Goal: Task Accomplishment & Management: Manage account settings

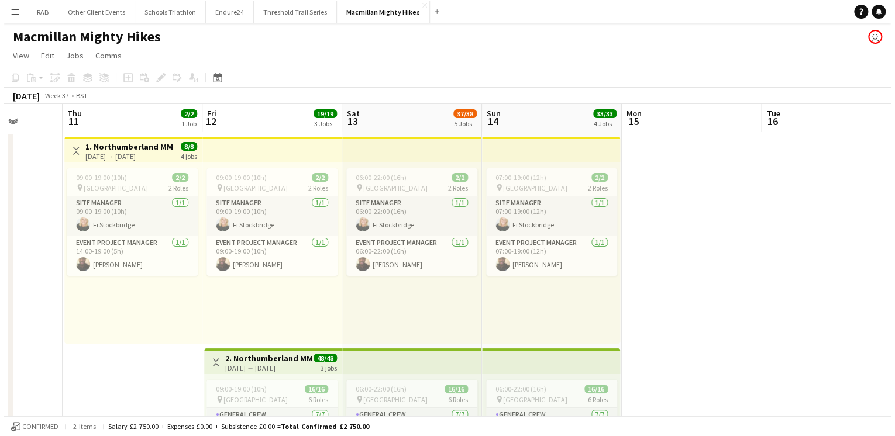
scroll to position [0, 377]
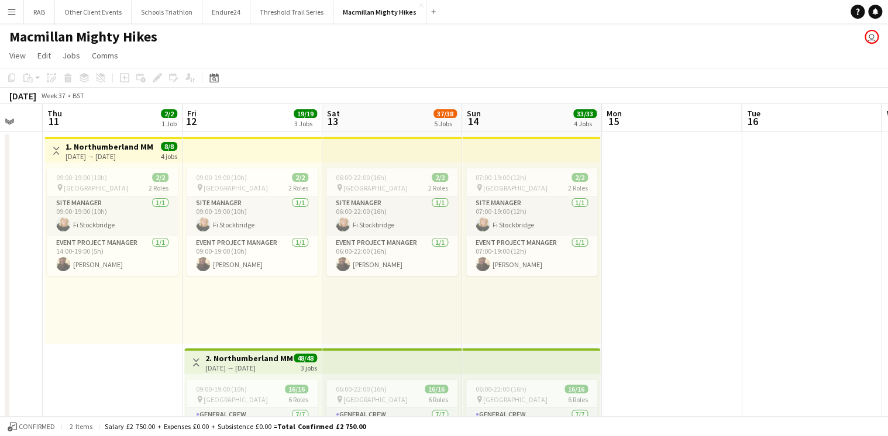
drag, startPoint x: 325, startPoint y: 119, endPoint x: 366, endPoint y: 115, distance: 40.6
click at [230, 9] on button "Endure24 Close" at bounding box center [226, 12] width 48 height 23
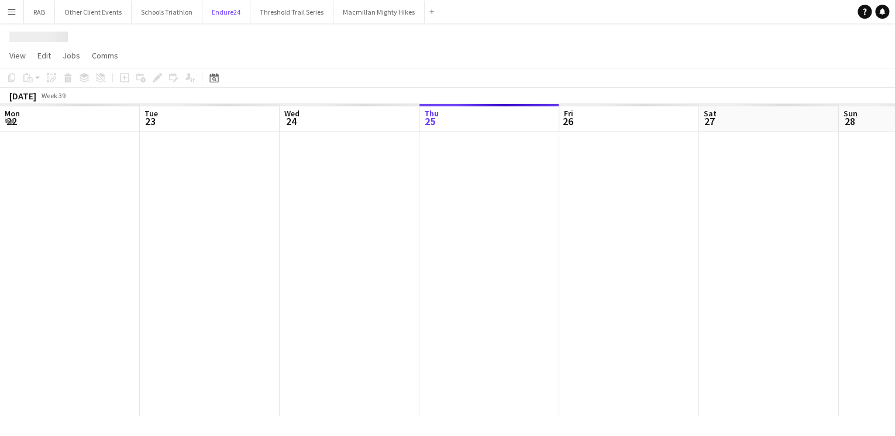
scroll to position [0, 280]
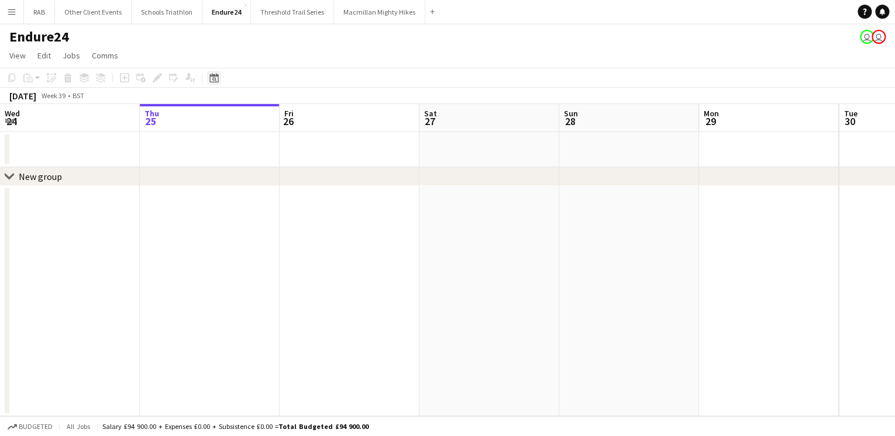
click at [214, 77] on icon "Date picker" at bounding box center [213, 77] width 9 height 9
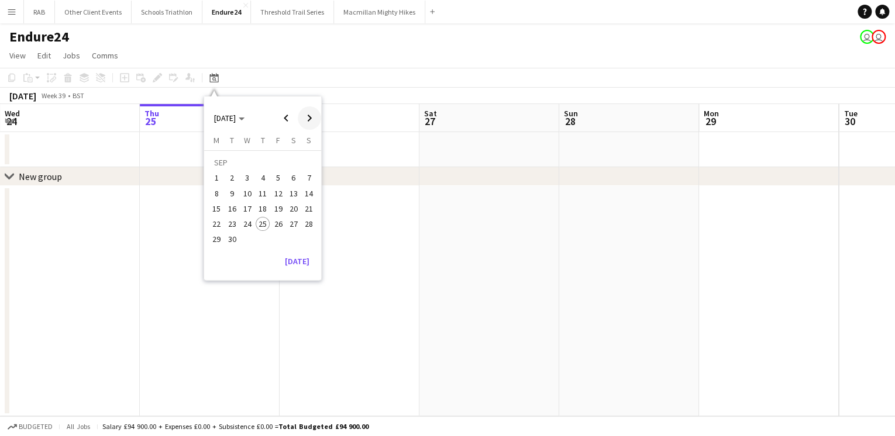
click at [306, 116] on span "Next month" at bounding box center [309, 117] width 23 height 23
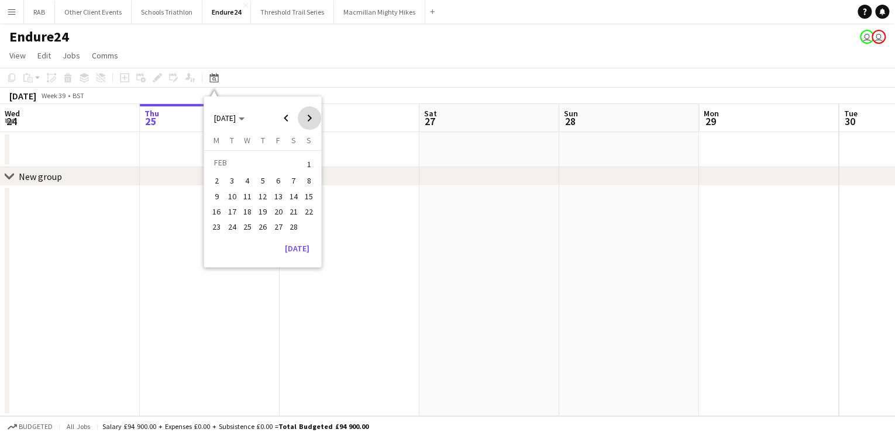
click at [306, 116] on span "Next month" at bounding box center [309, 117] width 23 height 23
click at [307, 173] on span "7" at bounding box center [309, 178] width 14 height 14
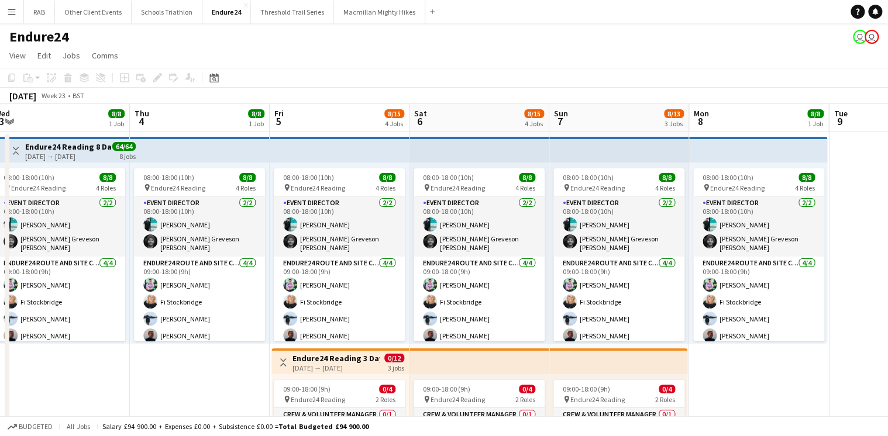
scroll to position [0, 289]
drag, startPoint x: 327, startPoint y: 119, endPoint x: 580, endPoint y: 117, distance: 253.3
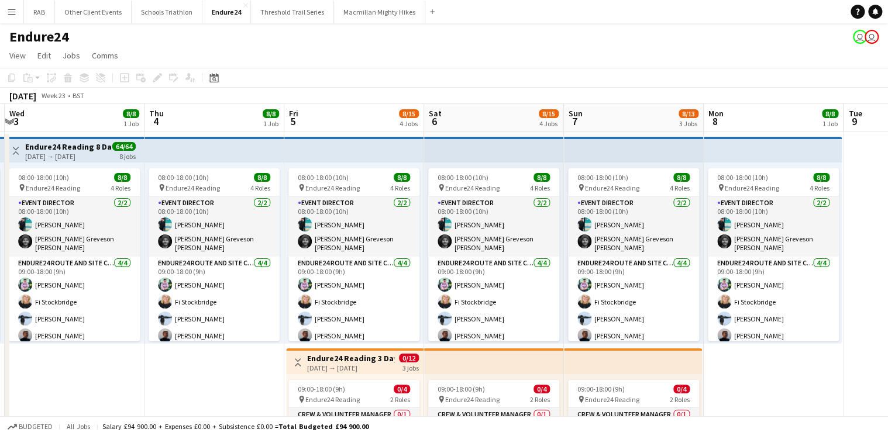
drag, startPoint x: 500, startPoint y: 115, endPoint x: 514, endPoint y: 115, distance: 14.0
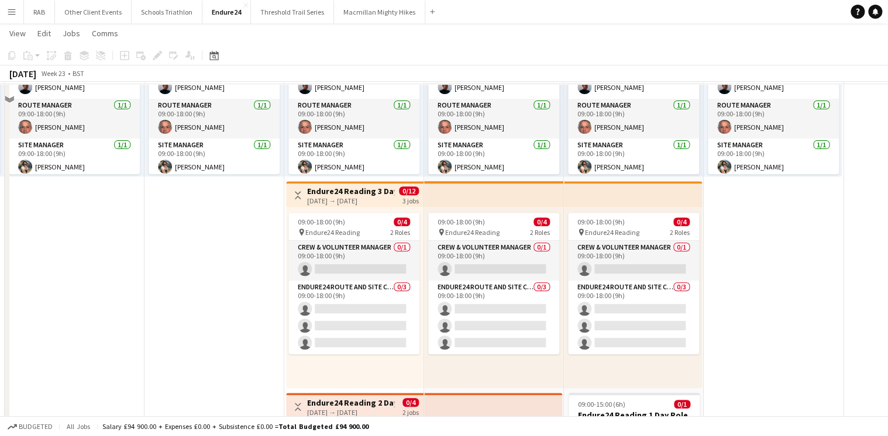
scroll to position [187, 0]
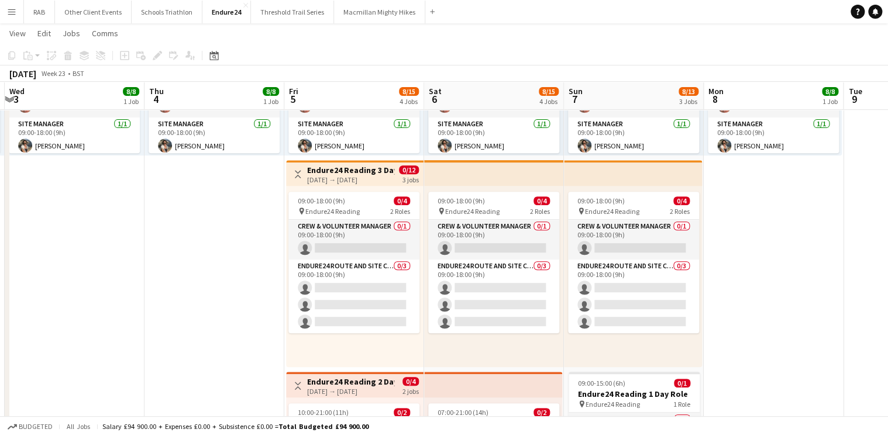
click at [386, 170] on h3 "Endure24 Reading 3 Day Role" at bounding box center [350, 170] width 87 height 11
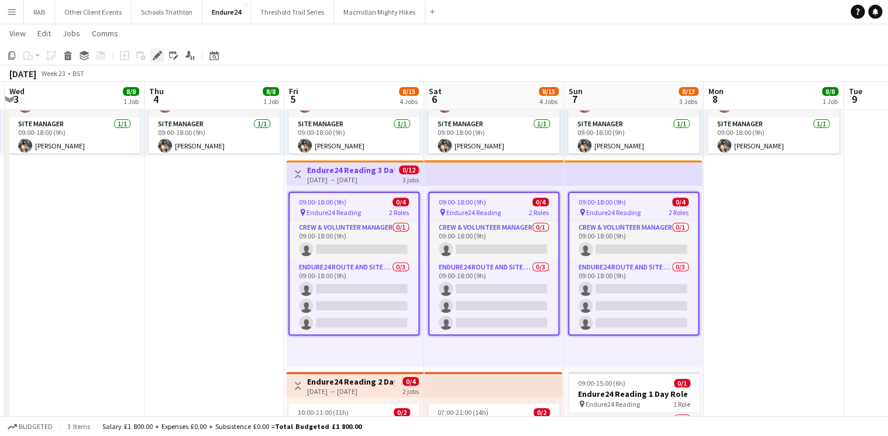
click at [156, 55] on icon at bounding box center [157, 56] width 6 height 6
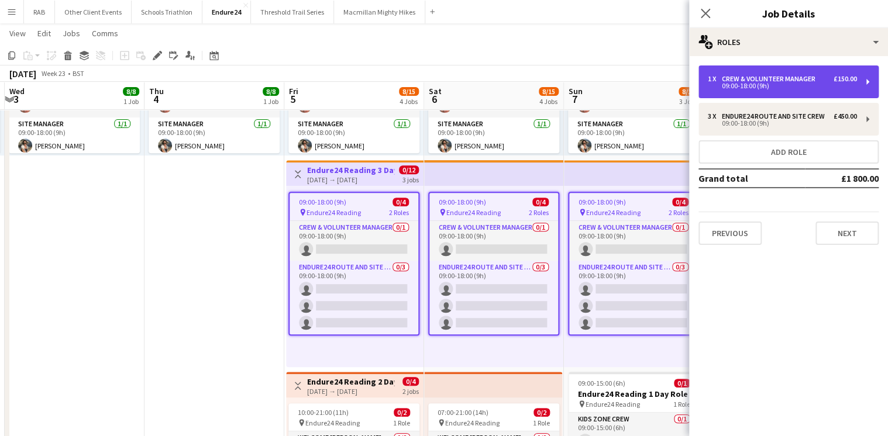
click at [831, 82] on div "1 x Crew & Volunteer Manager £150.00" at bounding box center [782, 79] width 149 height 8
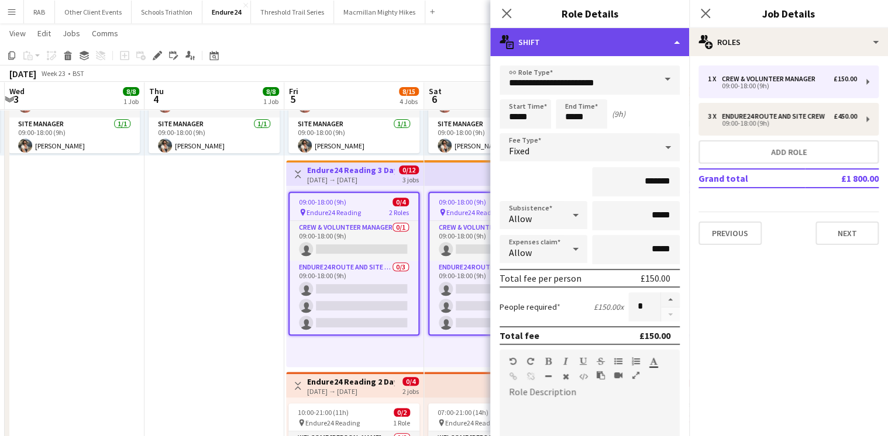
click at [673, 42] on div "multiple-actions-text Shift" at bounding box center [589, 42] width 199 height 28
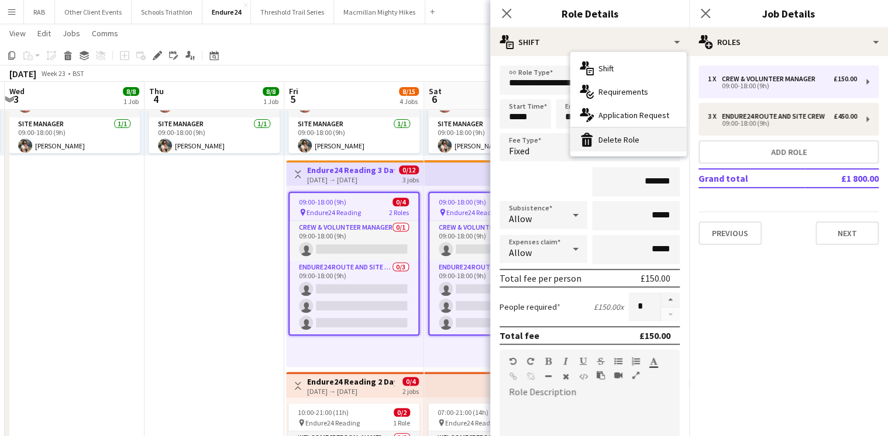
click at [632, 135] on div "bin-2 Delete Role" at bounding box center [628, 139] width 116 height 23
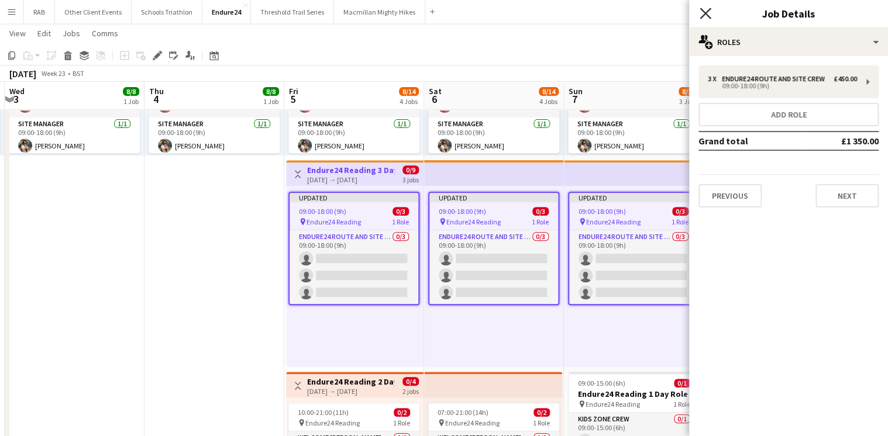
click at [703, 16] on icon at bounding box center [705, 13] width 11 height 11
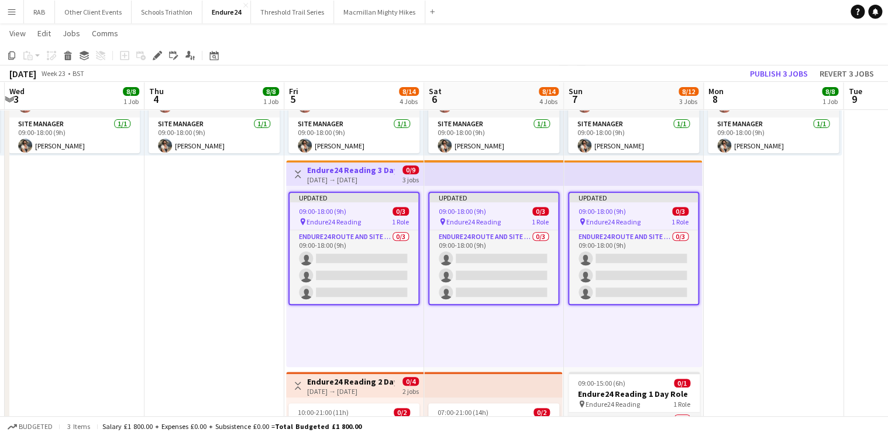
drag, startPoint x: 749, startPoint y: 268, endPoint x: 773, endPoint y: 102, distance: 167.9
click at [751, 256] on app-date-cell "08:00-18:00 (10h) 8/8 pin Endure24 Reading 4 Roles Event Director [DATE] 08:00-…" at bounding box center [774, 322] width 140 height 756
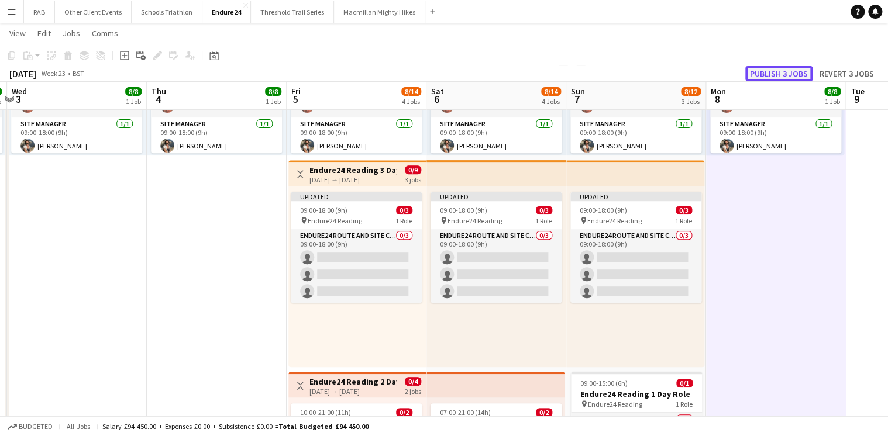
click at [772, 72] on button "Publish 3 jobs" at bounding box center [778, 73] width 67 height 15
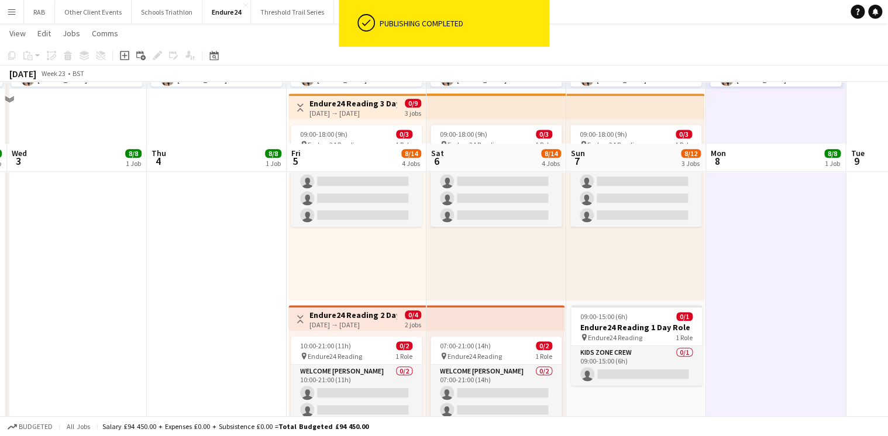
scroll to position [328, 0]
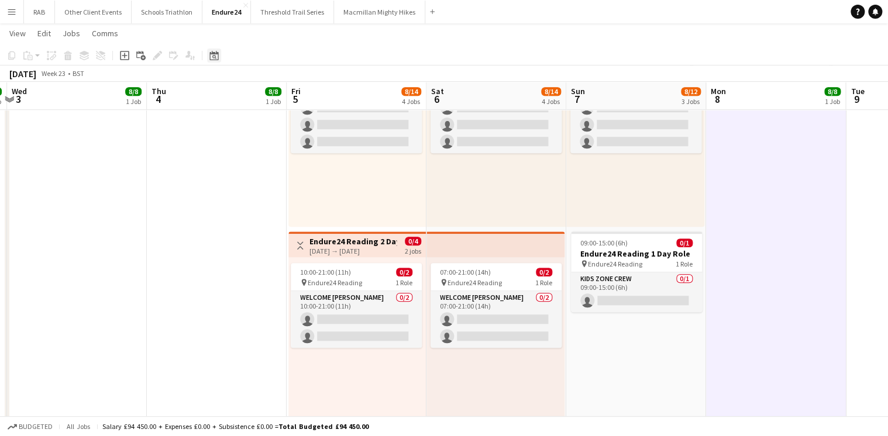
click at [215, 56] on icon at bounding box center [214, 57] width 4 height 4
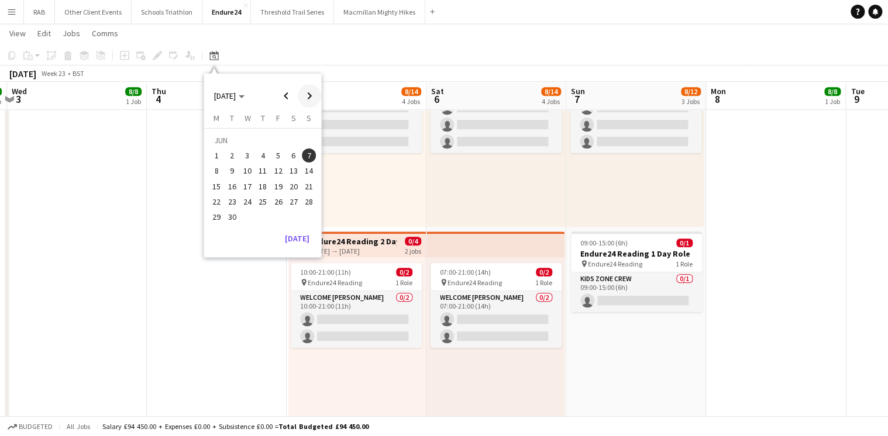
click at [304, 97] on span "Next month" at bounding box center [309, 95] width 23 height 23
click at [298, 153] on span "4" at bounding box center [294, 156] width 14 height 14
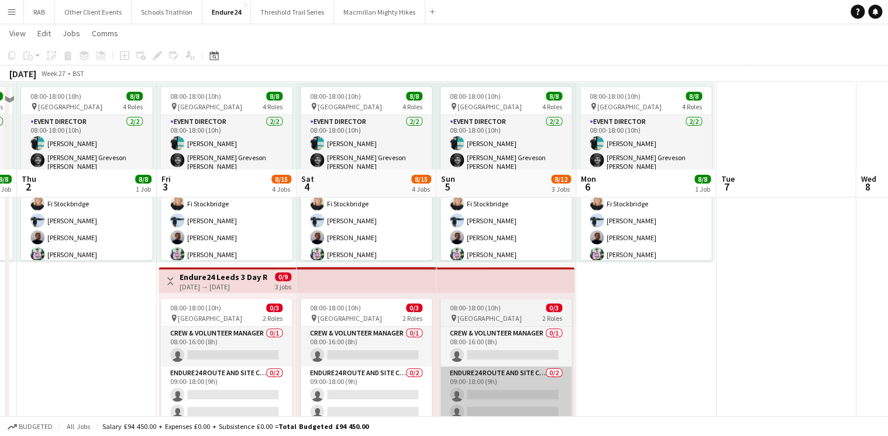
scroll to position [47, 0]
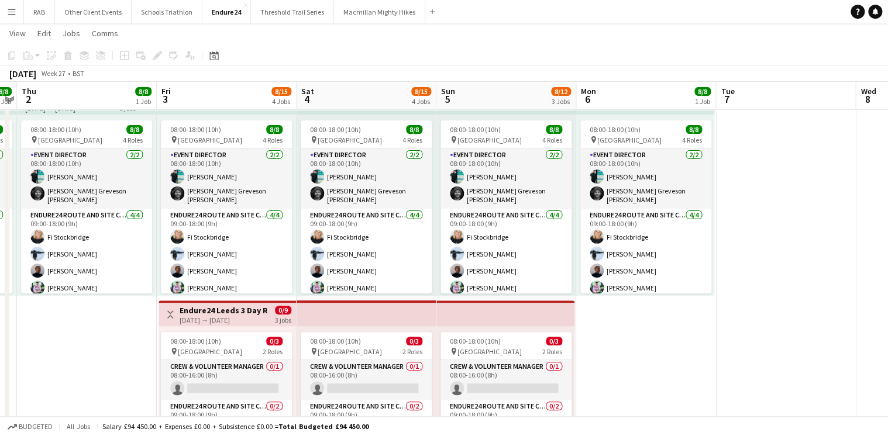
click at [232, 308] on h3 "Endure24 Leeds 3 Day Role" at bounding box center [223, 310] width 87 height 11
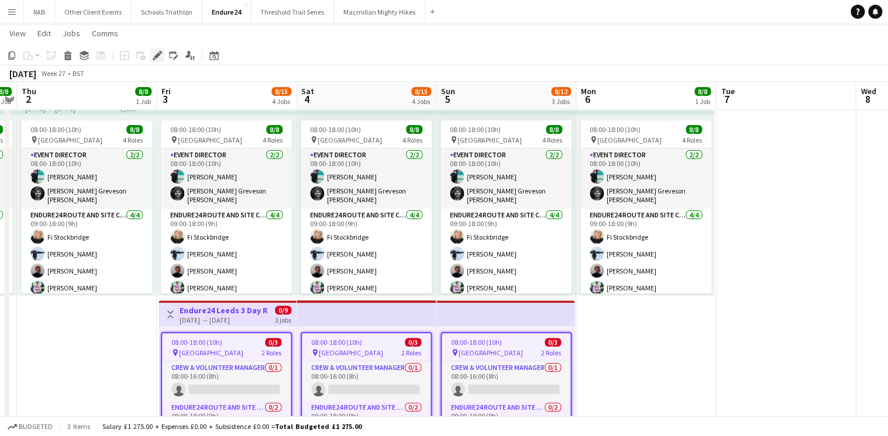
click at [161, 56] on icon "Edit" at bounding box center [157, 55] width 9 height 9
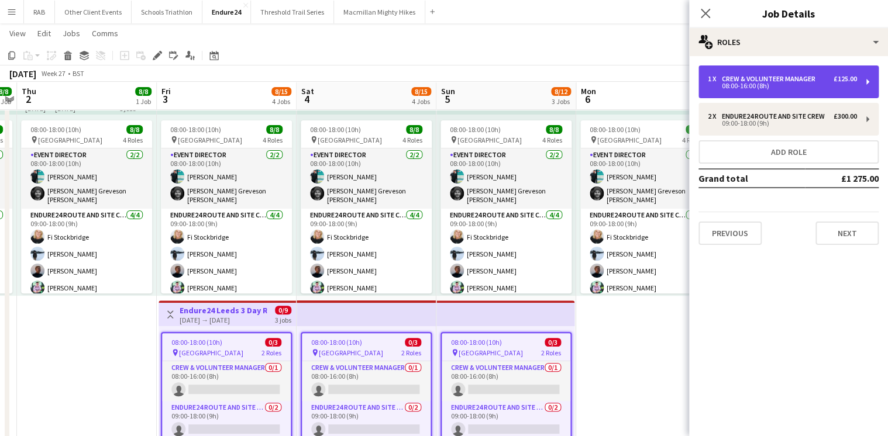
click at [756, 85] on div "08:00-16:00 (8h)" at bounding box center [782, 86] width 149 height 6
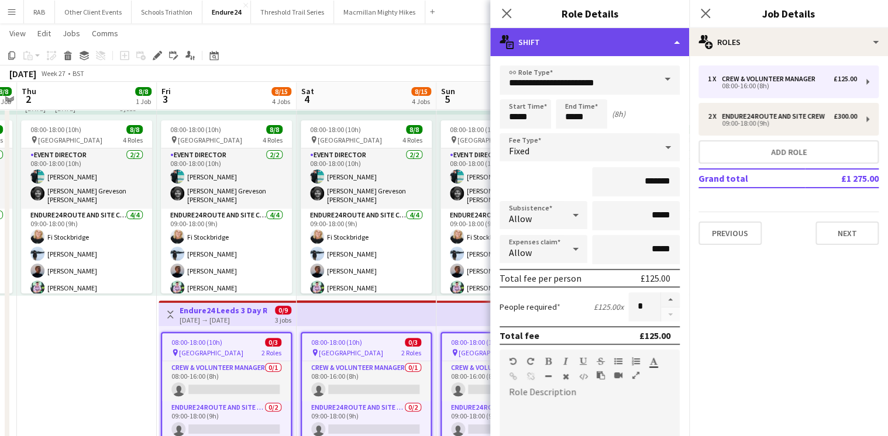
click at [674, 42] on div "multiple-actions-text Shift" at bounding box center [589, 42] width 199 height 28
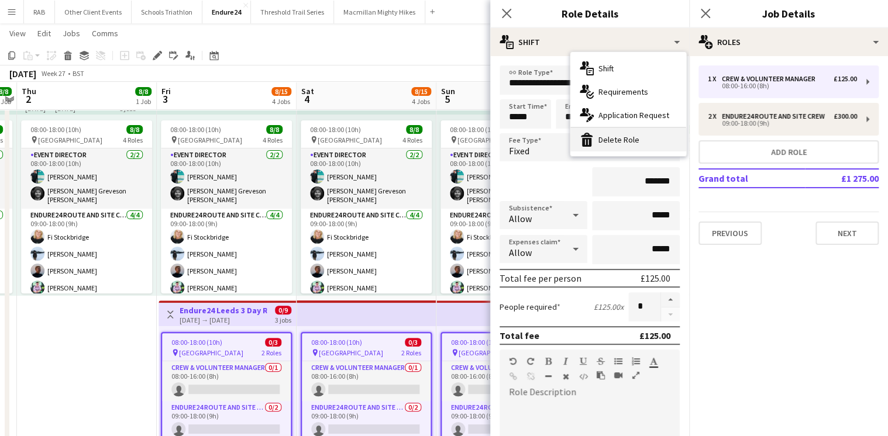
click at [635, 140] on div "bin-2 Delete Role" at bounding box center [628, 139] width 116 height 23
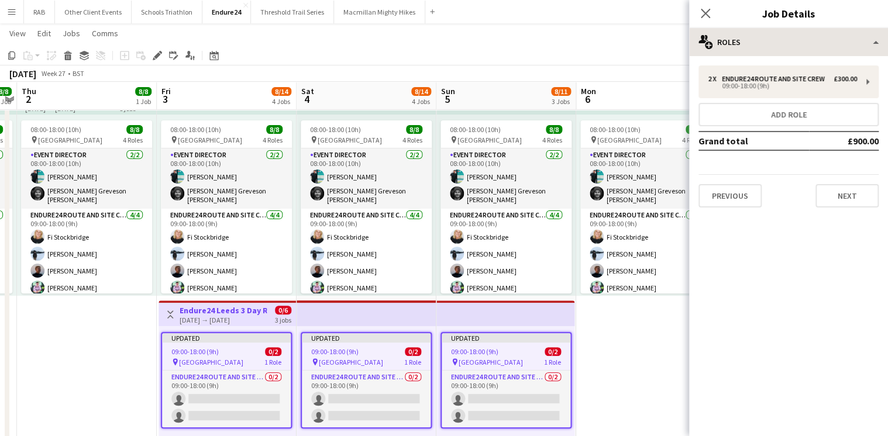
drag, startPoint x: 707, startPoint y: 13, endPoint x: 710, endPoint y: 30, distance: 16.5
click at [707, 15] on icon "Close pop-in" at bounding box center [705, 13] width 9 height 9
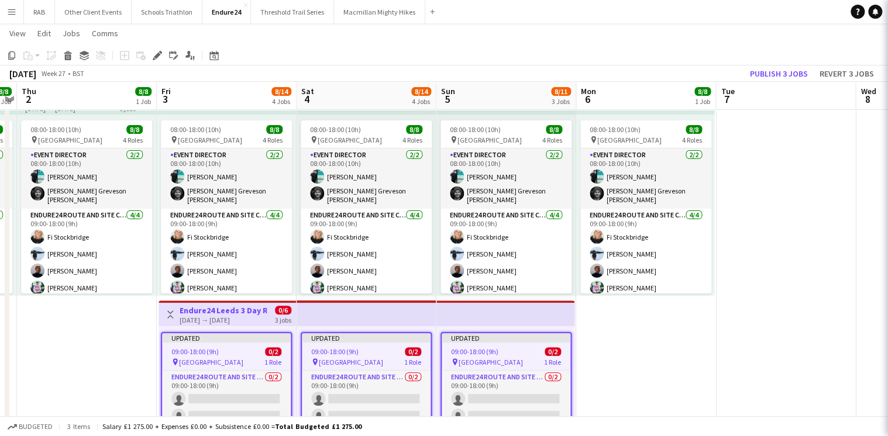
drag, startPoint x: 716, startPoint y: 339, endPoint x: 730, endPoint y: 309, distance: 33.5
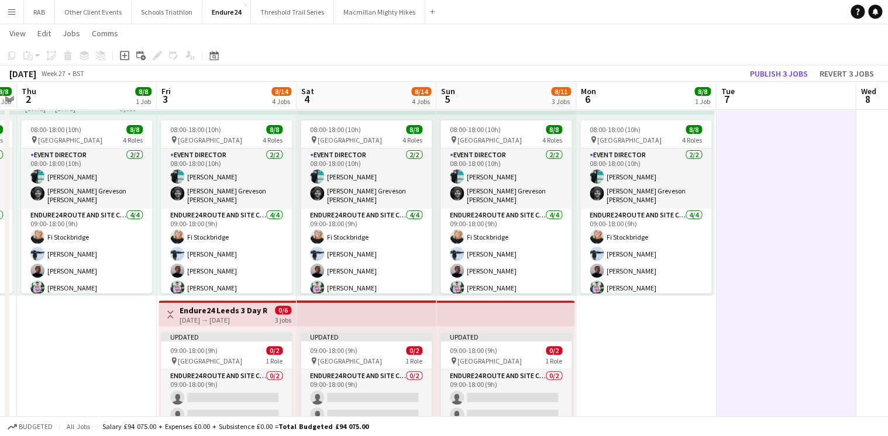
scroll to position [0, 400]
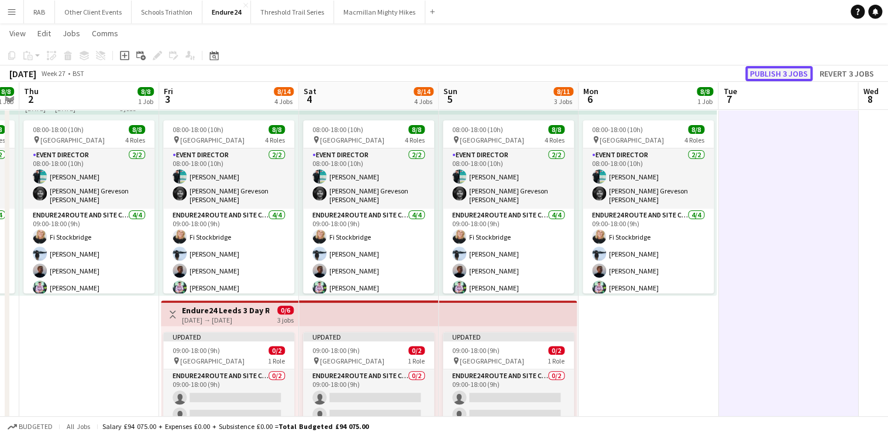
click at [772, 70] on button "Publish 3 jobs" at bounding box center [778, 73] width 67 height 15
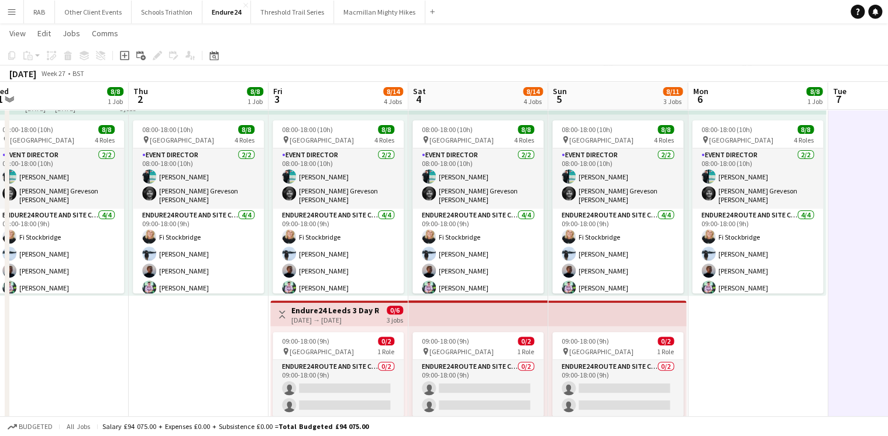
scroll to position [0, 435]
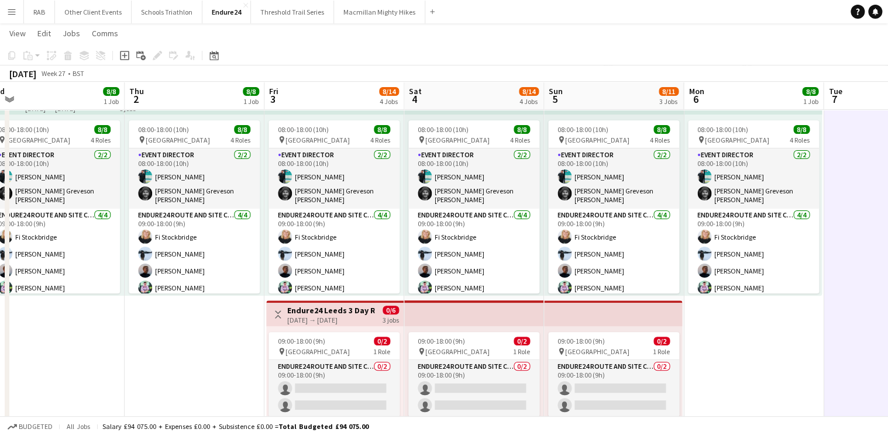
drag, startPoint x: 353, startPoint y: 97, endPoint x: 459, endPoint y: 89, distance: 106.1
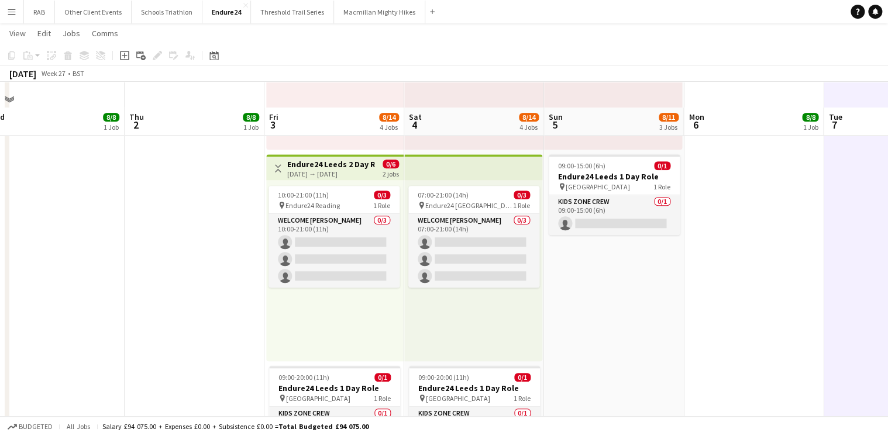
scroll to position [431, 0]
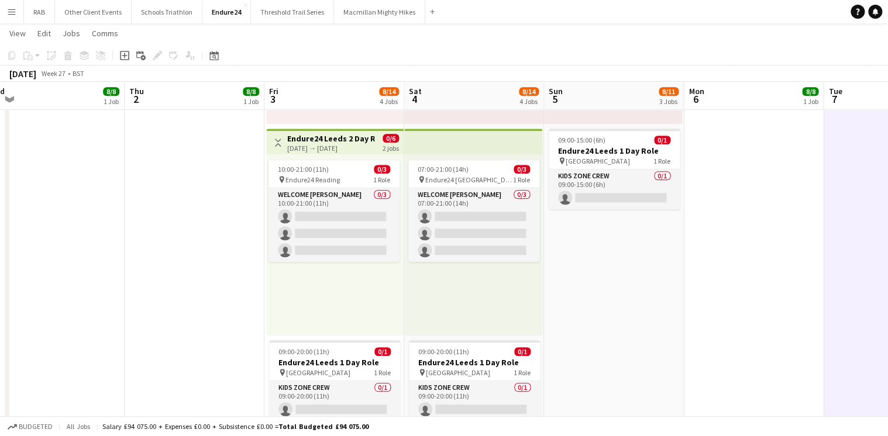
click at [337, 136] on h3 "Endure24 Leeds 2 Day Role" at bounding box center [330, 138] width 87 height 11
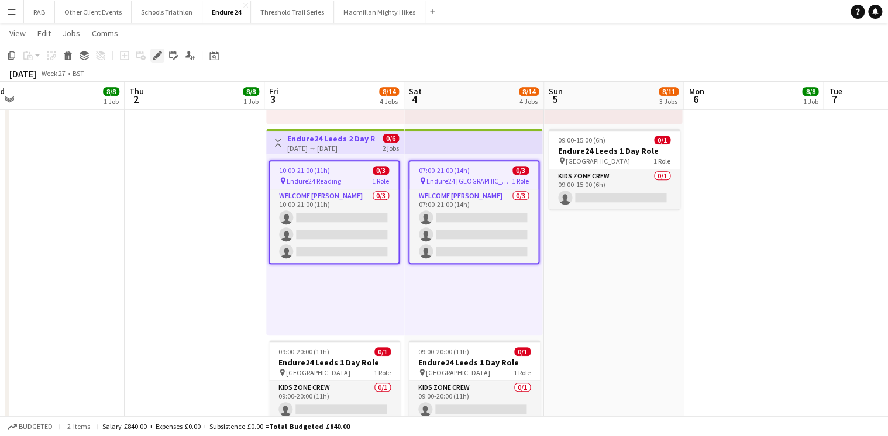
click at [157, 56] on icon at bounding box center [157, 56] width 6 height 6
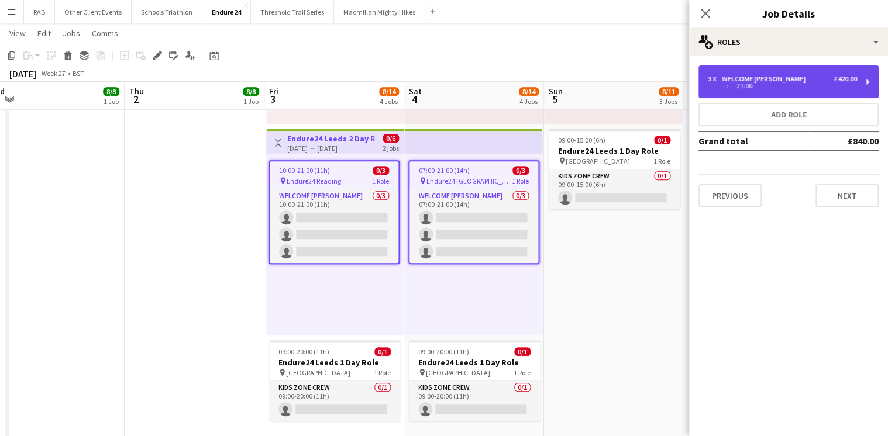
click at [730, 79] on div "Welcome [PERSON_NAME]" at bounding box center [766, 79] width 88 height 8
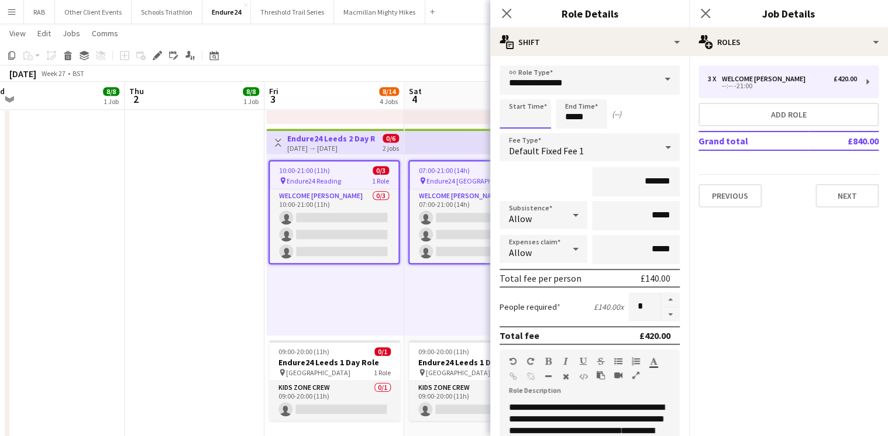
click at [532, 116] on input at bounding box center [525, 113] width 51 height 29
type input "*****"
click at [573, 118] on input "*****" at bounding box center [581, 113] width 51 height 29
type input "*****"
click at [504, 12] on icon at bounding box center [506, 13] width 11 height 11
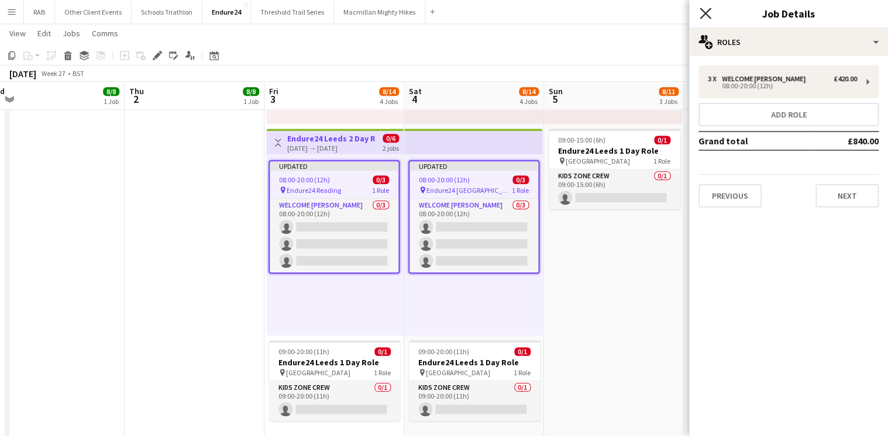
click at [704, 11] on icon "Close pop-in" at bounding box center [705, 13] width 11 height 11
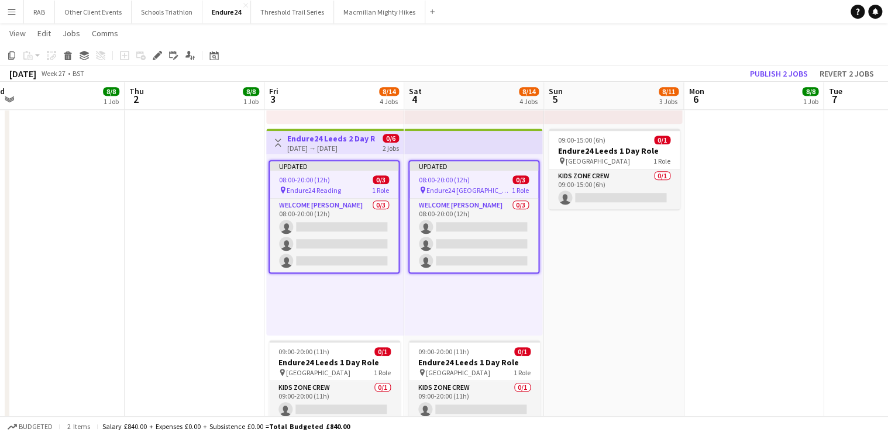
click at [702, 294] on app-date-cell "08:00-18:00 (10h) 8/8 pin Bramham Park 4 Roles Event Director [DATE] 08:00-18:0…" at bounding box center [754, 79] width 140 height 756
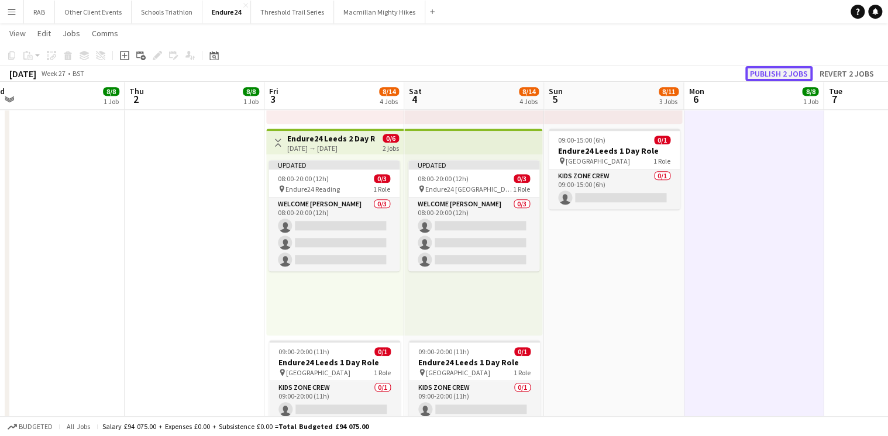
click at [770, 71] on button "Publish 2 jobs" at bounding box center [778, 73] width 67 height 15
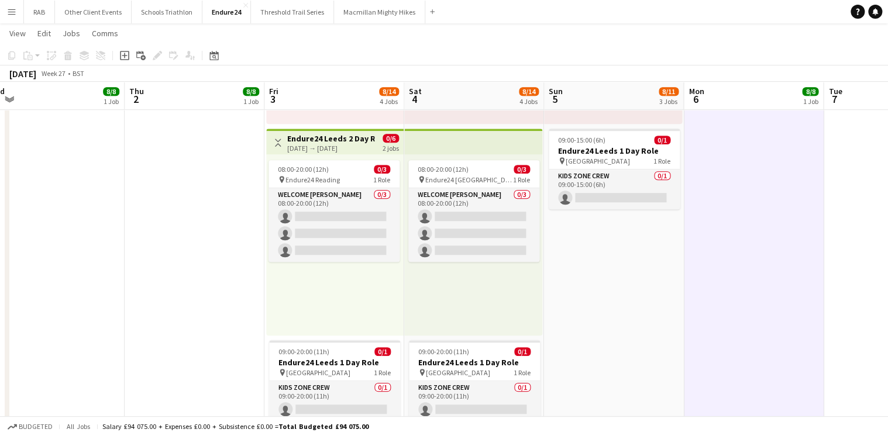
click at [353, 140] on h3 "Endure24 Leeds 2 Day Role" at bounding box center [330, 138] width 87 height 11
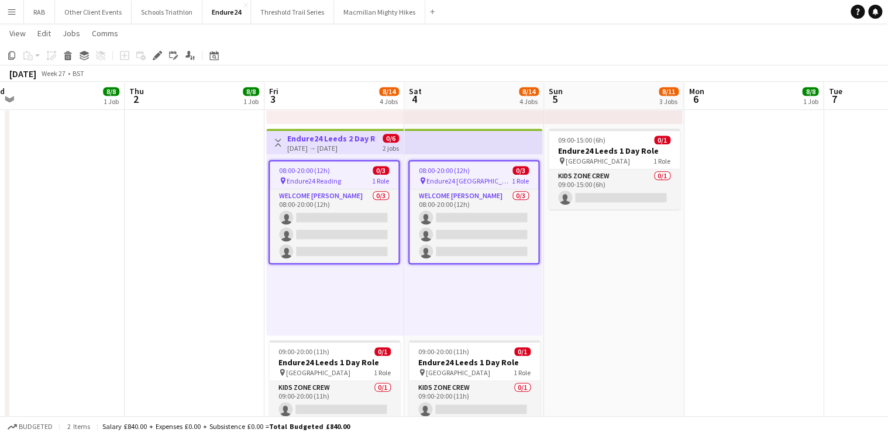
click at [353, 140] on h3 "Endure24 Leeds 2 Day Role" at bounding box center [330, 138] width 87 height 11
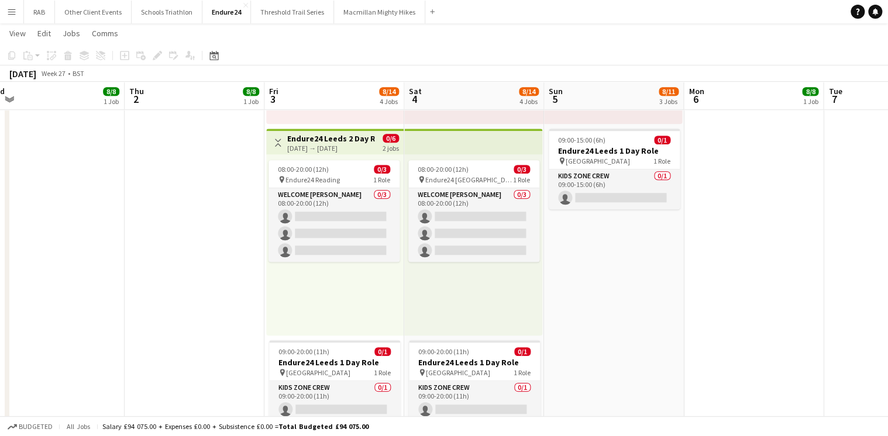
click at [353, 140] on h3 "Endure24 Leeds 2 Day Role" at bounding box center [330, 138] width 87 height 11
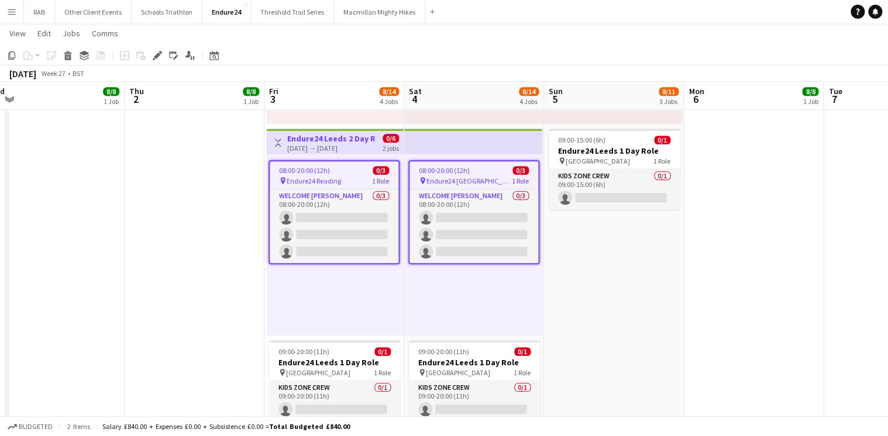
click at [342, 174] on div "08:00-20:00 (12h) 0/3" at bounding box center [334, 170] width 129 height 9
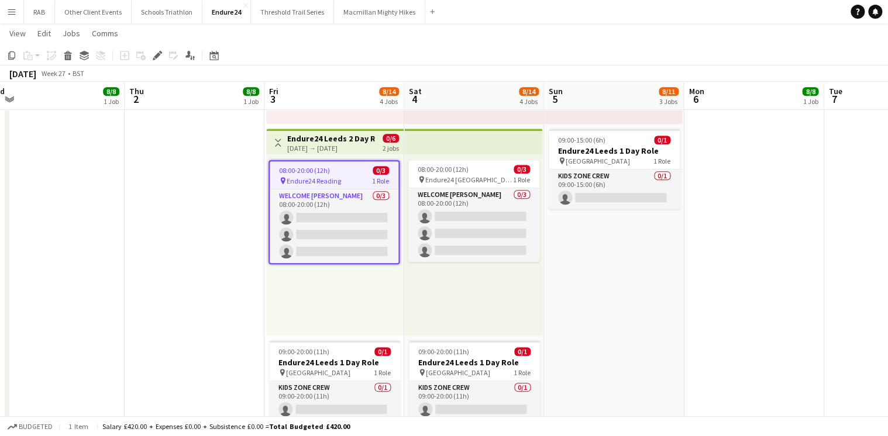
scroll to position [0, 435]
click at [156, 56] on icon at bounding box center [157, 56] width 6 height 6
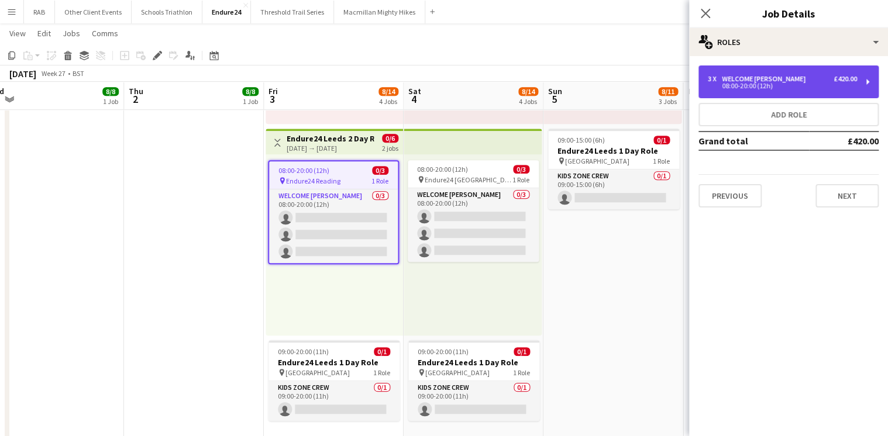
click at [746, 80] on div "Welcome [PERSON_NAME]" at bounding box center [766, 79] width 88 height 8
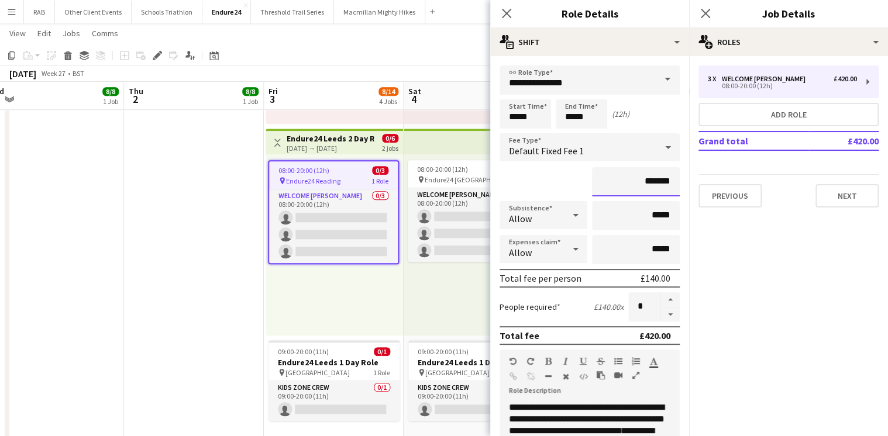
click at [649, 180] on input "*******" at bounding box center [636, 181] width 88 height 29
click at [505, 14] on icon at bounding box center [506, 13] width 11 height 11
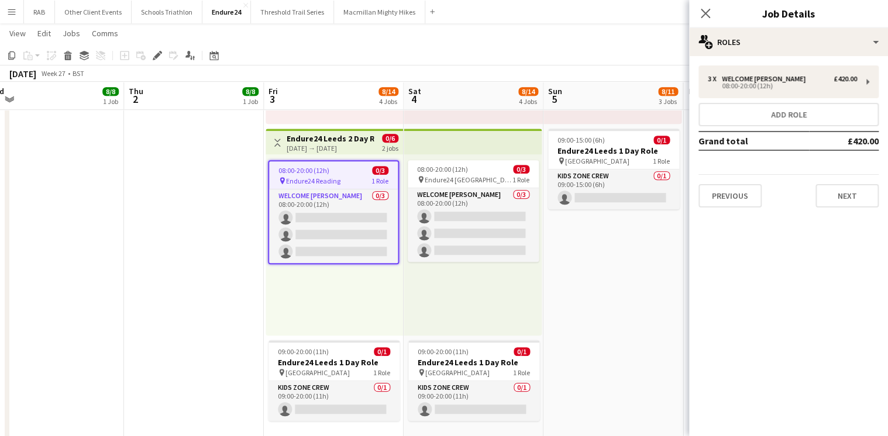
drag, startPoint x: 705, startPoint y: 12, endPoint x: 688, endPoint y: 253, distance: 242.2
click at [704, 13] on icon "Close pop-in" at bounding box center [705, 13] width 9 height 9
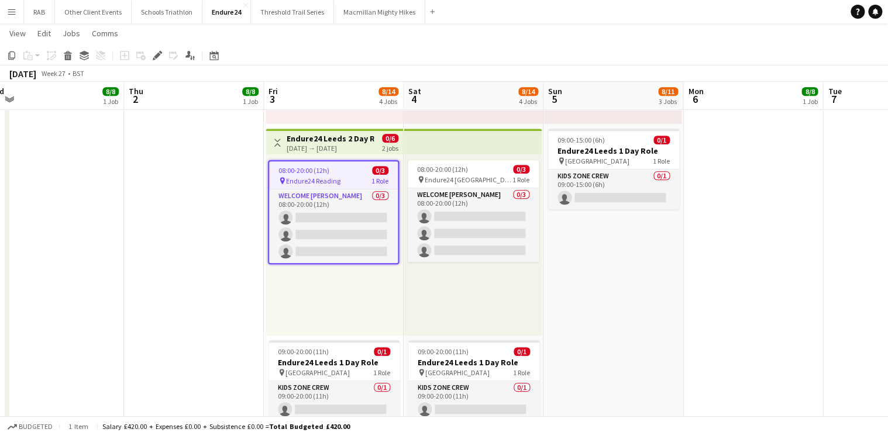
click at [680, 332] on app-date-cell "08:00-18:00 (10h) 8/8 pin Bramham Park 4 Roles Event Director [DATE] 08:00-18:0…" at bounding box center [613, 79] width 140 height 756
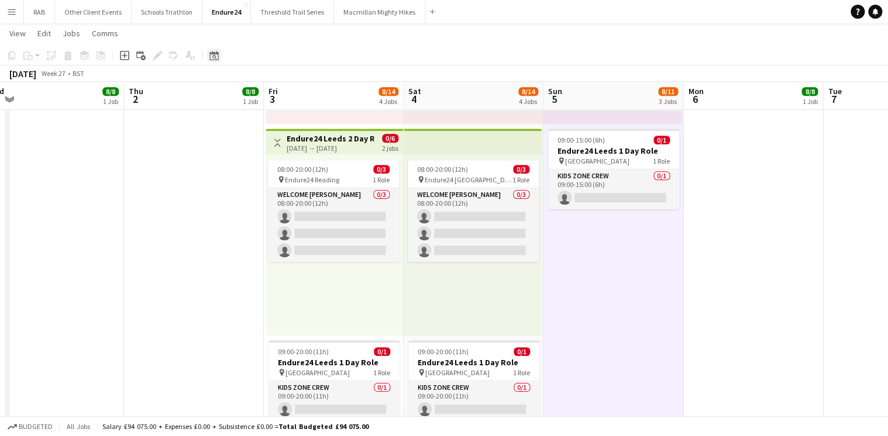
click at [211, 58] on icon "Date picker" at bounding box center [213, 55] width 9 height 9
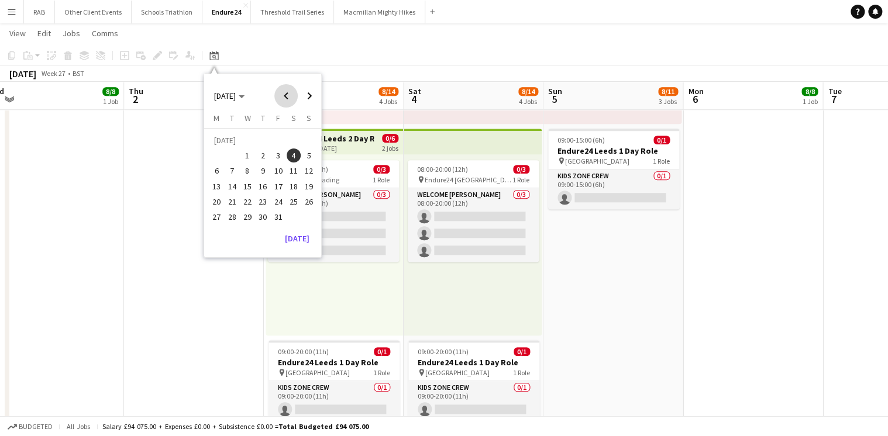
click at [281, 98] on span "Previous month" at bounding box center [285, 95] width 23 height 23
click at [306, 158] on span "7" at bounding box center [309, 156] width 14 height 14
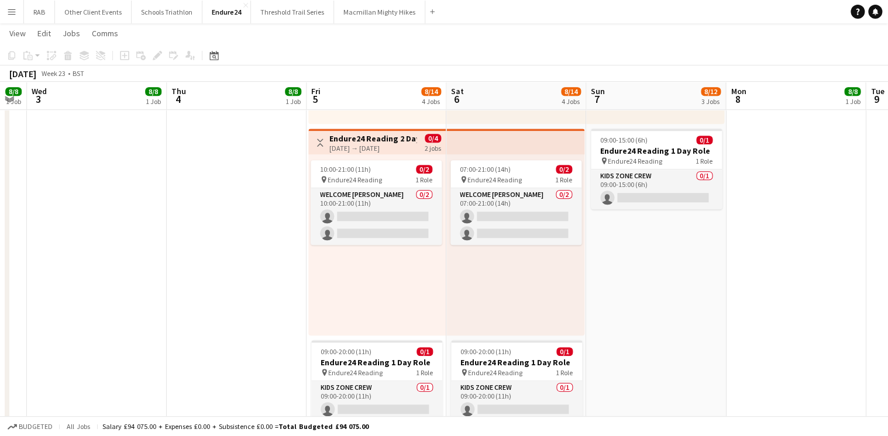
scroll to position [0, 398]
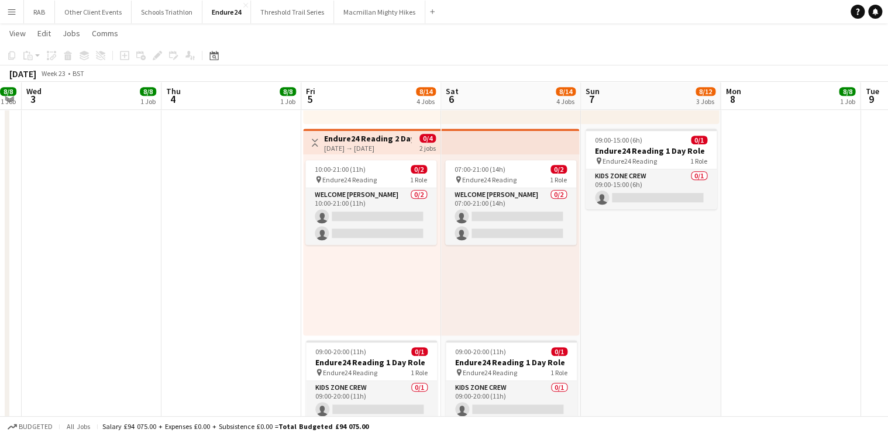
drag, startPoint x: 196, startPoint y: 98, endPoint x: 480, endPoint y: 99, distance: 284.3
click at [480, 99] on app-calendar-viewport "Sun 31 Mon 1 8/8 1 Job Tue 2 8/8 1 Job Wed 3 8/8 1 Job Thu 4 8/8 1 Job Fri 5 8/…" at bounding box center [444, 62] width 888 height 895
click at [349, 138] on h3 "Endure24 Reading 2 Day Role" at bounding box center [367, 138] width 87 height 11
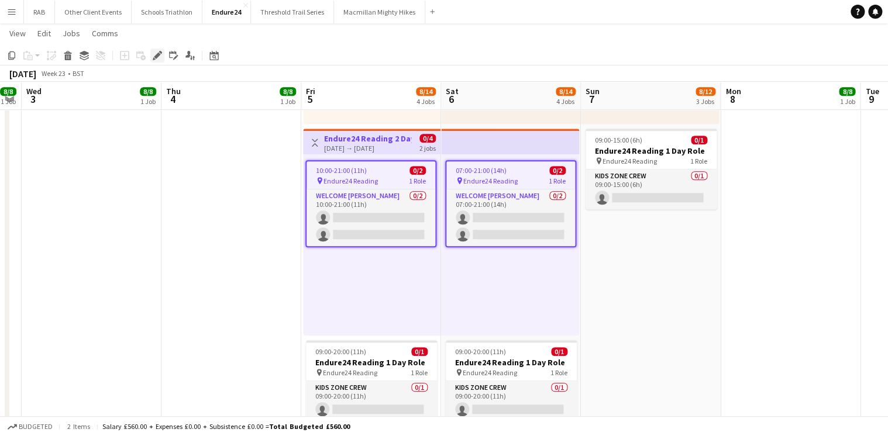
click at [157, 54] on icon at bounding box center [157, 56] width 6 height 6
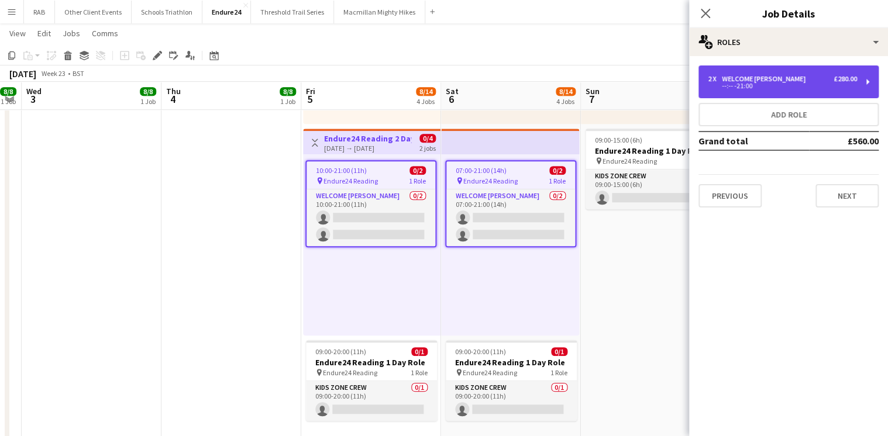
click at [753, 78] on div "Welcome [PERSON_NAME]" at bounding box center [766, 79] width 88 height 8
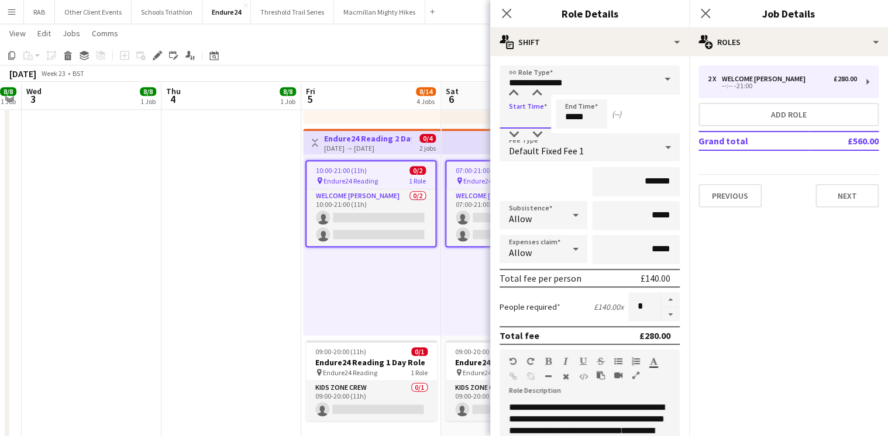
click at [544, 122] on input at bounding box center [525, 113] width 51 height 29
type input "*****"
click at [570, 116] on input "*****" at bounding box center [581, 113] width 51 height 29
type input "*****"
drag, startPoint x: 773, startPoint y: 330, endPoint x: 739, endPoint y: 179, distance: 154.6
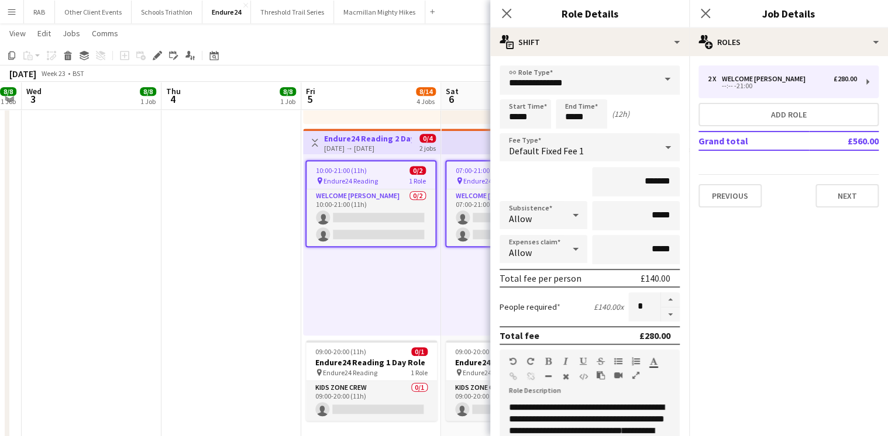
click at [773, 328] on mat-expansion-panel "pencil3 General details 2 x Welcome [PERSON_NAME] £280.00 --:-- -21:00 Add role…" at bounding box center [788, 246] width 199 height 380
click at [507, 9] on icon "Close pop-in" at bounding box center [506, 13] width 11 height 11
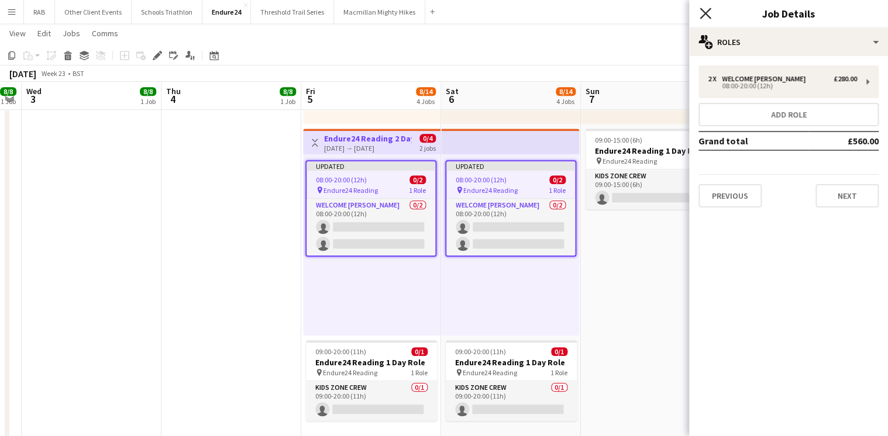
click at [703, 12] on icon at bounding box center [705, 13] width 11 height 11
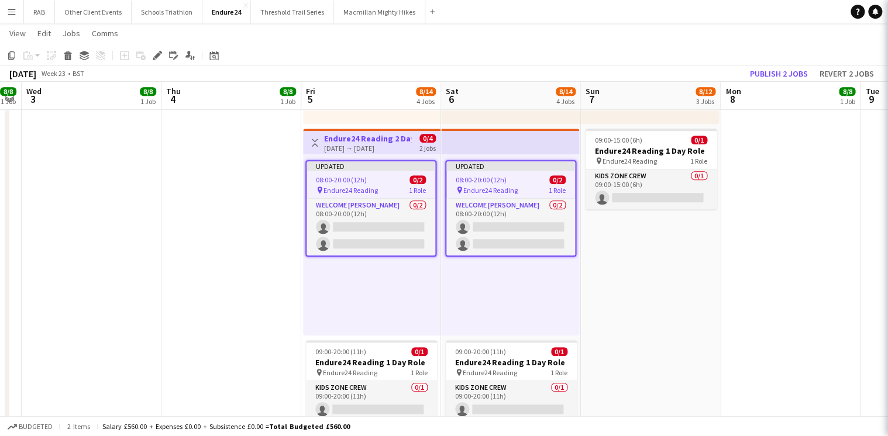
click at [697, 276] on app-date-cell "08:00-18:00 (10h) 8/8 pin Endure24 Reading 4 Roles Event Director [DATE] 08:00-…" at bounding box center [651, 79] width 140 height 756
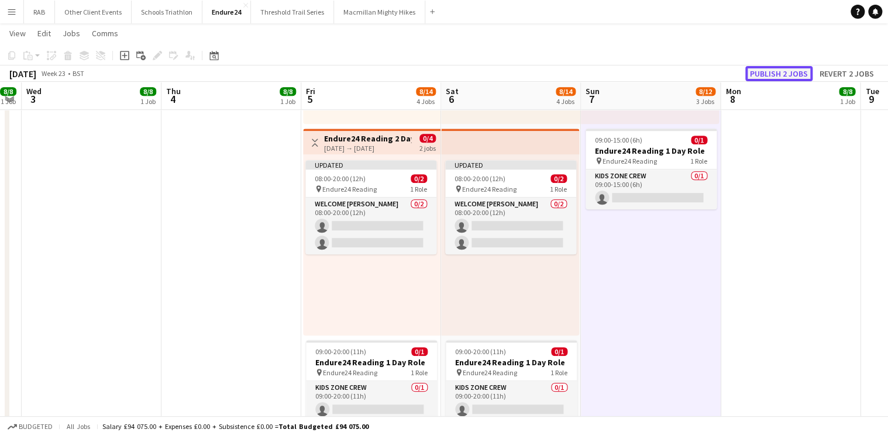
click at [759, 71] on button "Publish 2 jobs" at bounding box center [778, 73] width 67 height 15
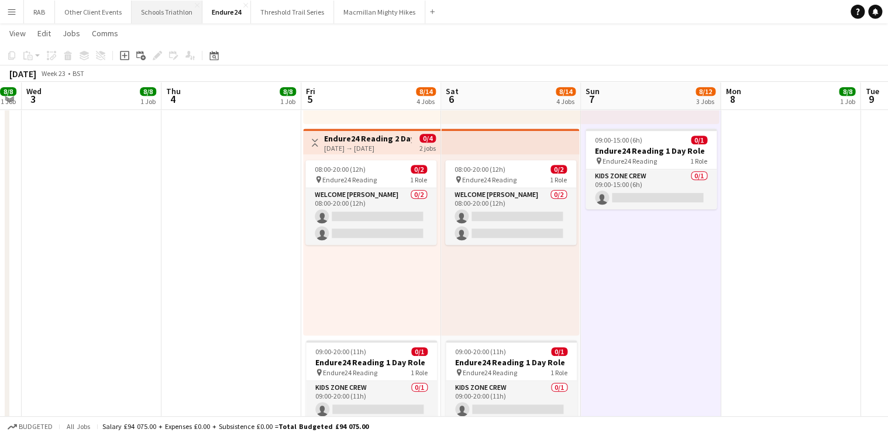
click at [150, 19] on button "Schools Triathlon Close" at bounding box center [167, 12] width 71 height 23
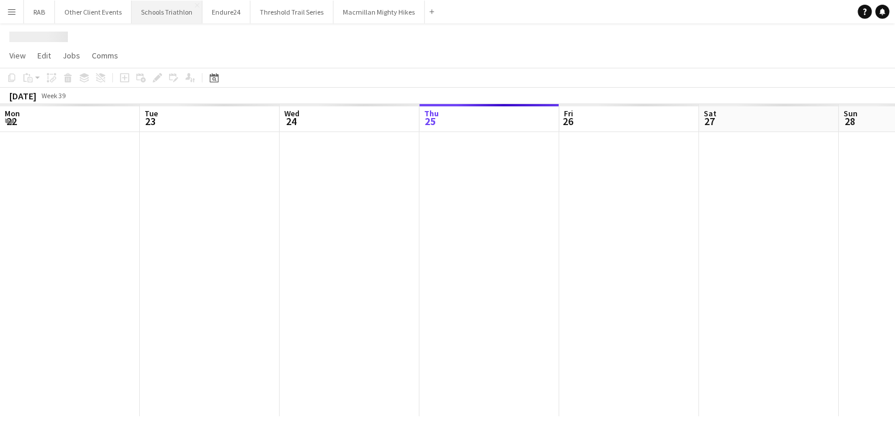
scroll to position [0, 280]
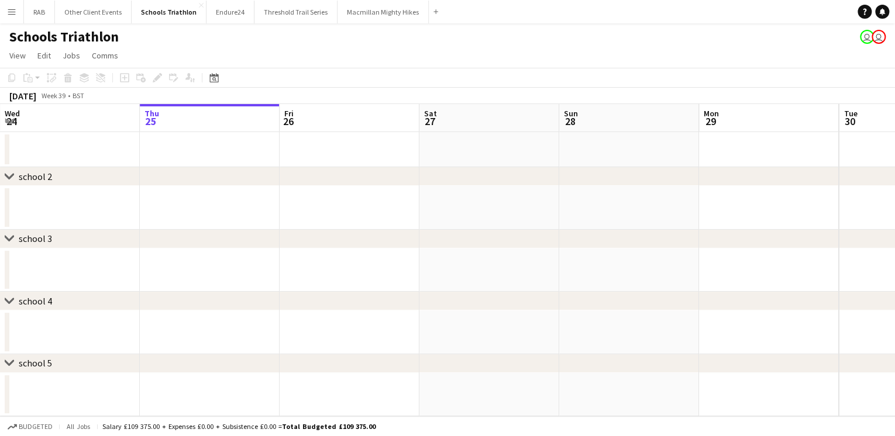
drag, startPoint x: 211, startPoint y: 77, endPoint x: 233, endPoint y: 87, distance: 24.1
click at [212, 77] on icon "Date picker" at bounding box center [213, 77] width 9 height 9
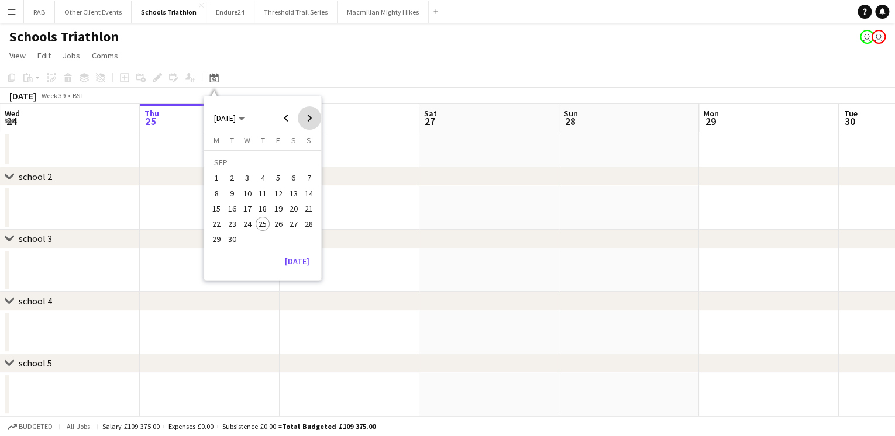
click at [312, 116] on span "Next month" at bounding box center [309, 117] width 23 height 23
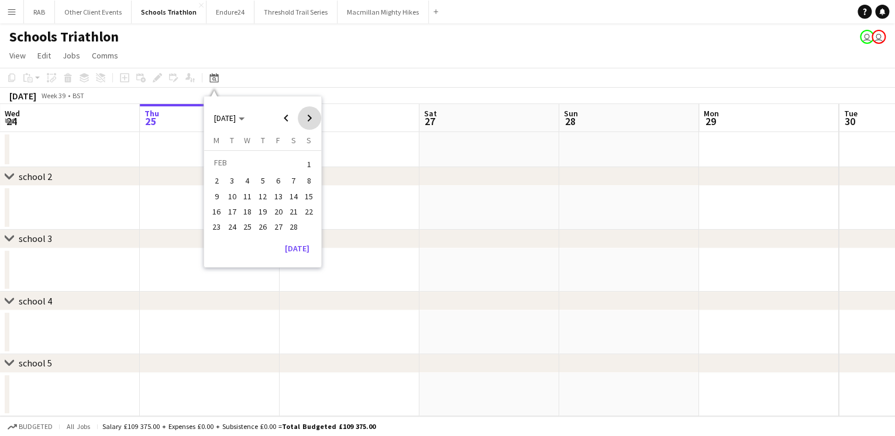
click at [312, 116] on span "Next month" at bounding box center [309, 117] width 23 height 23
click at [304, 168] on span "3" at bounding box center [309, 164] width 14 height 16
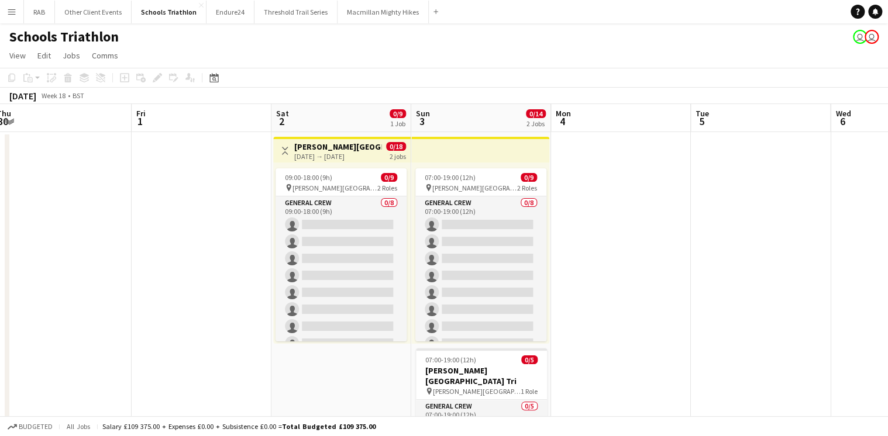
scroll to position [0, 311]
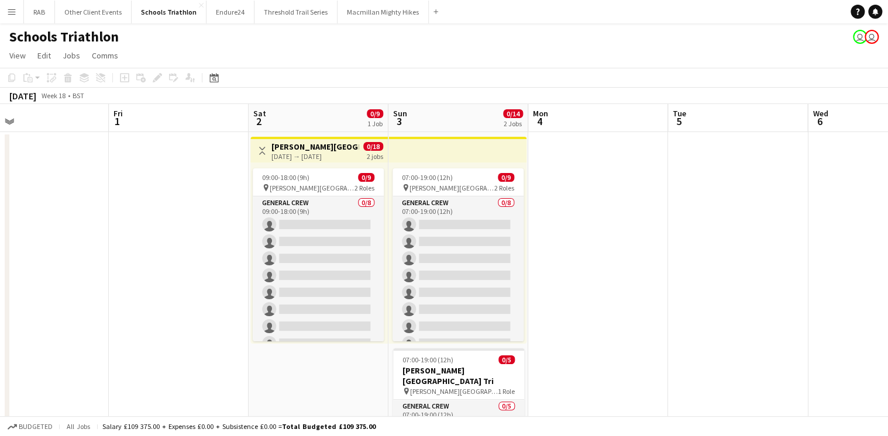
drag, startPoint x: 312, startPoint y: 117, endPoint x: 404, endPoint y: 112, distance: 92.0
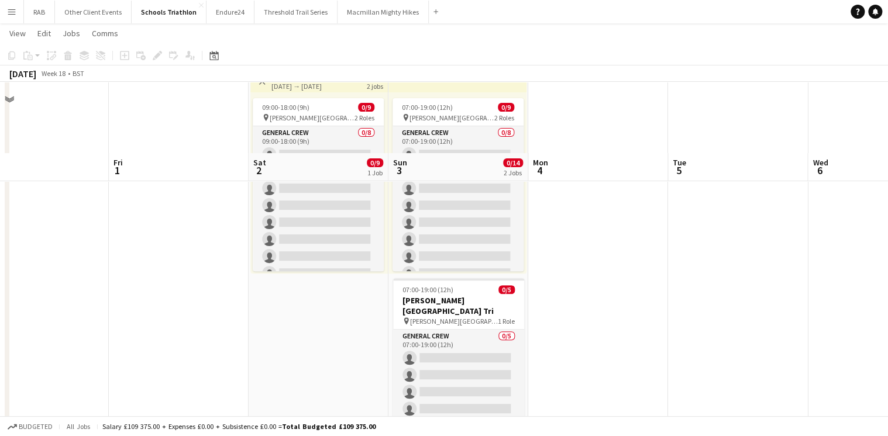
scroll to position [140, 0]
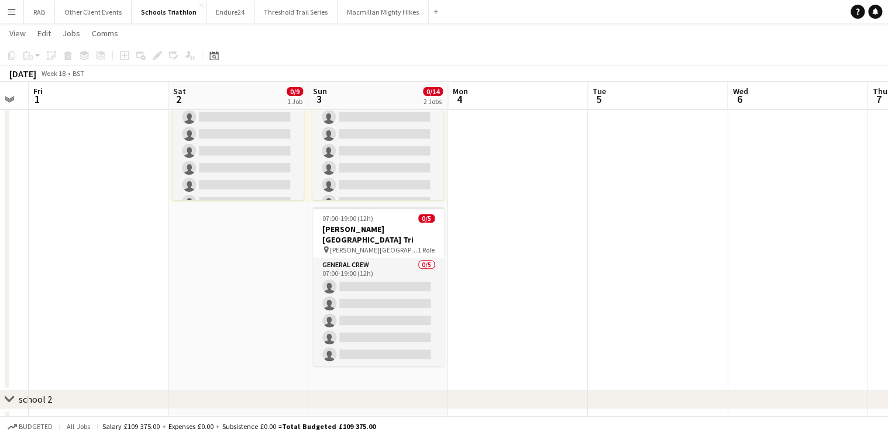
drag, startPoint x: 624, startPoint y: 98, endPoint x: 264, endPoint y: 115, distance: 360.7
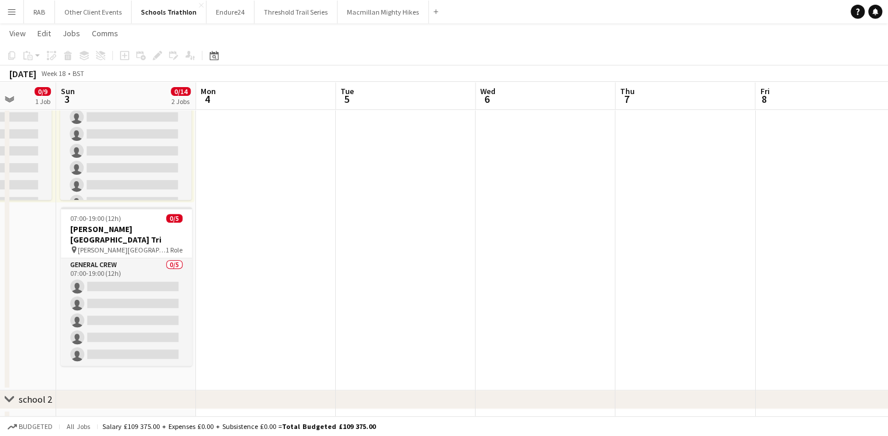
scroll to position [0, 264]
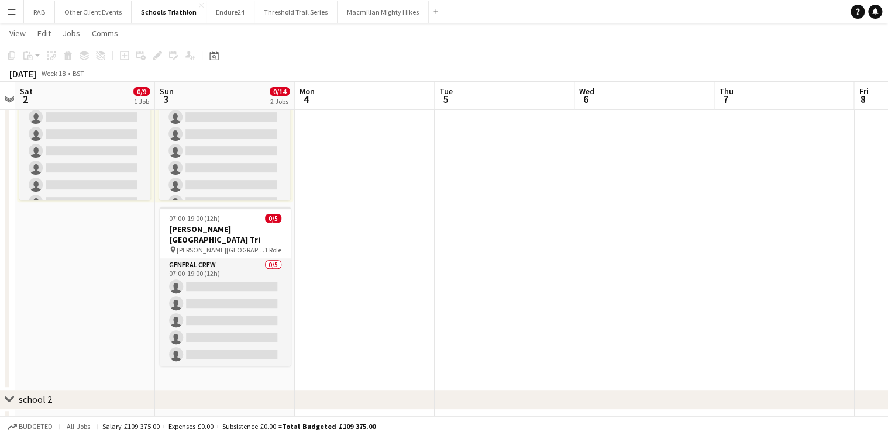
drag, startPoint x: 264, startPoint y: 152, endPoint x: 880, endPoint y: 159, distance: 616.0
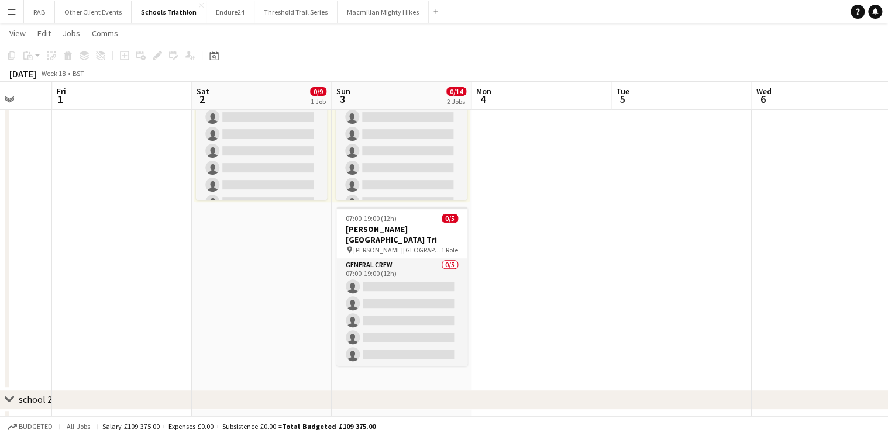
scroll to position [0, 366]
drag, startPoint x: 347, startPoint y: 92, endPoint x: 525, endPoint y: 117, distance: 179.5
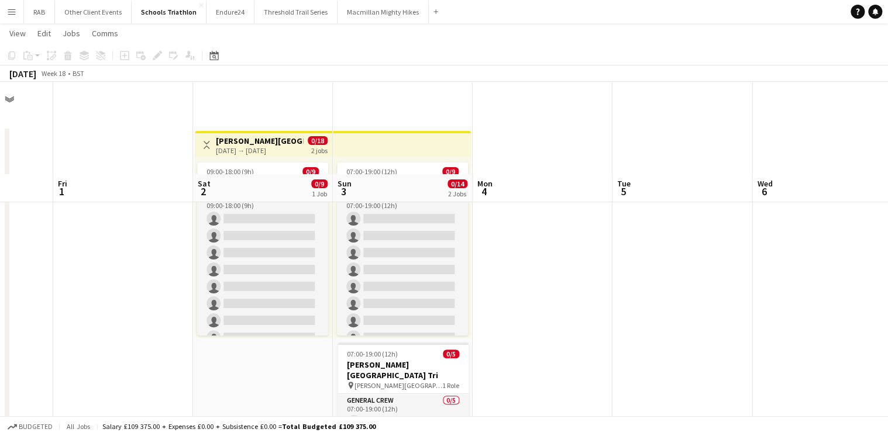
scroll to position [0, 0]
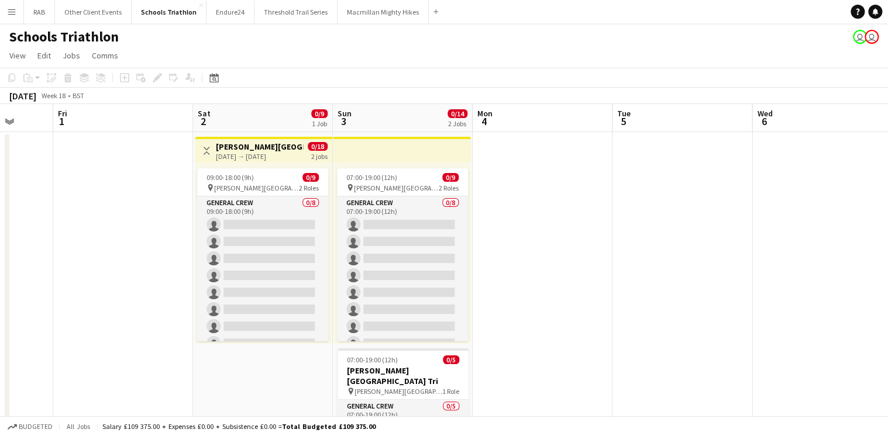
drag, startPoint x: 571, startPoint y: 111, endPoint x: 123, endPoint y: 114, distance: 448.1
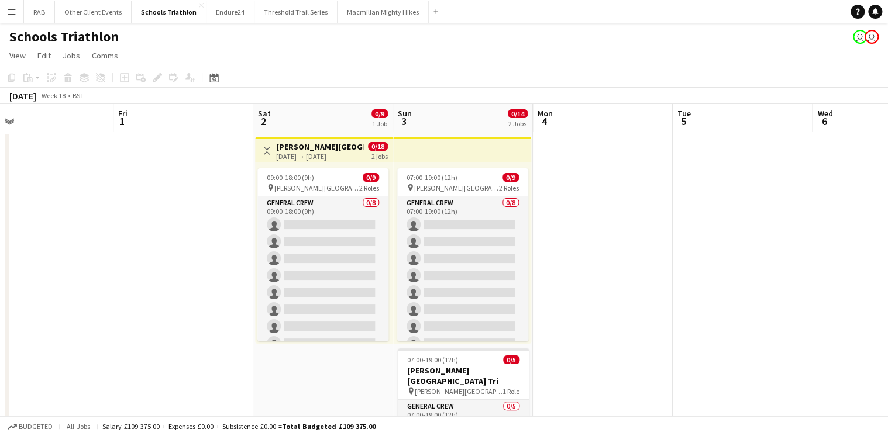
drag, startPoint x: 240, startPoint y: 112, endPoint x: 670, endPoint y: 121, distance: 430.0
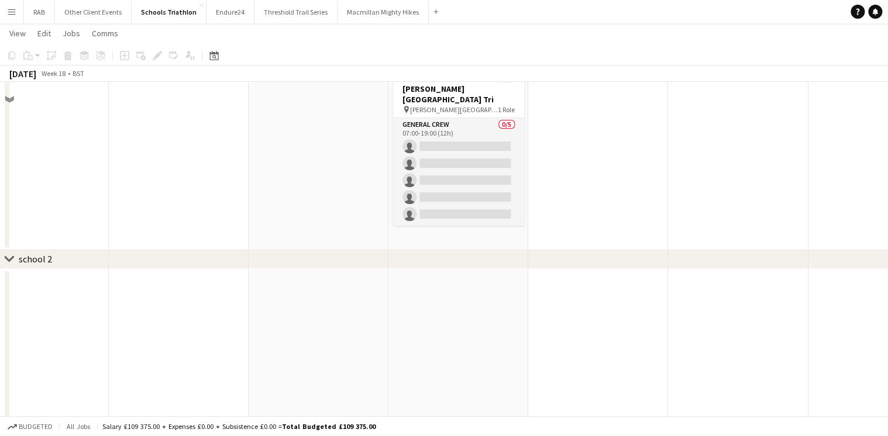
scroll to position [0, 0]
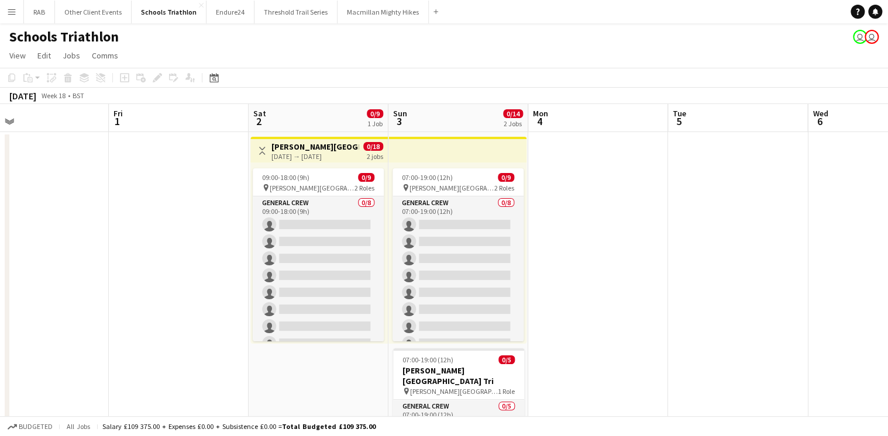
click at [262, 152] on app-icon "Toggle View" at bounding box center [262, 151] width 8 height 8
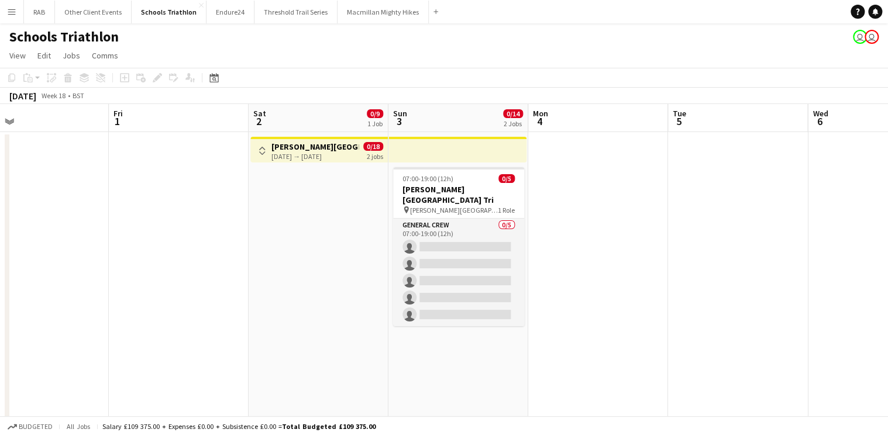
click at [262, 152] on app-icon "Toggle View" at bounding box center [262, 151] width 8 height 8
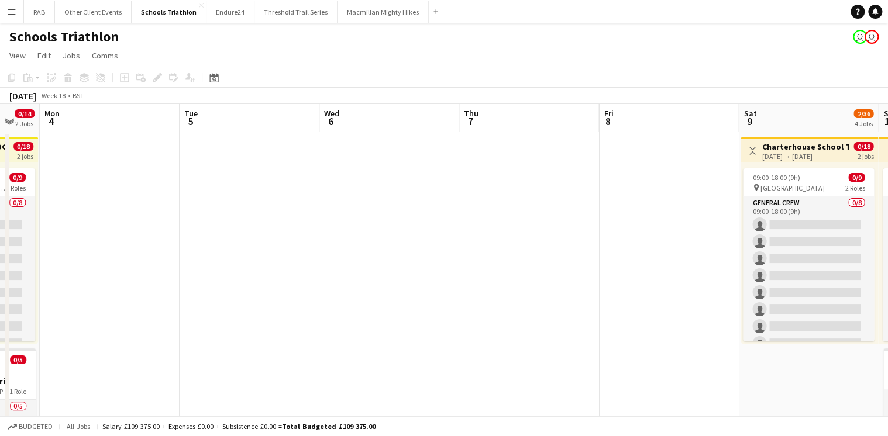
drag, startPoint x: 276, startPoint y: 119, endPoint x: 246, endPoint y: 119, distance: 30.4
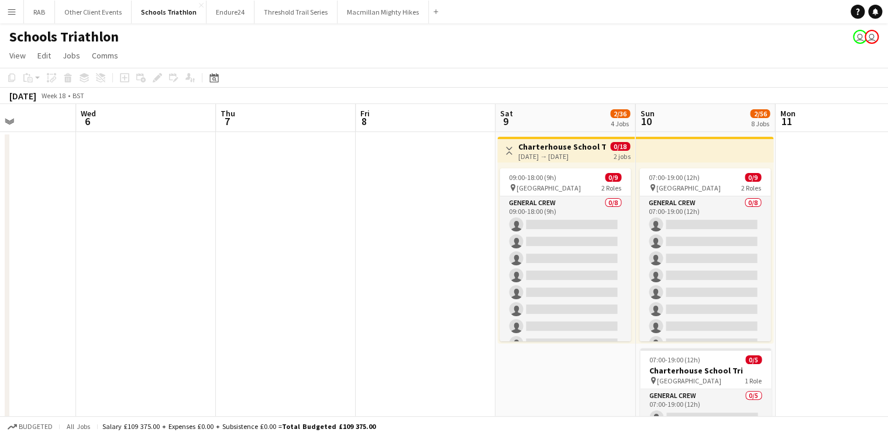
scroll to position [0, 291]
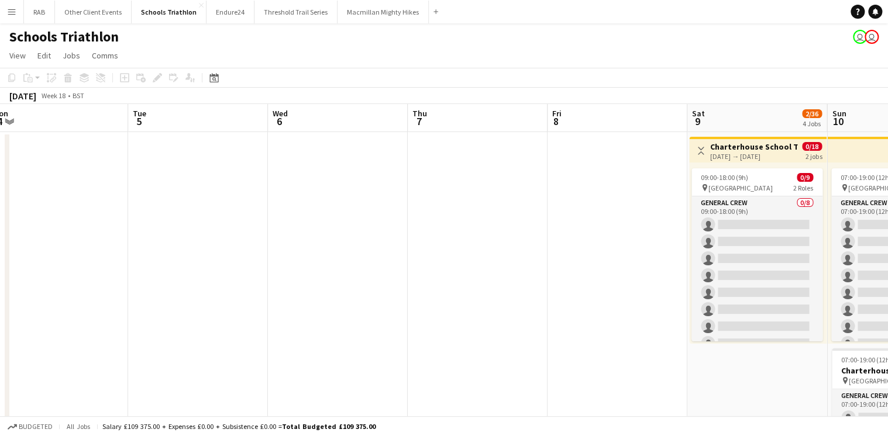
drag, startPoint x: 325, startPoint y: 119, endPoint x: 253, endPoint y: 119, distance: 72.5
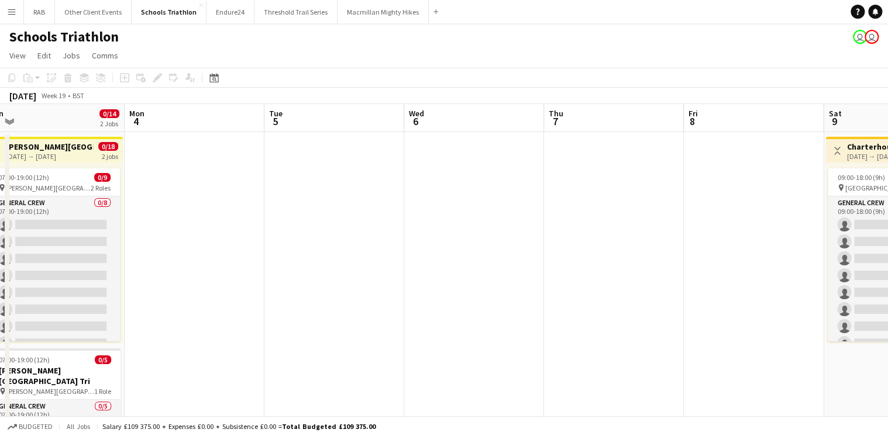
scroll to position [0, 281]
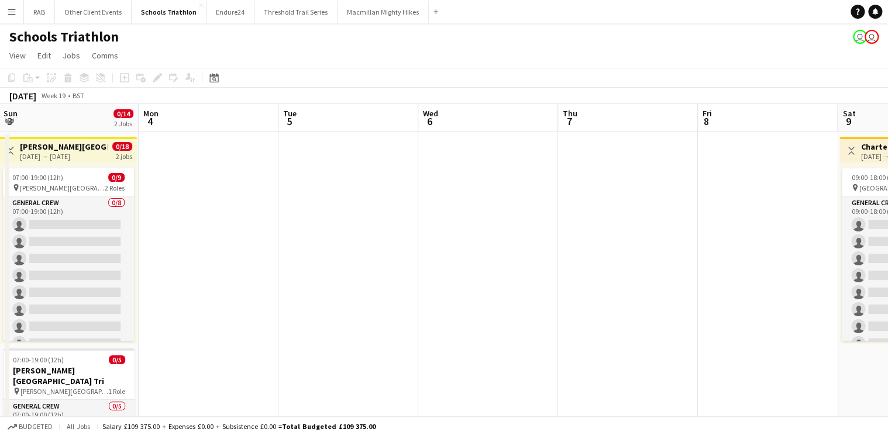
drag, startPoint x: 447, startPoint y: 119, endPoint x: 674, endPoint y: 114, distance: 226.4
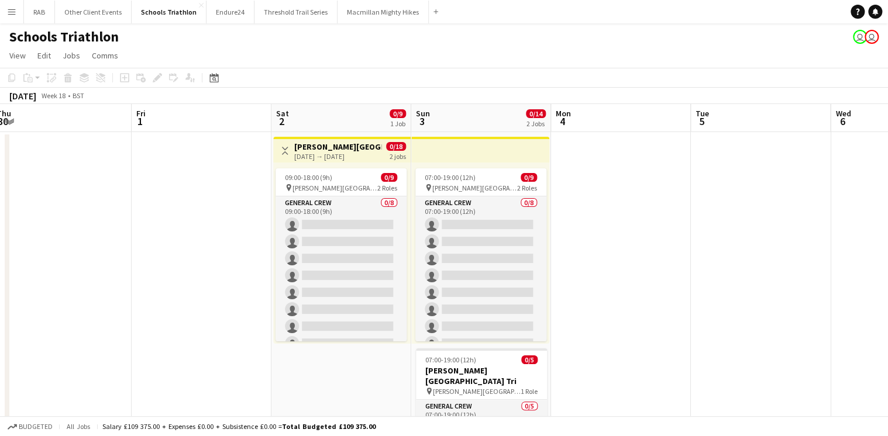
scroll to position [0, 311]
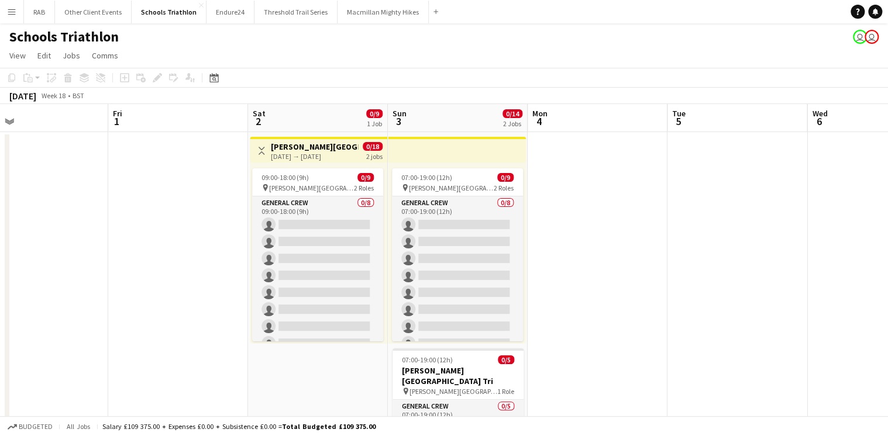
drag, startPoint x: 269, startPoint y: 115, endPoint x: 639, endPoint y: 122, distance: 369.7
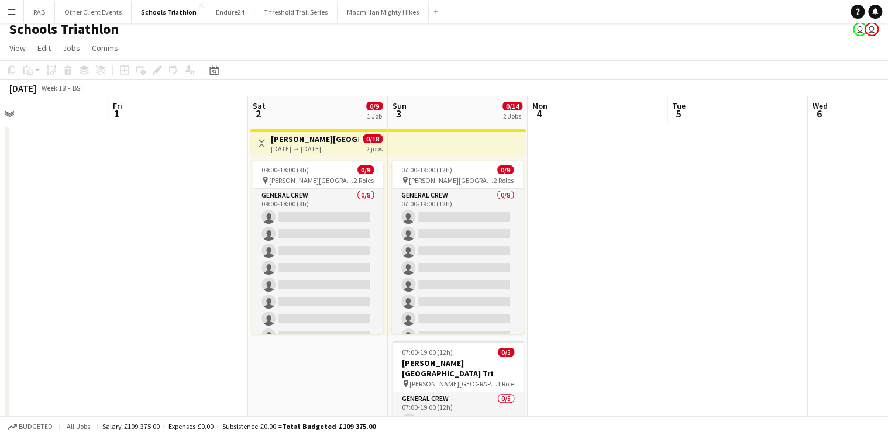
scroll to position [0, 0]
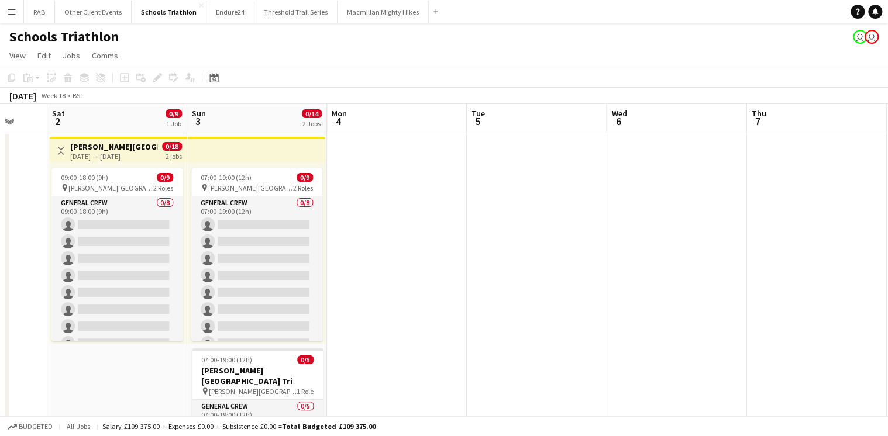
drag, startPoint x: 48, startPoint y: 159, endPoint x: 0, endPoint y: 150, distance: 48.8
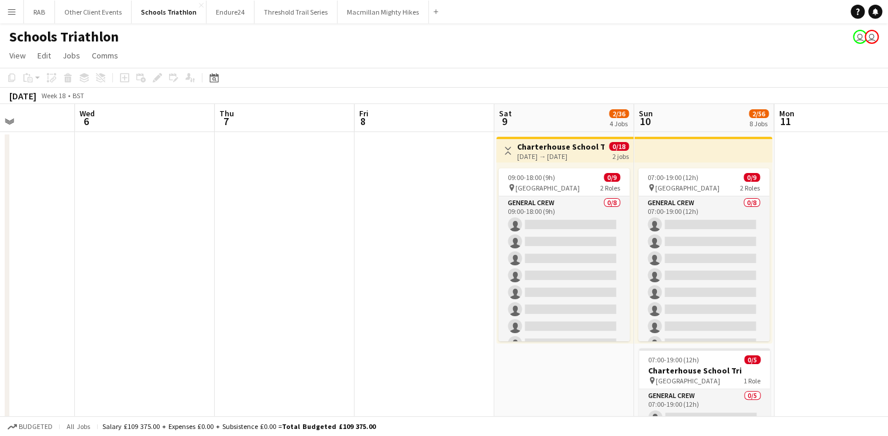
scroll to position [53, 0]
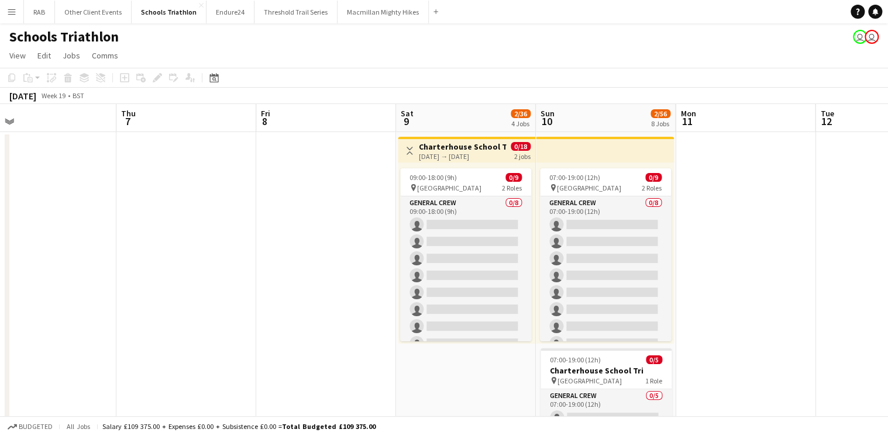
drag, startPoint x: 666, startPoint y: 113, endPoint x: -2, endPoint y: 145, distance: 668.7
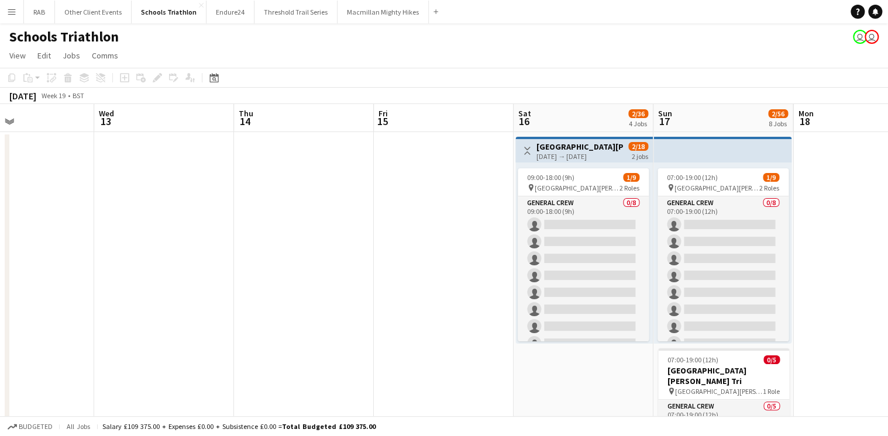
drag, startPoint x: 338, startPoint y: 118, endPoint x: 154, endPoint y: 112, distance: 183.7
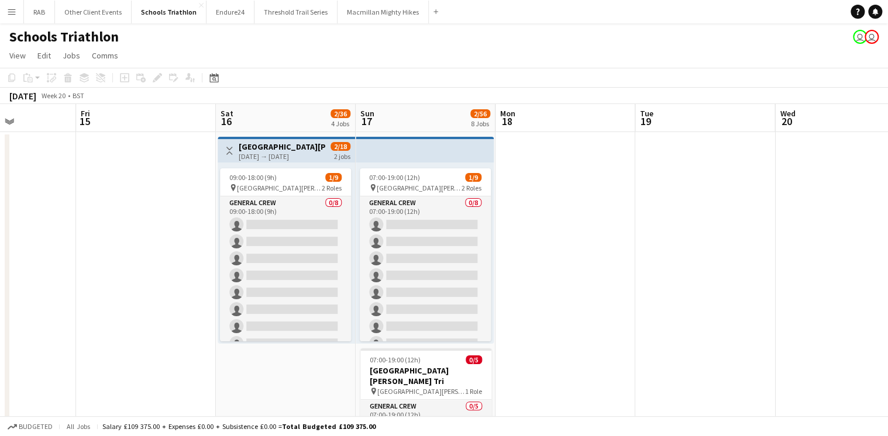
click at [227, 151] on app-icon "Toggle View" at bounding box center [229, 151] width 8 height 8
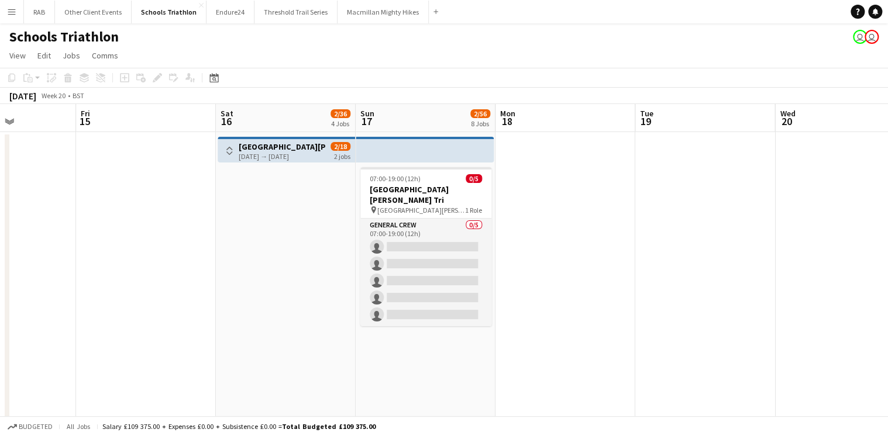
click at [227, 151] on app-icon "Toggle View" at bounding box center [229, 151] width 8 height 8
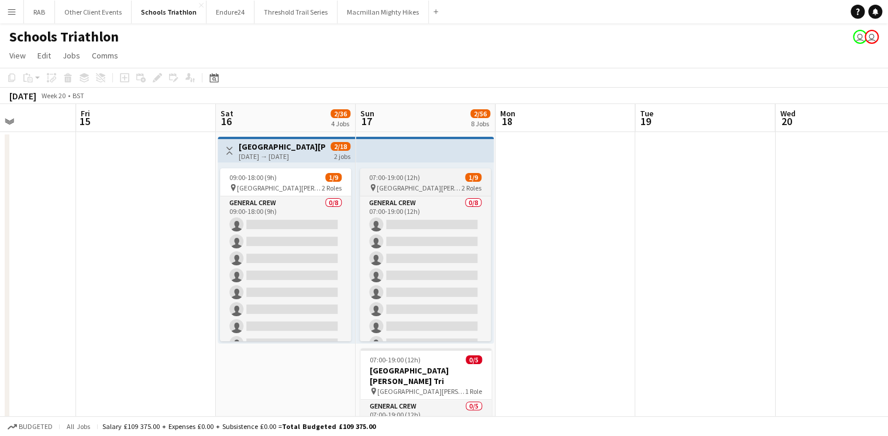
click at [428, 182] on app-job-card "07:00-19:00 (12h) 1/9 pin Royal [PERSON_NAME] School 2 Roles General Crew 0/8 0…" at bounding box center [425, 254] width 131 height 173
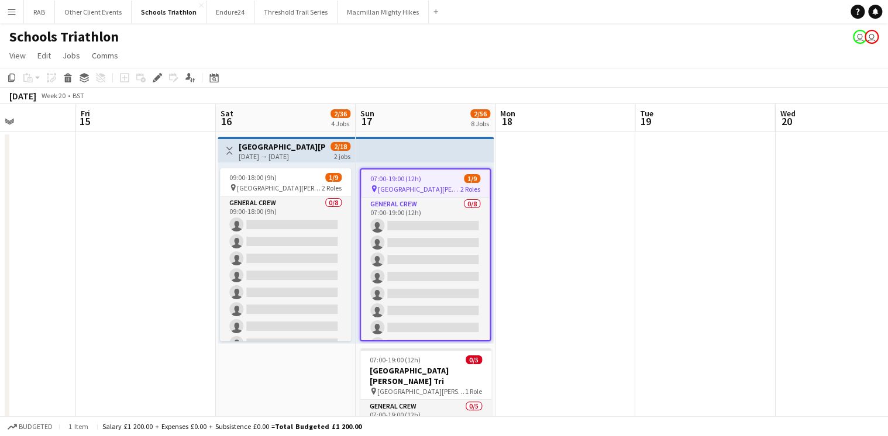
click at [590, 168] on app-date-cell at bounding box center [565, 332] width 140 height 400
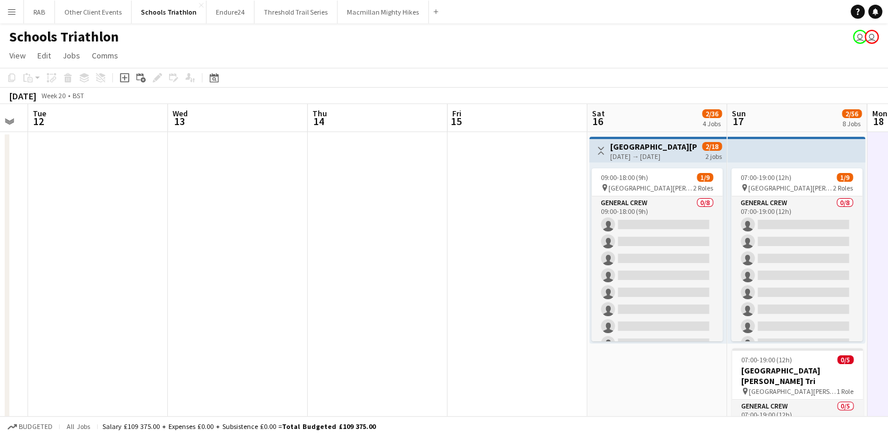
scroll to position [53, 0]
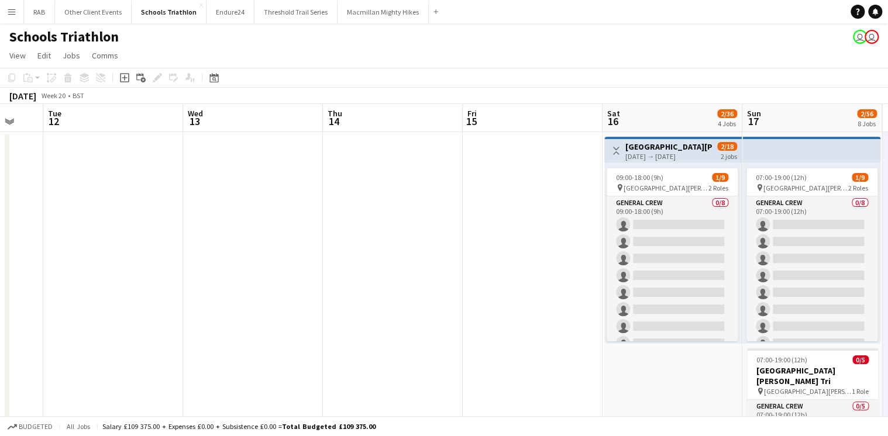
drag, startPoint x: 291, startPoint y: 112, endPoint x: 677, endPoint y: 110, distance: 386.6
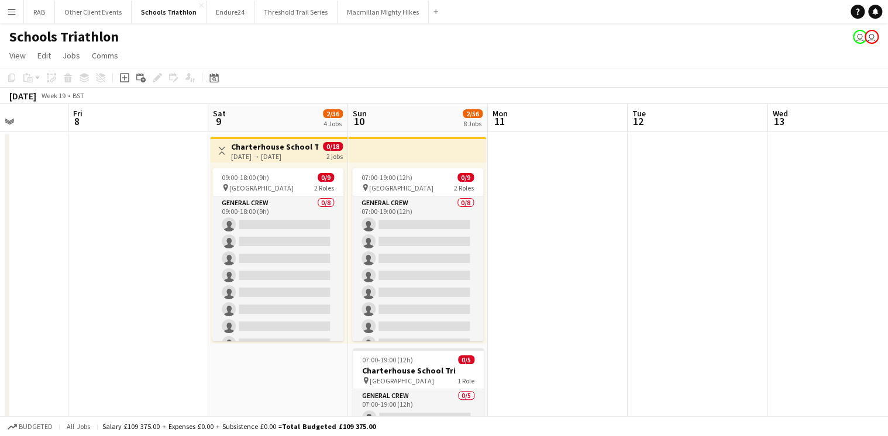
scroll to position [0, 331]
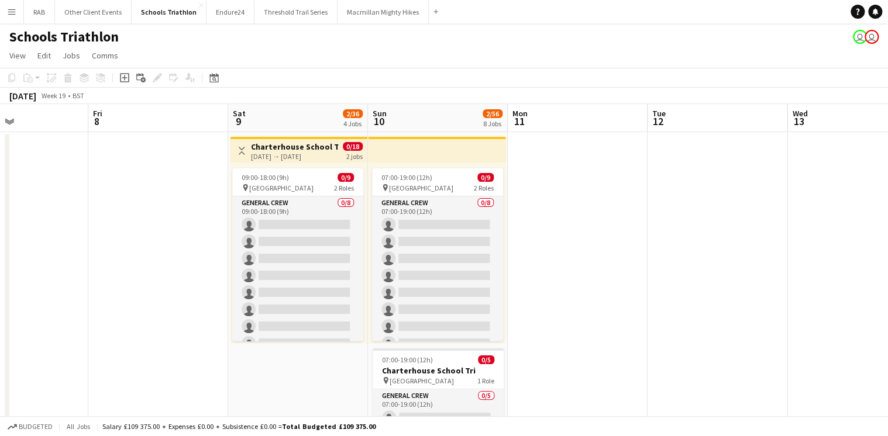
drag, startPoint x: 207, startPoint y: 119, endPoint x: 760, endPoint y: 125, distance: 553.4
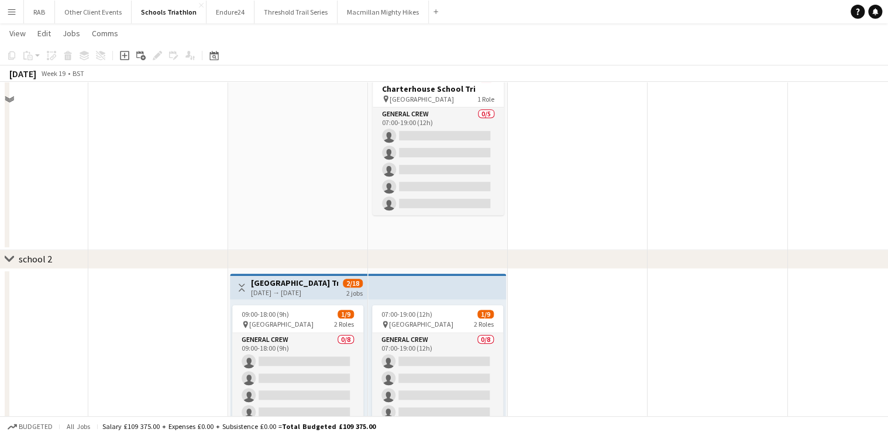
scroll to position [0, 0]
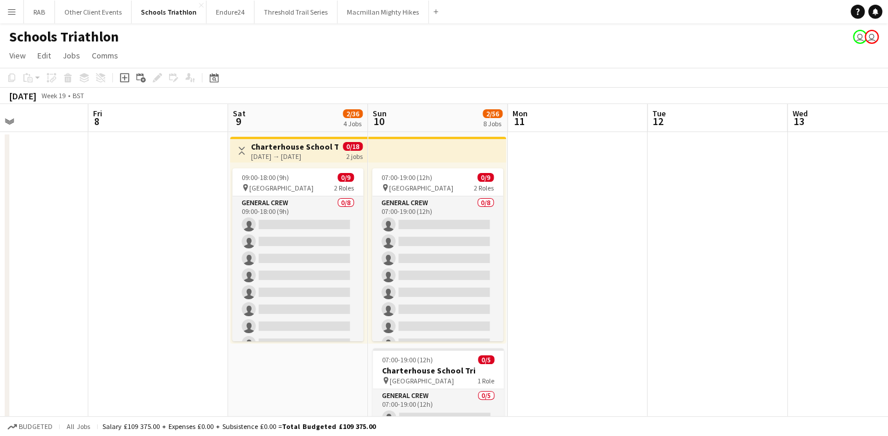
click at [242, 152] on app-icon "Toggle View" at bounding box center [241, 151] width 8 height 8
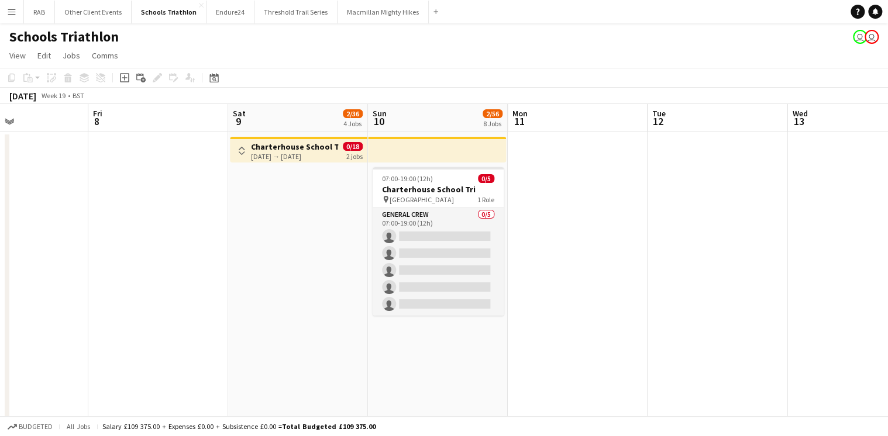
click at [242, 152] on app-icon "Toggle View" at bounding box center [241, 151] width 8 height 8
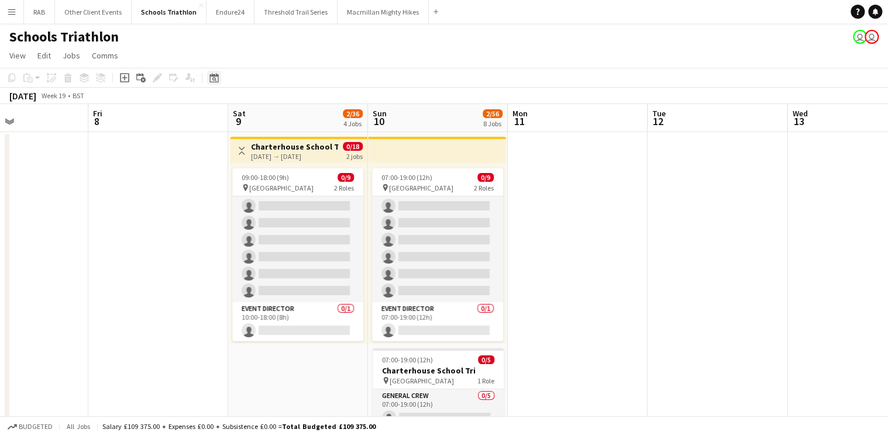
click at [216, 79] on icon "Date picker" at bounding box center [213, 77] width 9 height 9
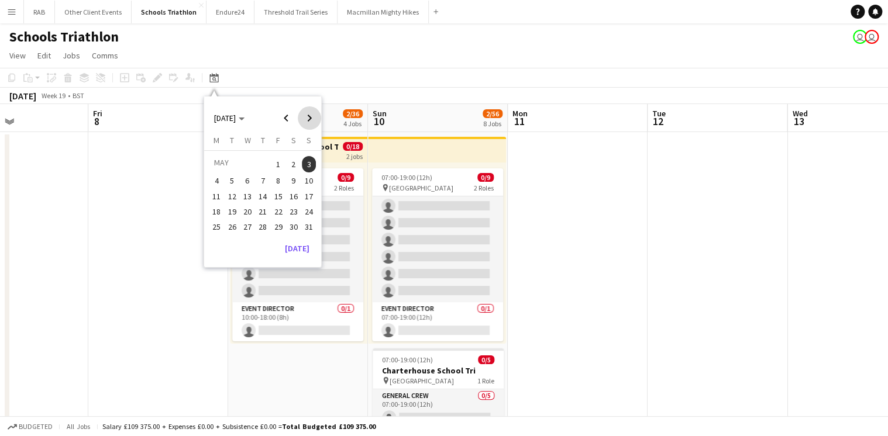
click at [307, 113] on span "Next month" at bounding box center [309, 117] width 23 height 23
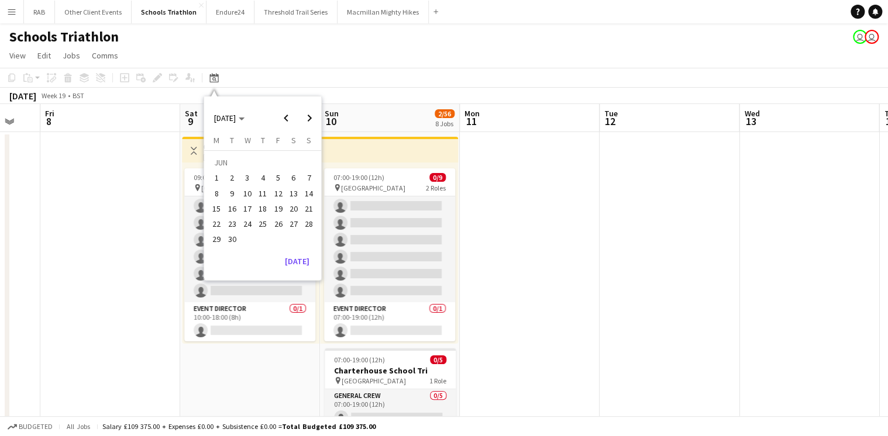
drag, startPoint x: 428, startPoint y: 119, endPoint x: 380, endPoint y: 120, distance: 48.0
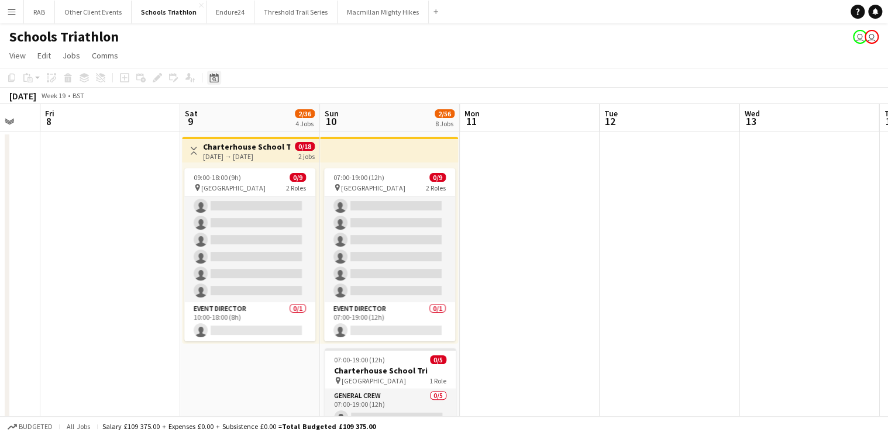
click at [214, 74] on icon "Date picker" at bounding box center [213, 77] width 9 height 9
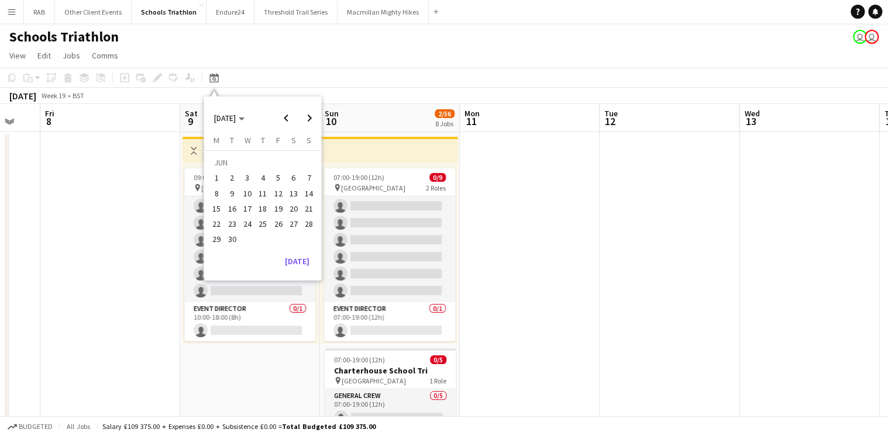
click at [292, 192] on span "13" at bounding box center [294, 194] width 14 height 14
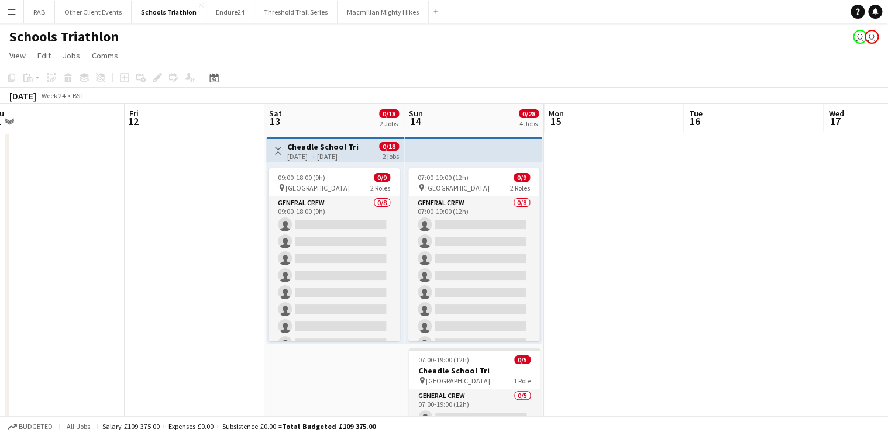
drag, startPoint x: 495, startPoint y: 119, endPoint x: 399, endPoint y: 129, distance: 96.4
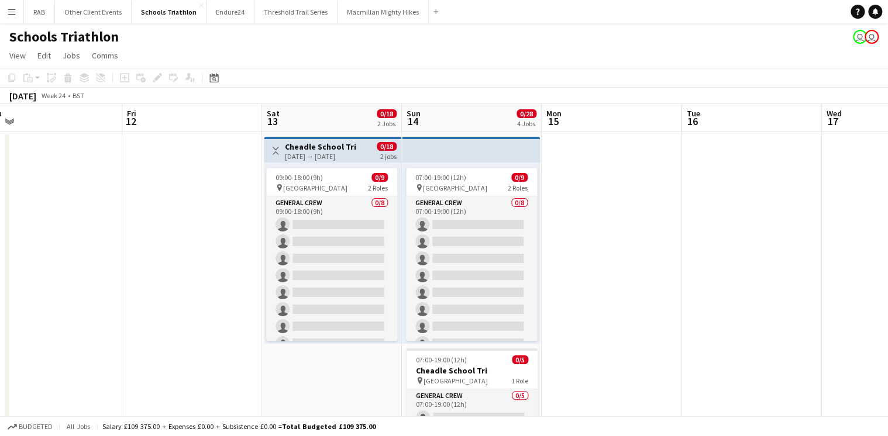
click at [333, 149] on h3 "Cheadle School Tri" at bounding box center [320, 147] width 71 height 11
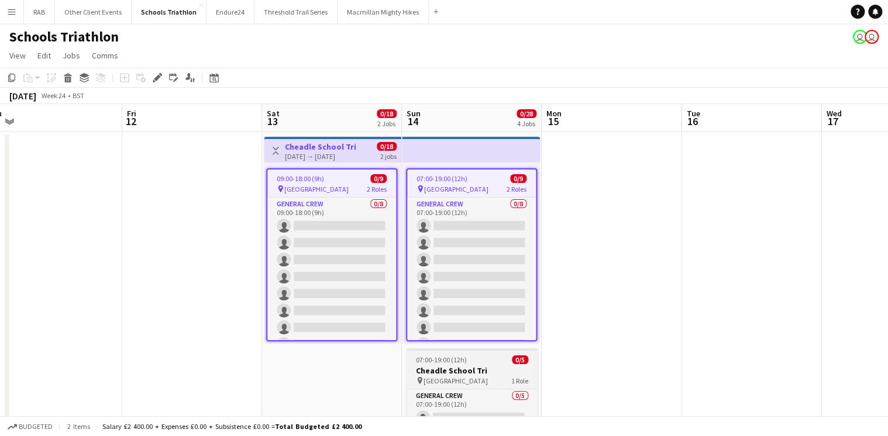
click at [447, 357] on span "07:00-19:00 (12h)" at bounding box center [441, 360] width 51 height 9
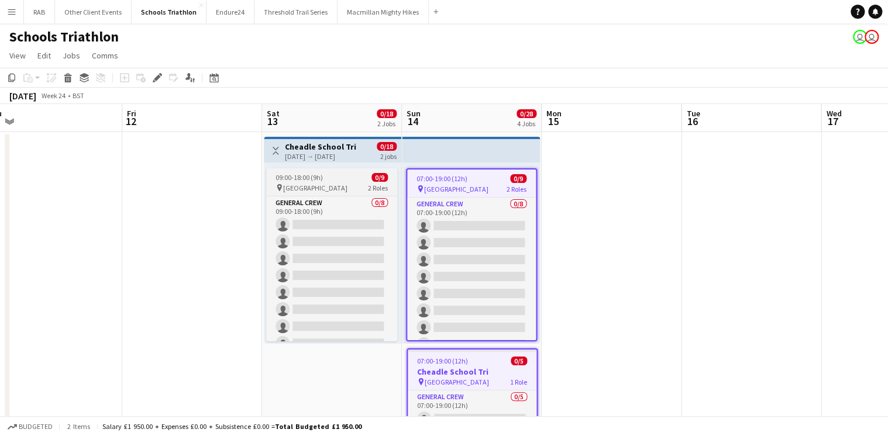
click at [320, 173] on app-job-card "09:00-18:00 (9h) 0/9 pin Cheadle School 2 Roles General Crew 0/8 09:00-18:00 (9…" at bounding box center [331, 254] width 131 height 173
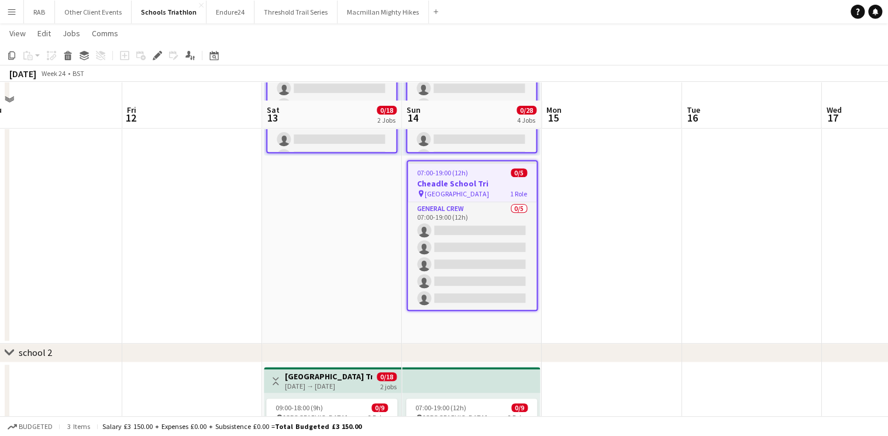
scroll to position [374, 0]
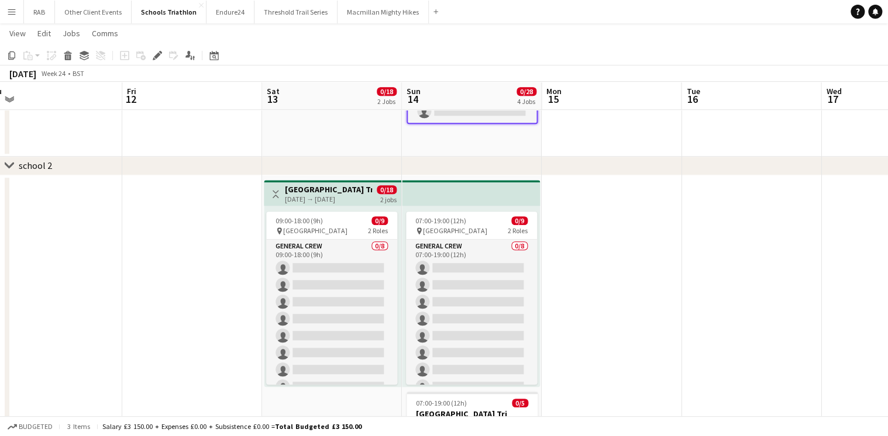
click at [336, 185] on h3 "[GEOGRAPHIC_DATA] Tri" at bounding box center [328, 189] width 87 height 11
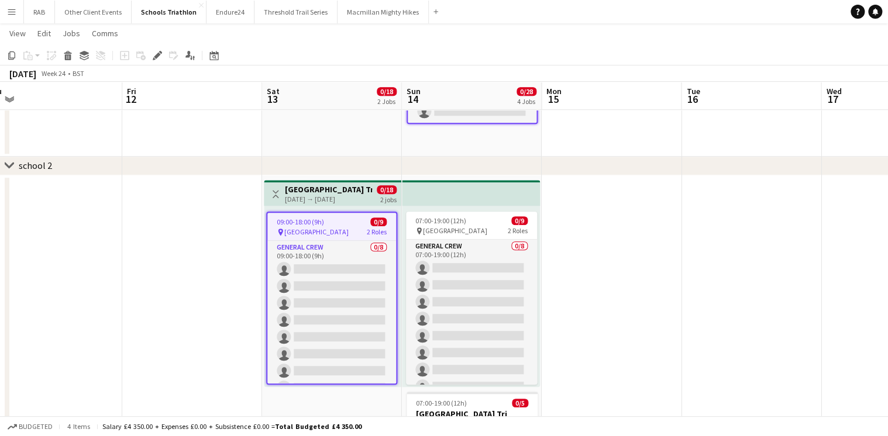
click at [463, 190] on app-top-bar at bounding box center [471, 193] width 138 height 26
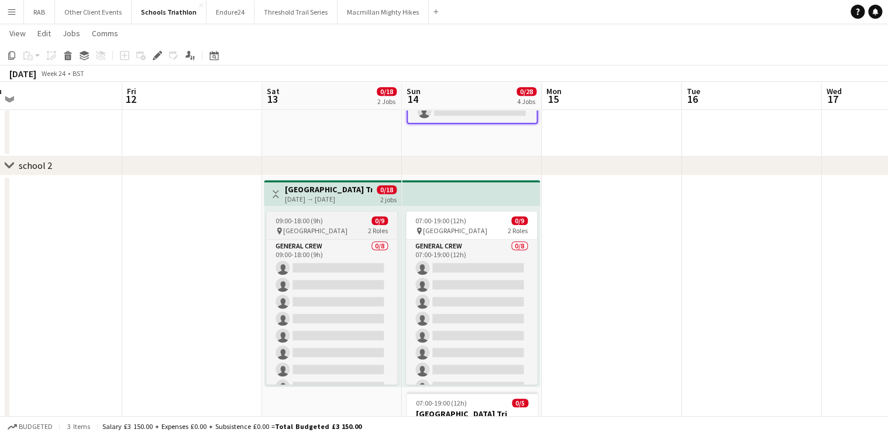
click at [365, 214] on app-job-card "09:00-18:00 (9h) 0/9 pin Kings College Taunton 2 Roles General Crew 0/8 09:00-1…" at bounding box center [331, 298] width 131 height 173
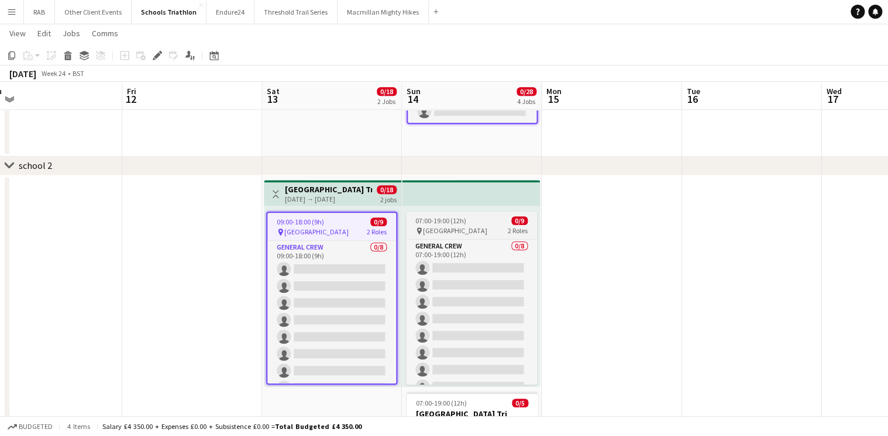
click at [446, 219] on span "07:00-19:00 (12h)" at bounding box center [440, 220] width 51 height 9
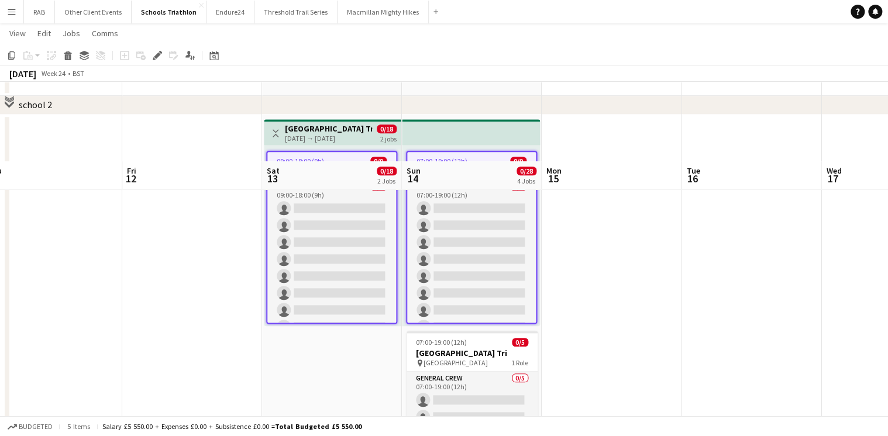
scroll to position [515, 0]
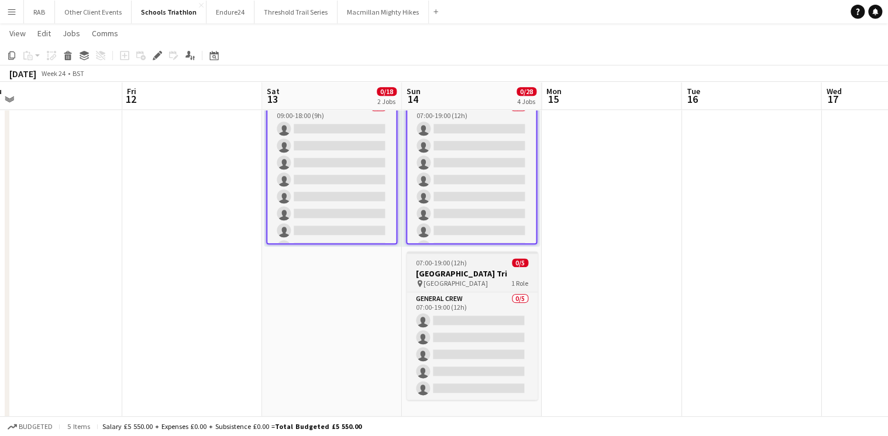
click at [463, 267] on span "07:00-19:00 (12h)" at bounding box center [441, 263] width 51 height 9
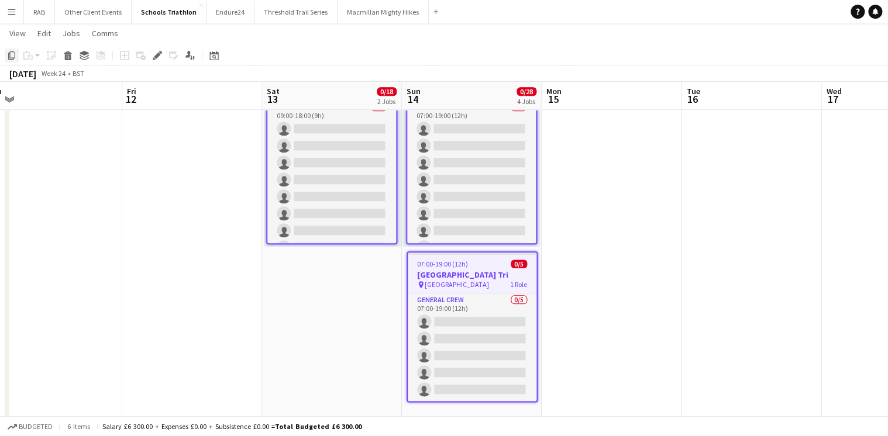
click at [12, 55] on icon "Copy" at bounding box center [11, 55] width 9 height 9
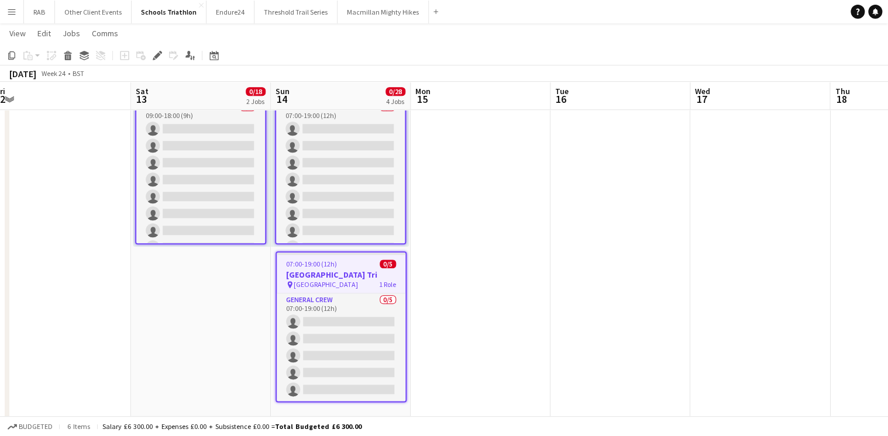
drag, startPoint x: 623, startPoint y: 105, endPoint x: 212, endPoint y: 101, distance: 410.6
click at [212, 101] on app-calendar-viewport "Wed 10 Thu 11 Fri 12 Sat 13 0/18 2 Jobs Sun 14 0/28 4 Jobs Mon 15 Tue 16 Wed 17…" at bounding box center [444, 423] width 888 height 1784
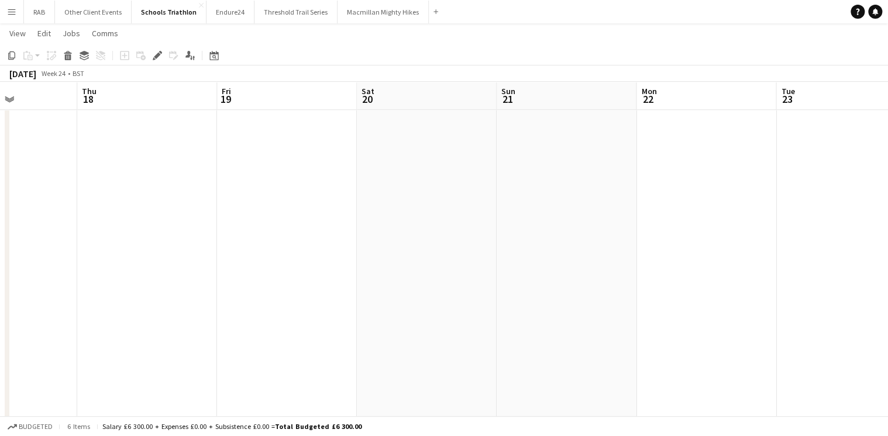
drag, startPoint x: 594, startPoint y: 97, endPoint x: 143, endPoint y: 94, distance: 451.0
click at [101, 101] on app-calendar-viewport "Sun 14 0/28 4 Jobs Mon 15 Tue 16 Wed 17 Thu 18 Fri 19 Sat 20 Sun 21 Mon 22 Tue …" at bounding box center [444, 423] width 888 height 1784
drag, startPoint x: 604, startPoint y: 94, endPoint x: 22, endPoint y: 94, distance: 581.4
click at [22, 94] on app-calendar-viewport "Thu 18 Fri 19 Sat 20 Sun 21 Mon 22 Tue 23 Wed 24 Thu 25 Fri 26 Sat 27 Sun 28 Mo…" at bounding box center [444, 423] width 888 height 1784
drag, startPoint x: 570, startPoint y: 95, endPoint x: 183, endPoint y: 95, distance: 387.2
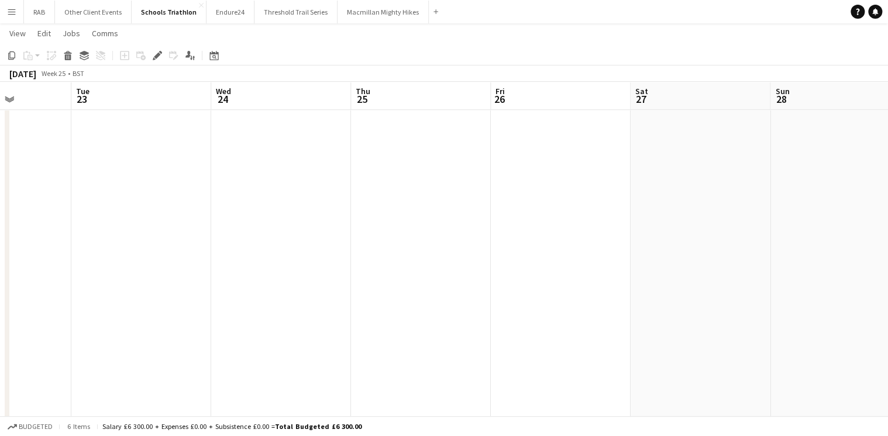
click at [183, 95] on app-calendar-viewport "Sat 20 Sun 21 Mon 22 Tue 23 Wed 24 Thu 25 Fri 26 Sat 27 Sun 28 Mon 29 Tue 30 We…" at bounding box center [444, 423] width 888 height 1784
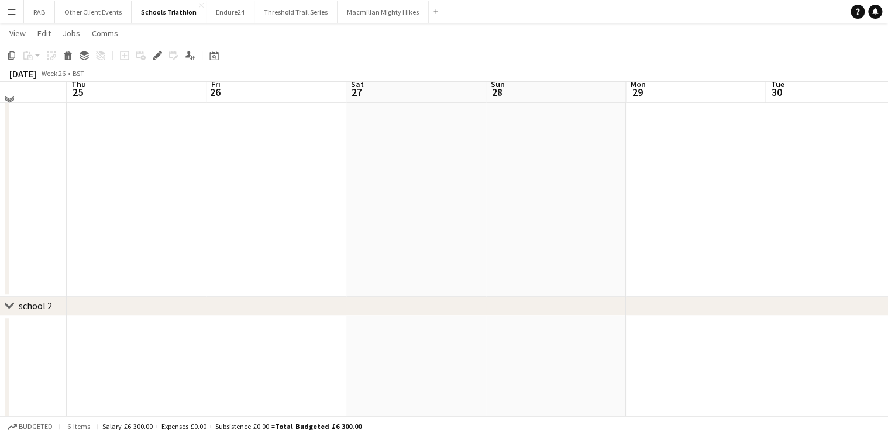
scroll to position [0, 0]
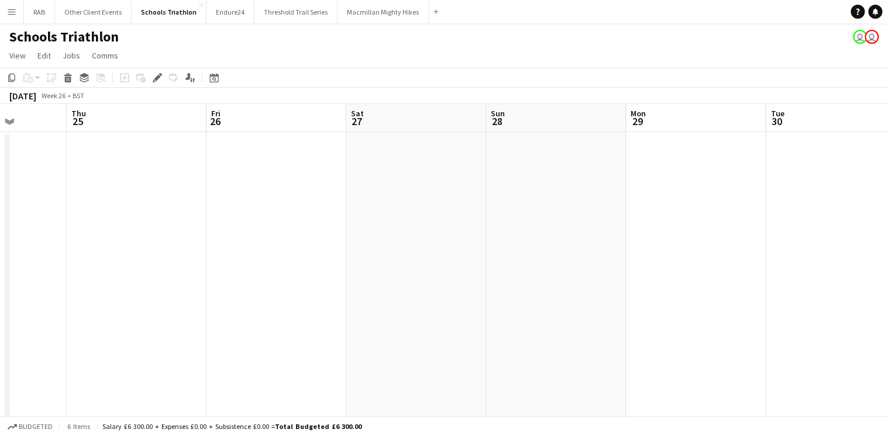
click at [243, 144] on app-date-cell at bounding box center [276, 332] width 140 height 400
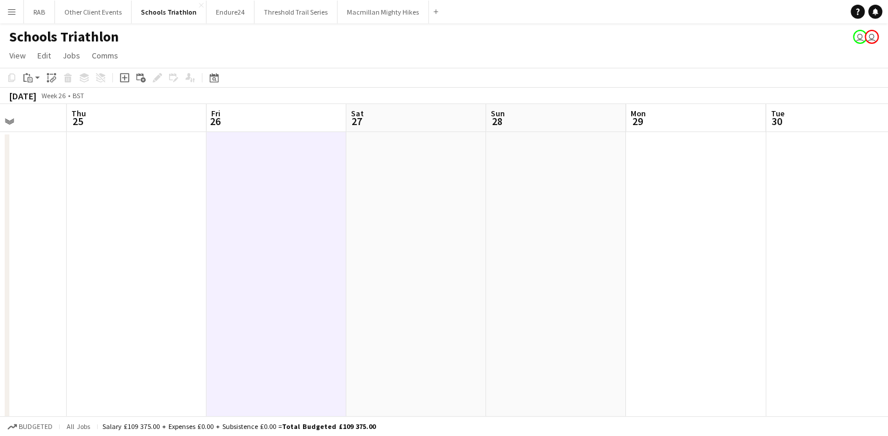
click at [377, 143] on app-date-cell at bounding box center [416, 332] width 140 height 400
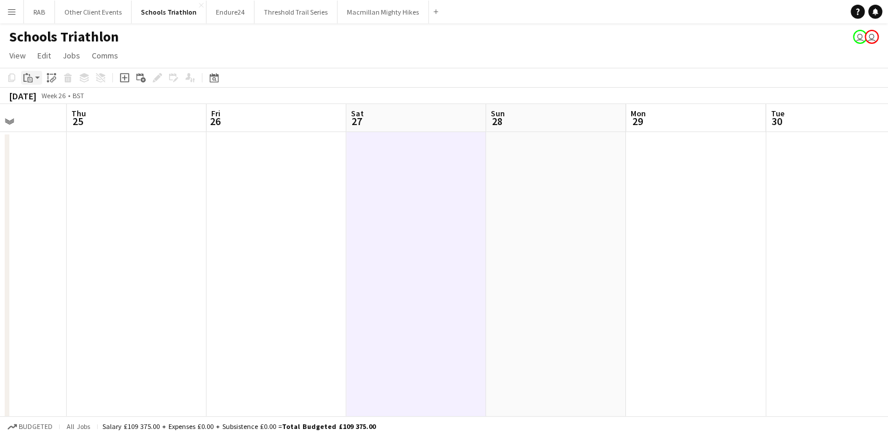
click at [36, 78] on app-action-btn "Paste" at bounding box center [31, 78] width 21 height 14
click at [39, 98] on link "Paste Ctrl+V" at bounding box center [86, 100] width 110 height 11
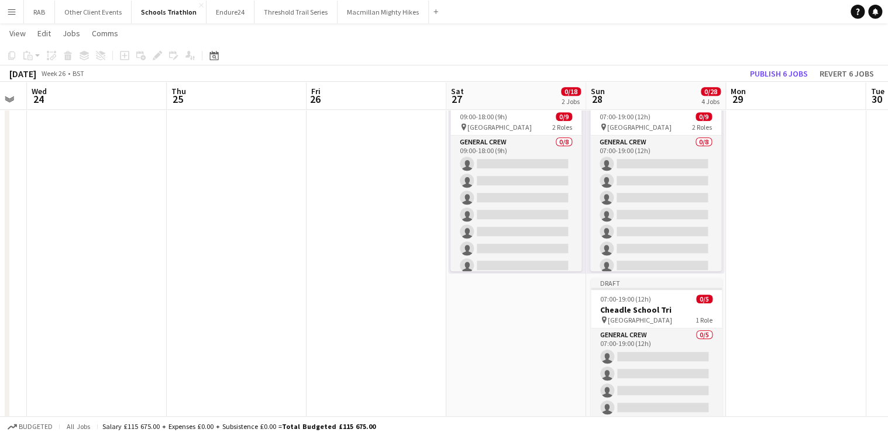
scroll to position [0, 250]
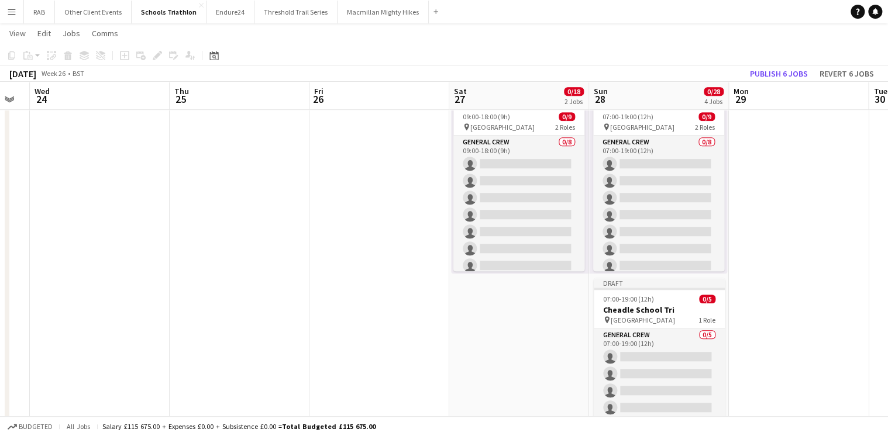
drag, startPoint x: 391, startPoint y: 94, endPoint x: 494, endPoint y: 97, distance: 103.0
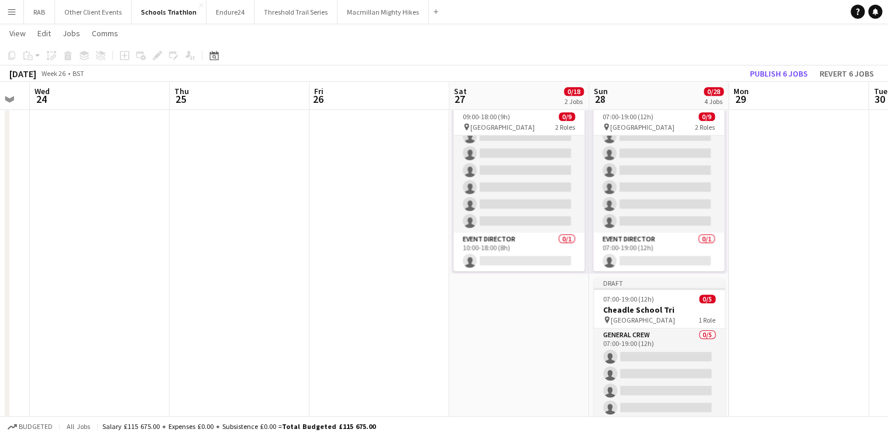
scroll to position [62, 0]
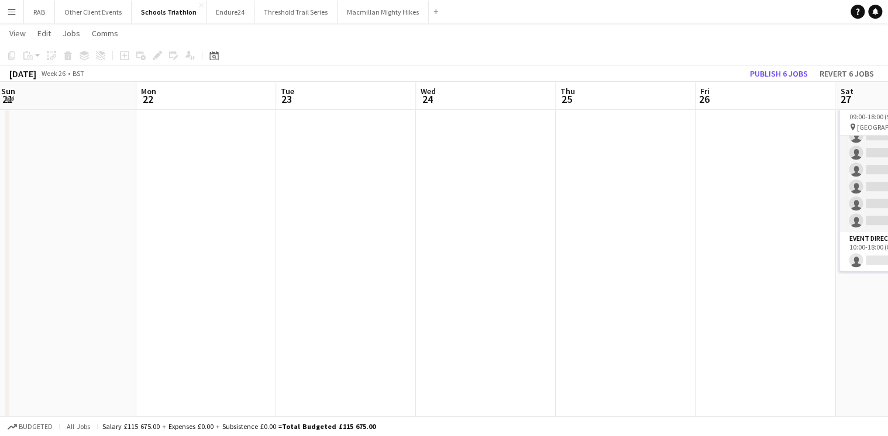
drag, startPoint x: 494, startPoint y: 94, endPoint x: 822, endPoint y: 87, distance: 328.2
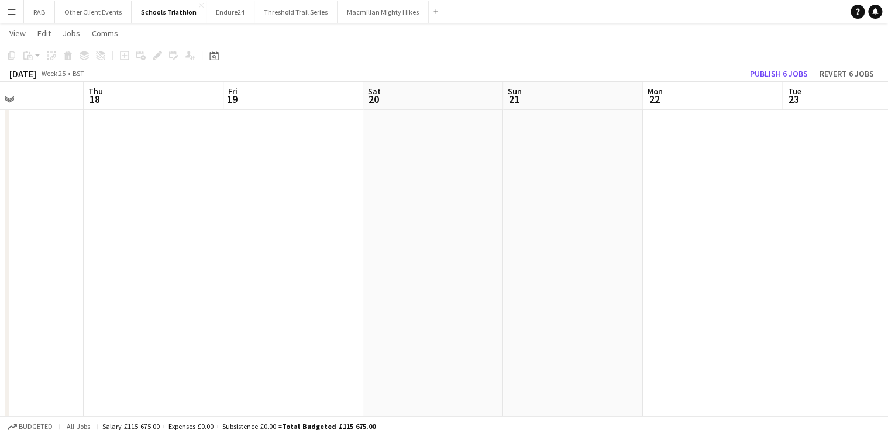
drag, startPoint x: 188, startPoint y: 101, endPoint x: 704, endPoint y: 101, distance: 516.5
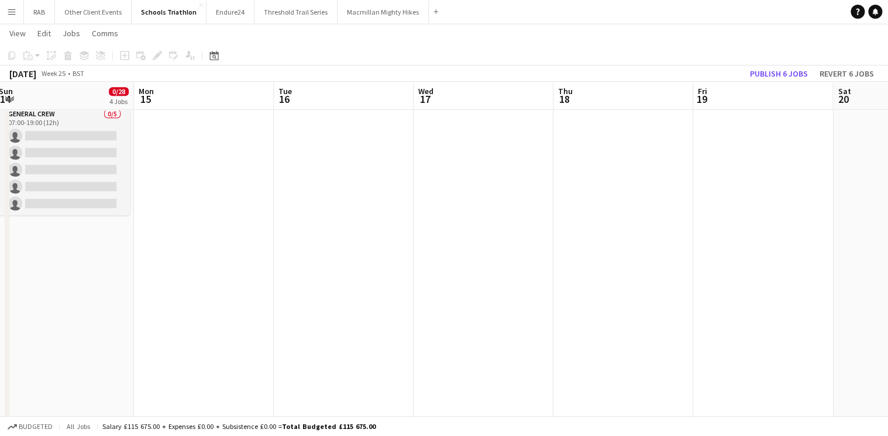
drag, startPoint x: 294, startPoint y: 97, endPoint x: 728, endPoint y: 97, distance: 433.4
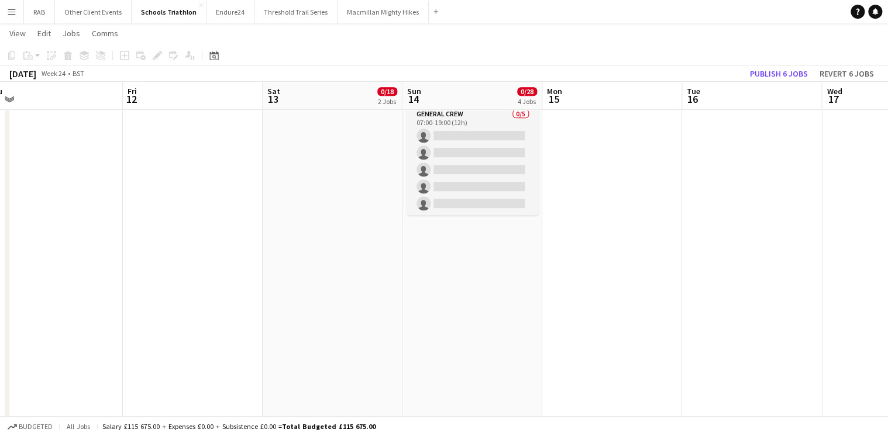
scroll to position [0, 267]
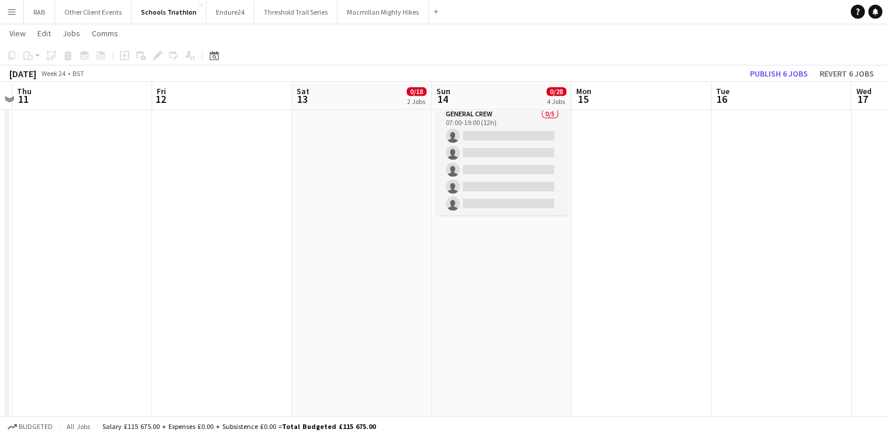
drag, startPoint x: 253, startPoint y: 94, endPoint x: 657, endPoint y: 94, distance: 404.8
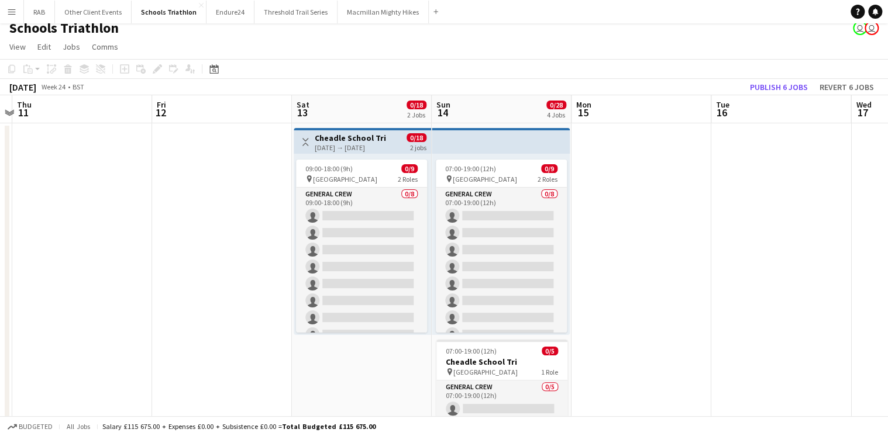
scroll to position [0, 0]
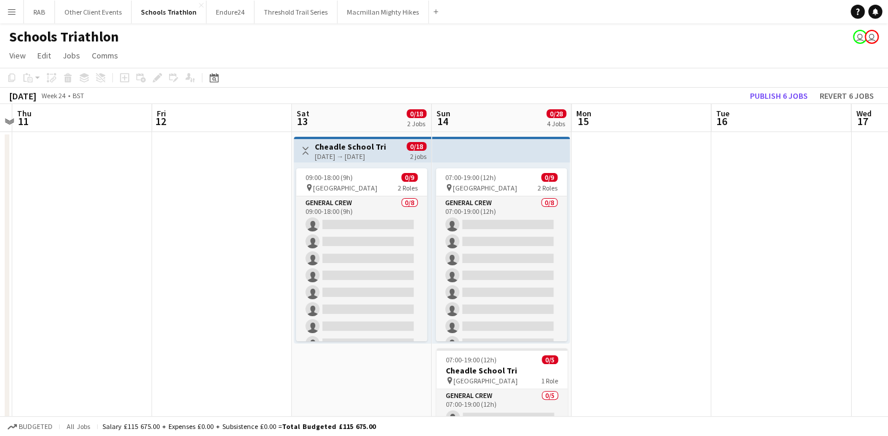
click at [360, 145] on h3 "Cheadle School Tri" at bounding box center [350, 147] width 71 height 11
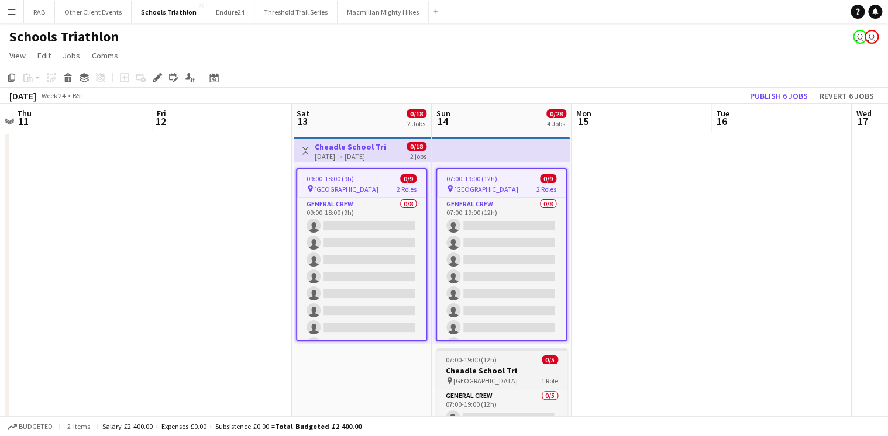
click at [480, 368] on h3 "Cheadle School Tri" at bounding box center [501, 371] width 131 height 11
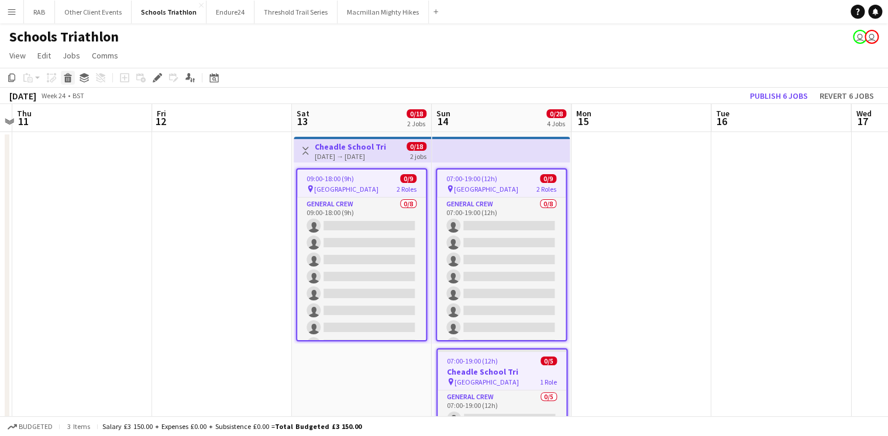
click at [66, 78] on icon at bounding box center [68, 80] width 6 height 6
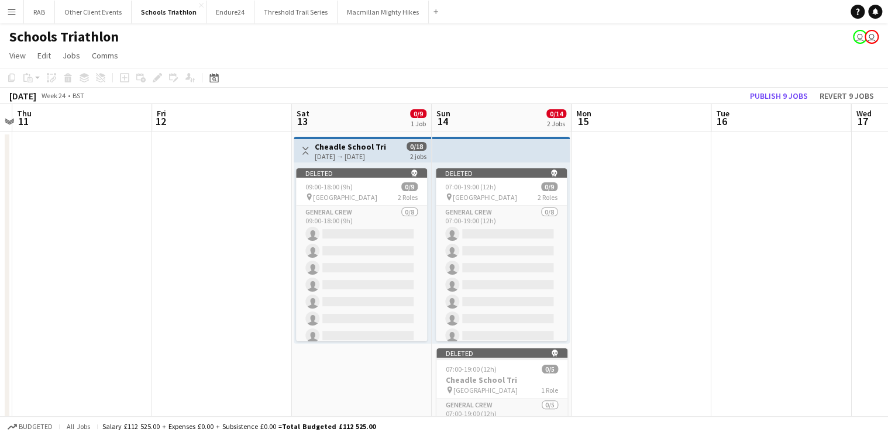
drag, startPoint x: 333, startPoint y: 150, endPoint x: 422, endPoint y: 149, distance: 88.3
click at [335, 149] on h3 "Cheadle School Tri" at bounding box center [350, 147] width 71 height 11
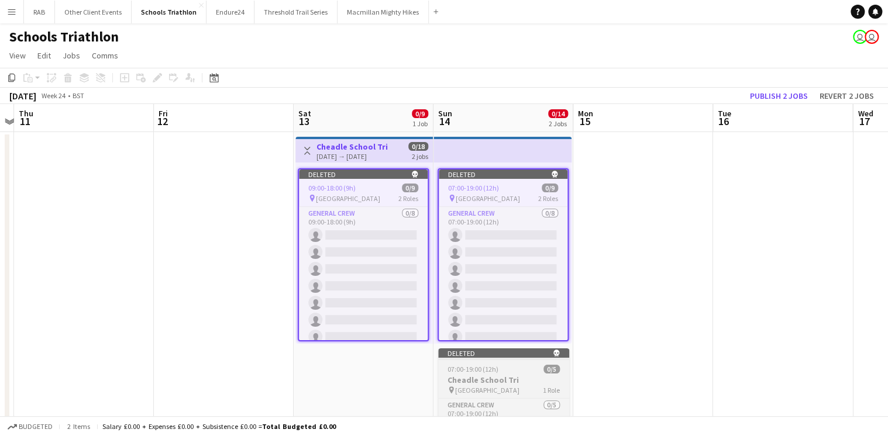
click at [472, 370] on span "07:00-19:00 (12h)" at bounding box center [472, 369] width 51 height 9
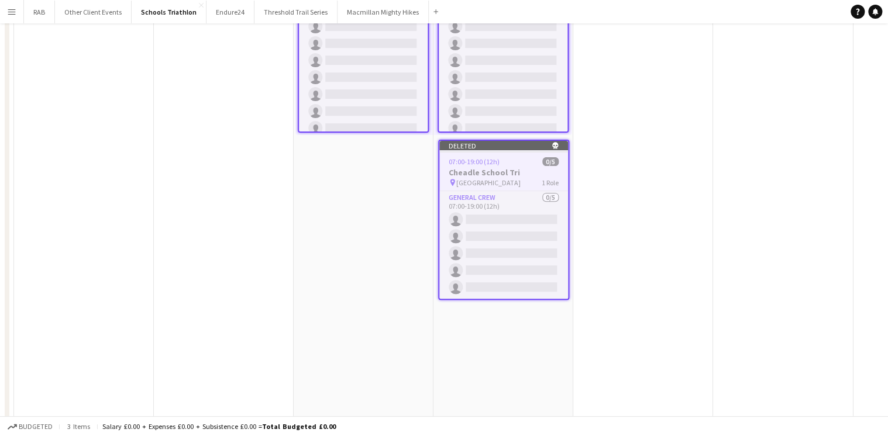
scroll to position [0, 0]
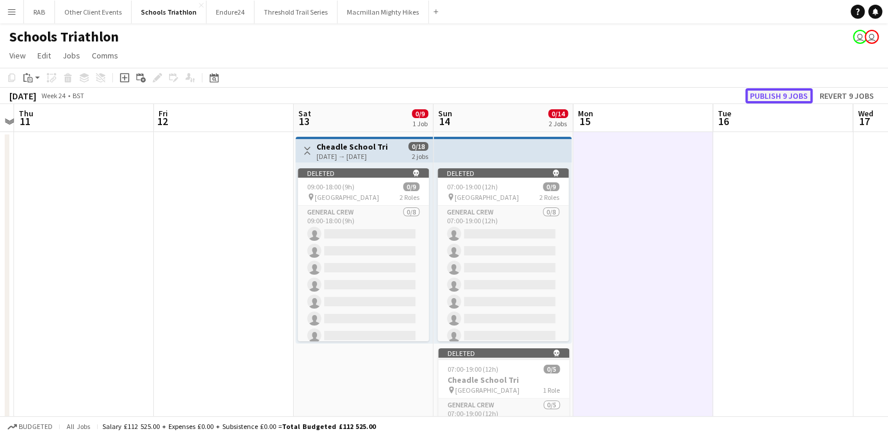
click at [767, 96] on button "Publish 9 jobs" at bounding box center [778, 95] width 67 height 15
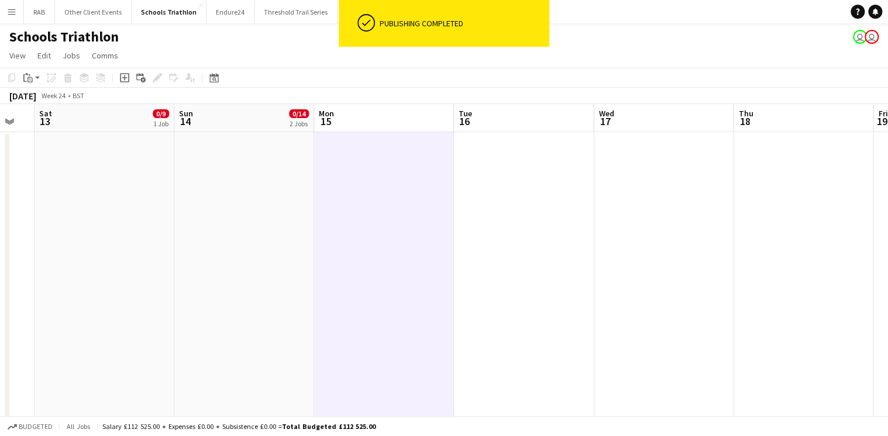
drag, startPoint x: 625, startPoint y: 112, endPoint x: 196, endPoint y: 112, distance: 429.3
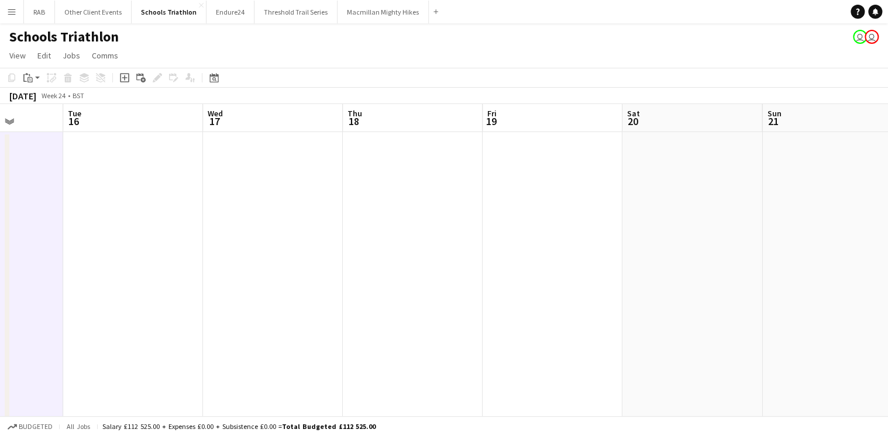
drag, startPoint x: 299, startPoint y: 122, endPoint x: 236, endPoint y: 123, distance: 63.2
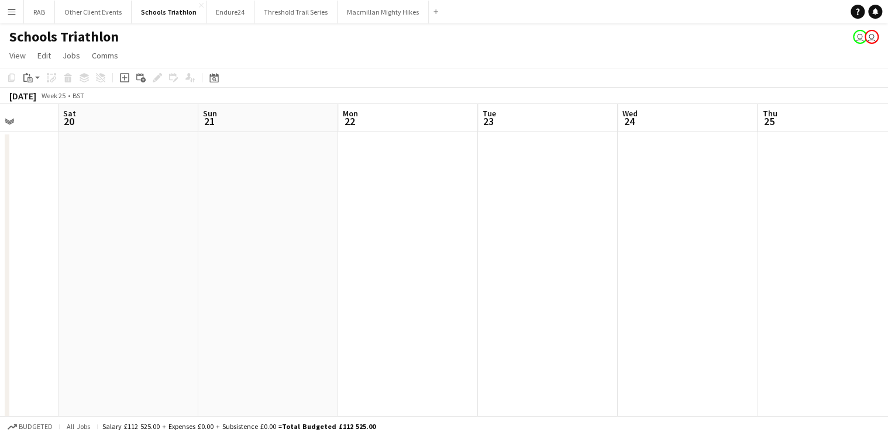
scroll to position [62, 0]
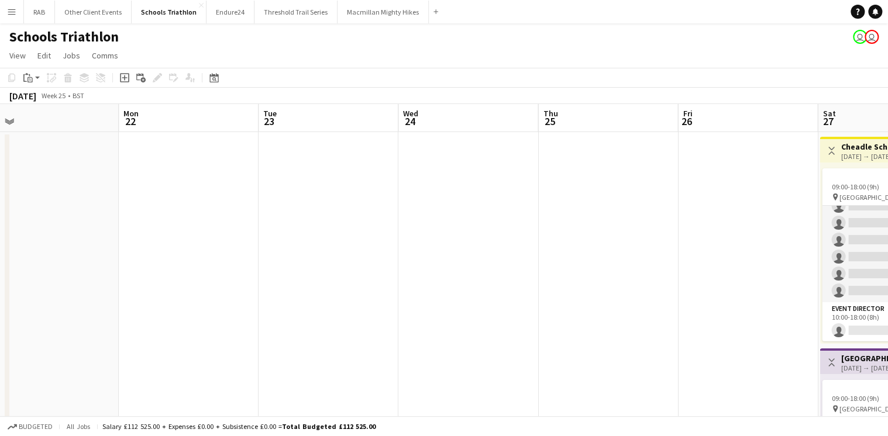
drag, startPoint x: 428, startPoint y: 120, endPoint x: 18, endPoint y: 133, distance: 410.2
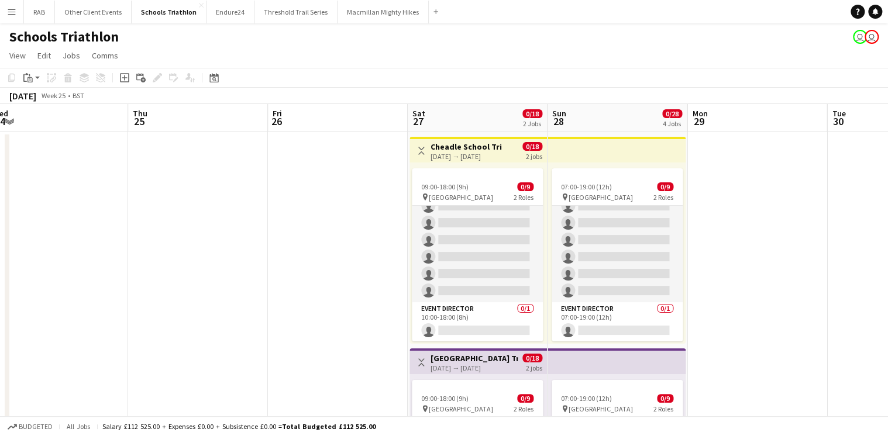
drag, startPoint x: 366, startPoint y: 115, endPoint x: 89, endPoint y: 126, distance: 276.3
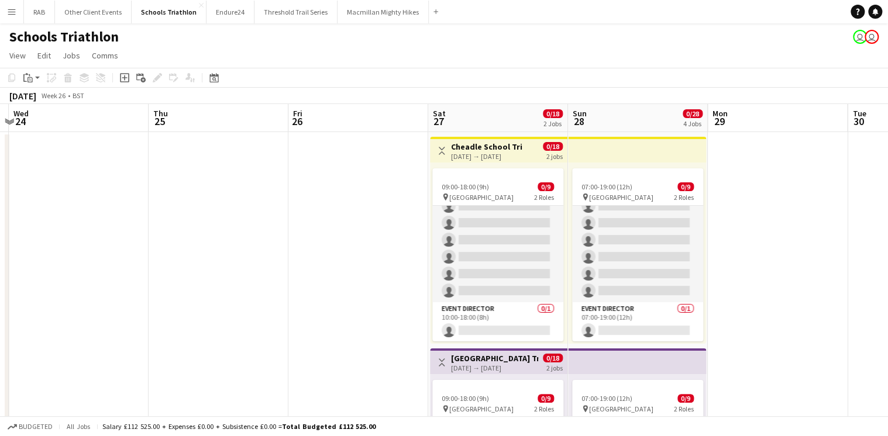
drag, startPoint x: 171, startPoint y: 115, endPoint x: 790, endPoint y: 122, distance: 618.9
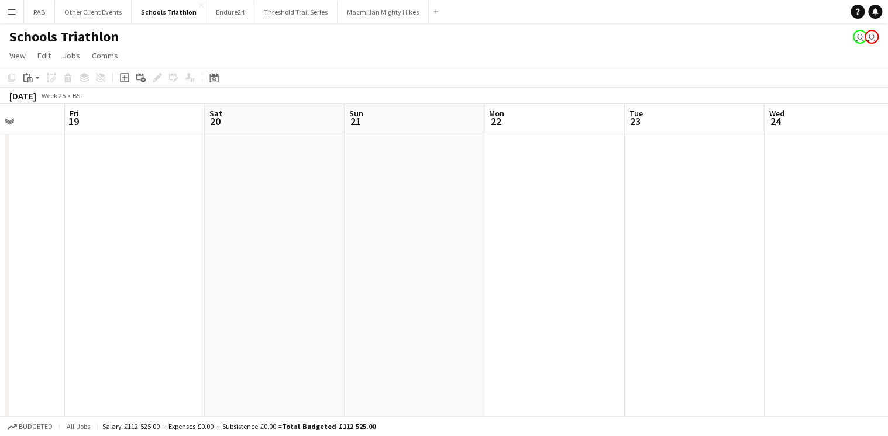
drag, startPoint x: 247, startPoint y: 120, endPoint x: 81, endPoint y: 136, distance: 167.5
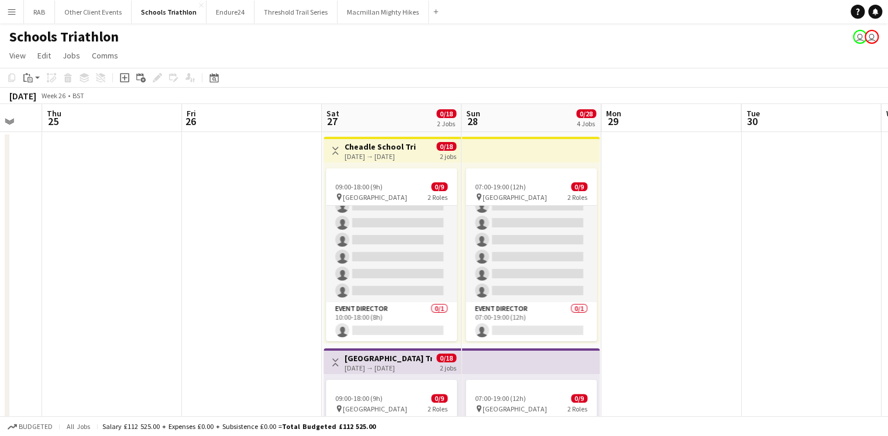
drag, startPoint x: 726, startPoint y: 122, endPoint x: -2, endPoint y: 123, distance: 728.2
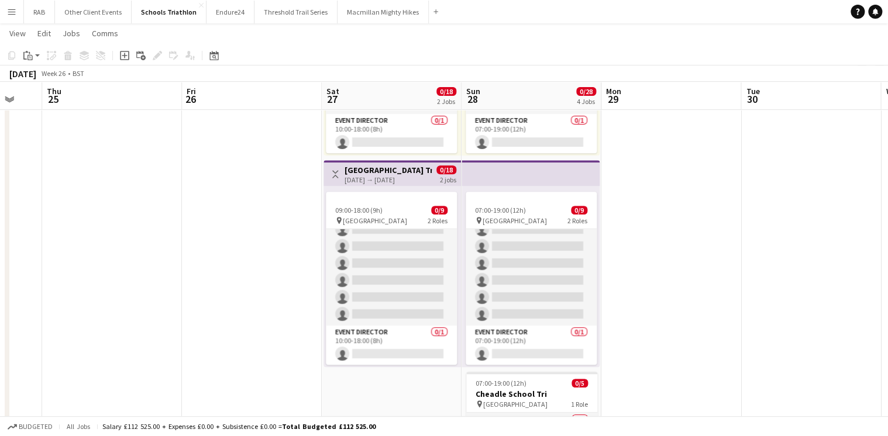
click at [379, 171] on h3 "[GEOGRAPHIC_DATA] Tri" at bounding box center [388, 170] width 87 height 11
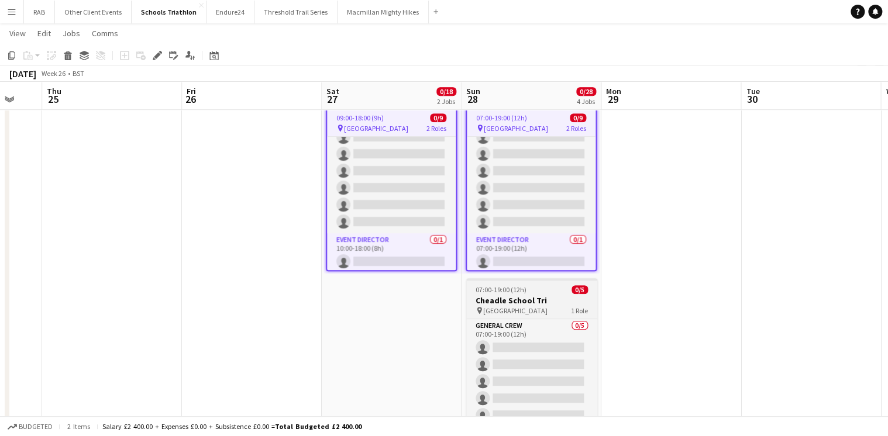
click at [516, 297] on h3 "Cheadle School Tri" at bounding box center [531, 300] width 131 height 11
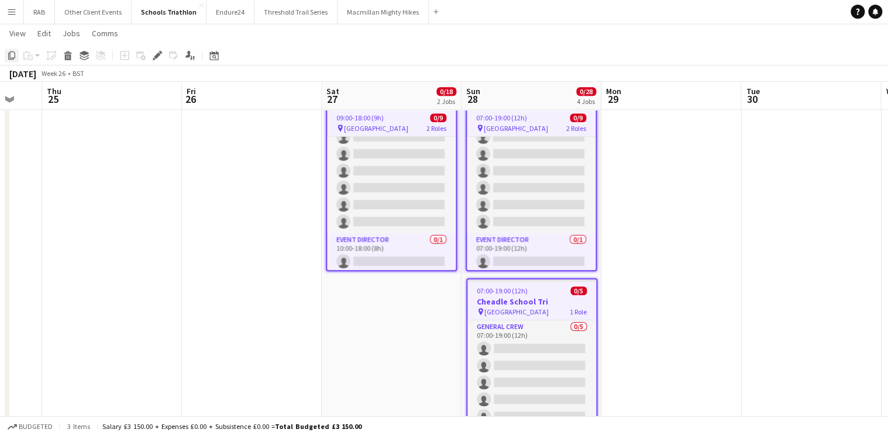
click at [12, 56] on icon "Copy" at bounding box center [11, 55] width 9 height 9
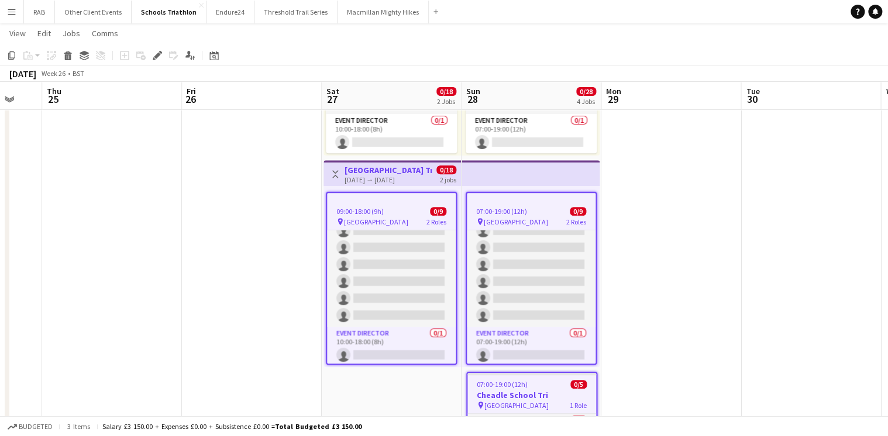
click at [660, 267] on app-date-cell at bounding box center [671, 321] width 140 height 755
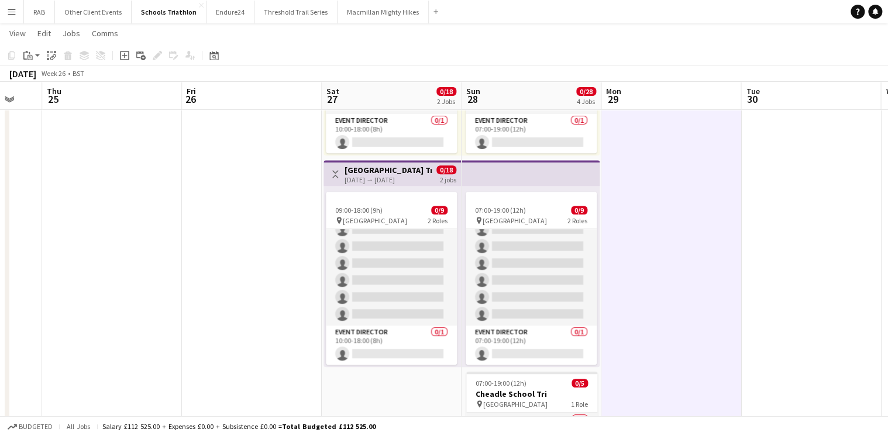
click at [389, 171] on h3 "[GEOGRAPHIC_DATA] Tri" at bounding box center [388, 170] width 87 height 11
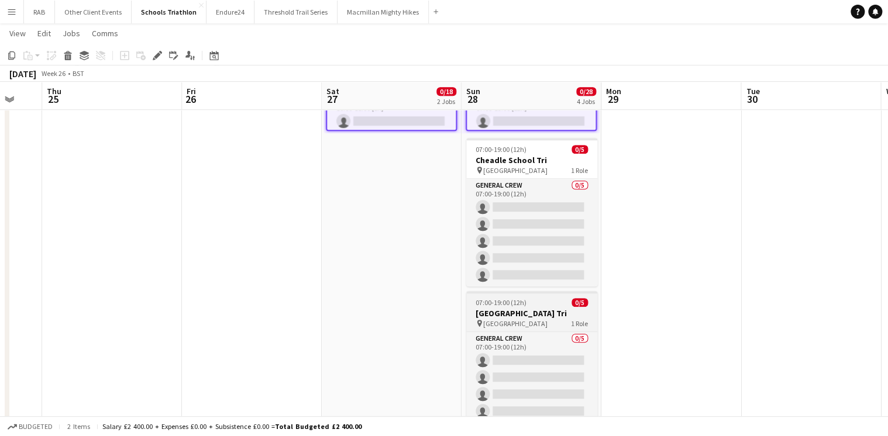
click at [528, 304] on div "07:00-19:00 (12h) 0/5" at bounding box center [531, 302] width 131 height 9
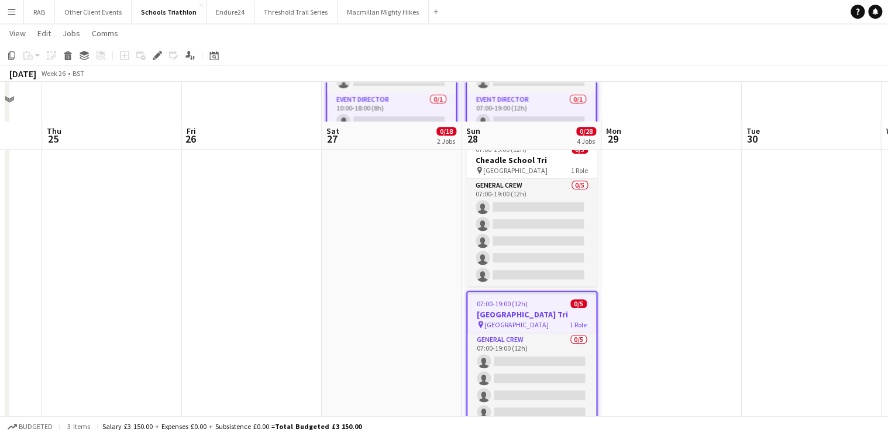
scroll to position [608, 0]
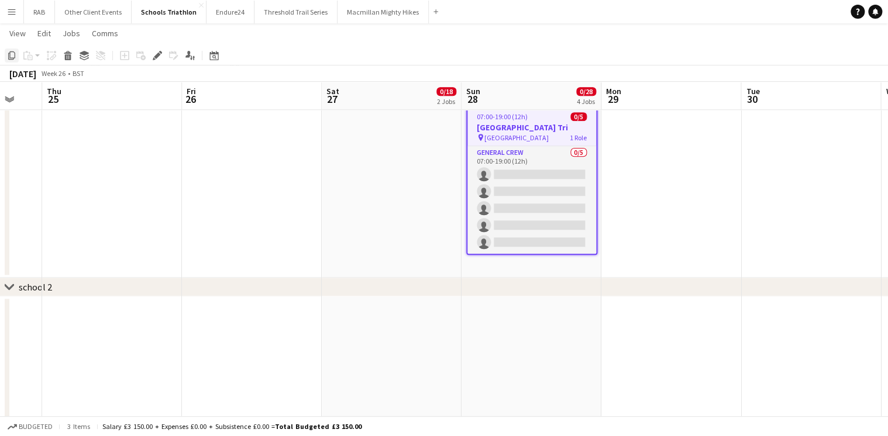
click at [8, 55] on icon at bounding box center [11, 55] width 7 height 8
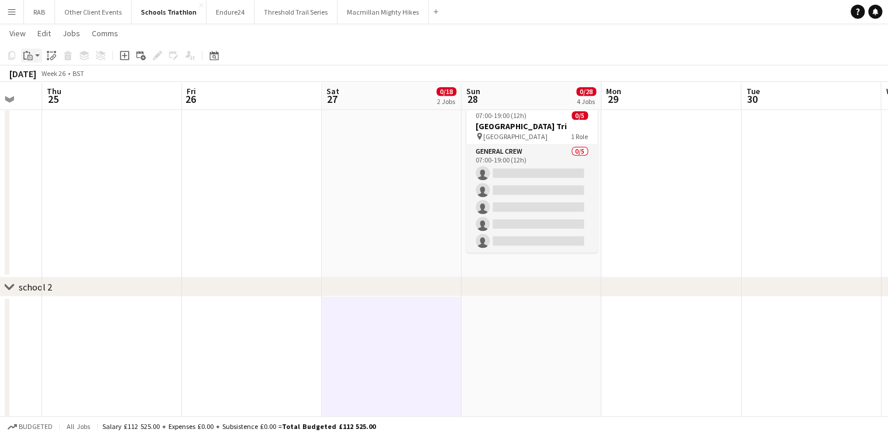
click at [36, 56] on app-action-btn "Paste" at bounding box center [31, 56] width 21 height 14
click at [40, 79] on link "Paste Ctrl+V" at bounding box center [86, 78] width 110 height 11
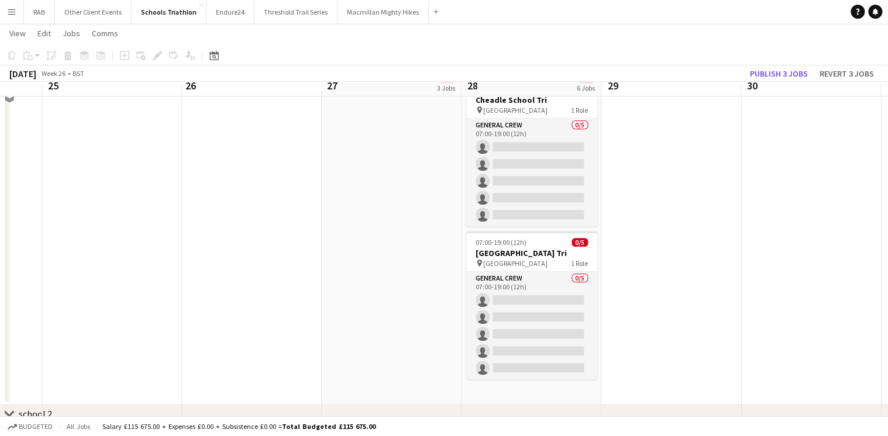
scroll to position [468, 0]
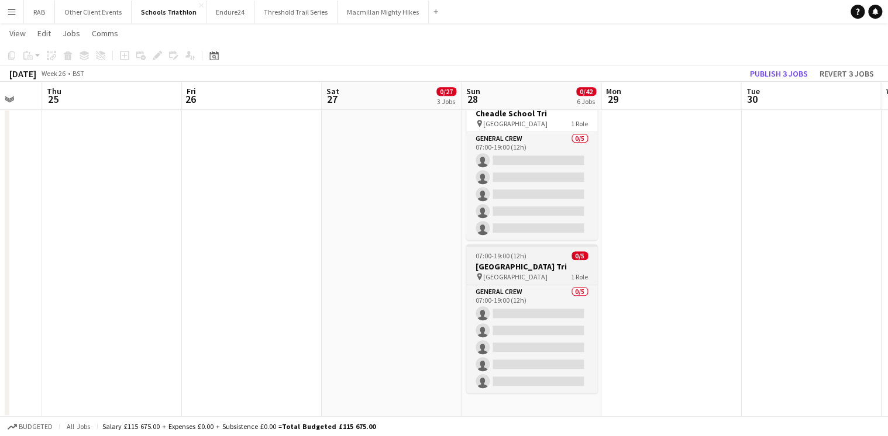
click at [536, 264] on h3 "[GEOGRAPHIC_DATA] Tri" at bounding box center [531, 266] width 131 height 11
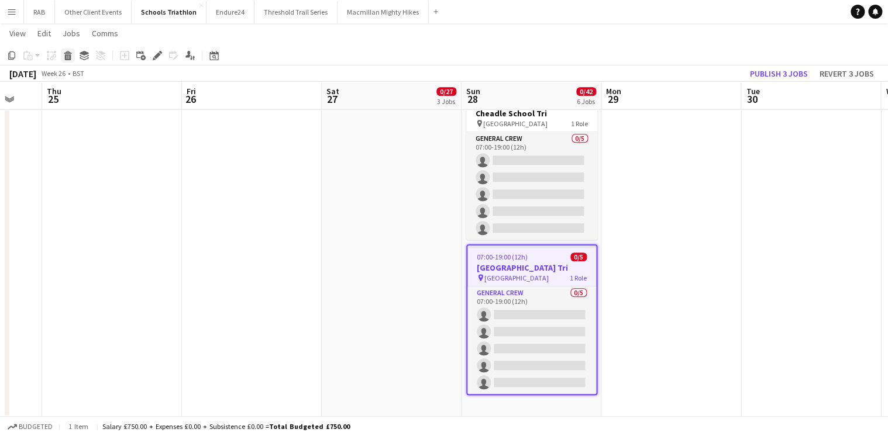
click at [68, 56] on icon at bounding box center [68, 57] width 6 height 6
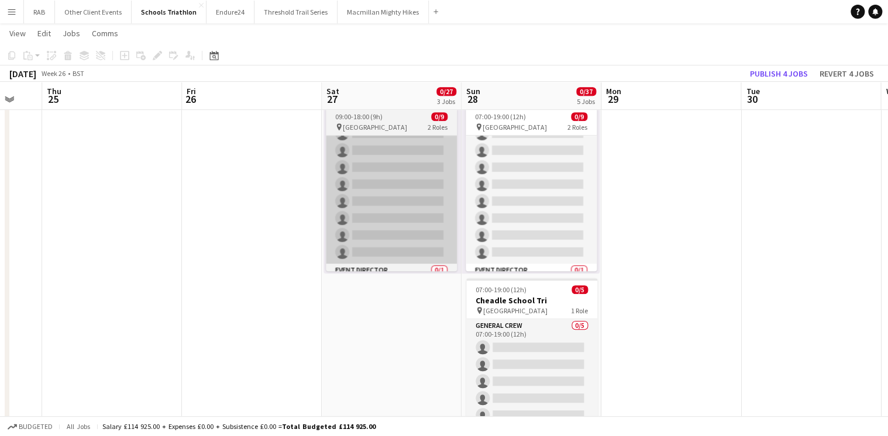
scroll to position [0, 0]
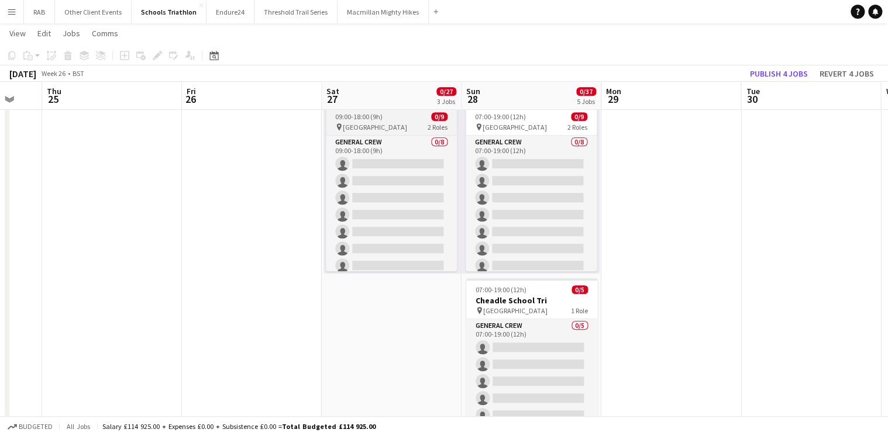
click at [374, 117] on span "09:00-18:00 (9h)" at bounding box center [358, 116] width 47 height 9
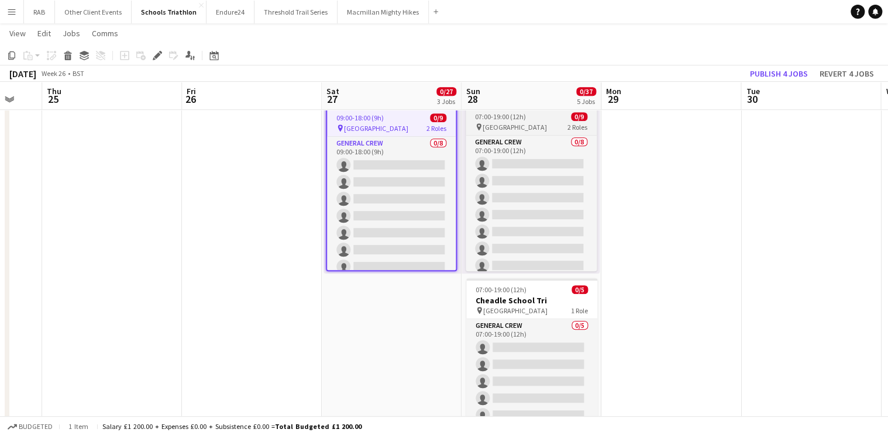
click at [529, 122] on div "pin [GEOGRAPHIC_DATA] 2 Roles" at bounding box center [531, 126] width 131 height 9
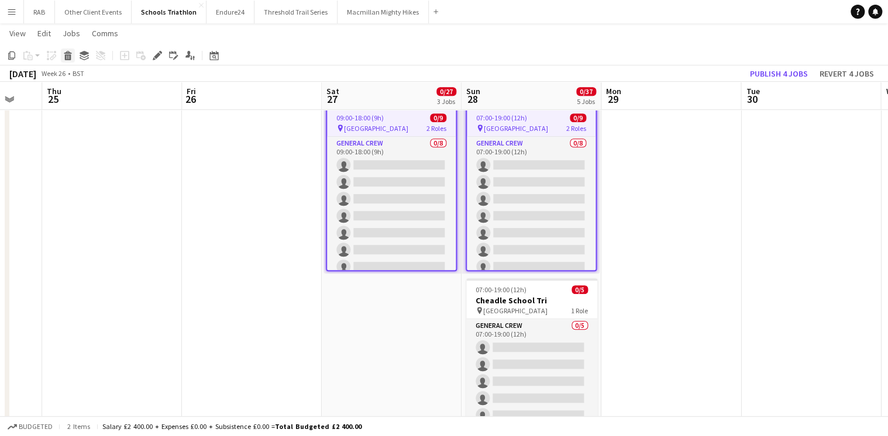
click at [66, 57] on icon at bounding box center [68, 57] width 6 height 6
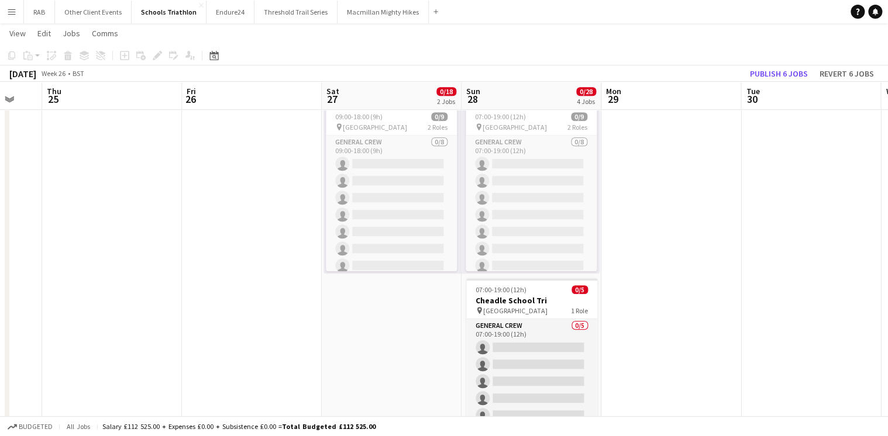
click at [681, 200] on app-date-cell at bounding box center [671, 227] width 140 height 755
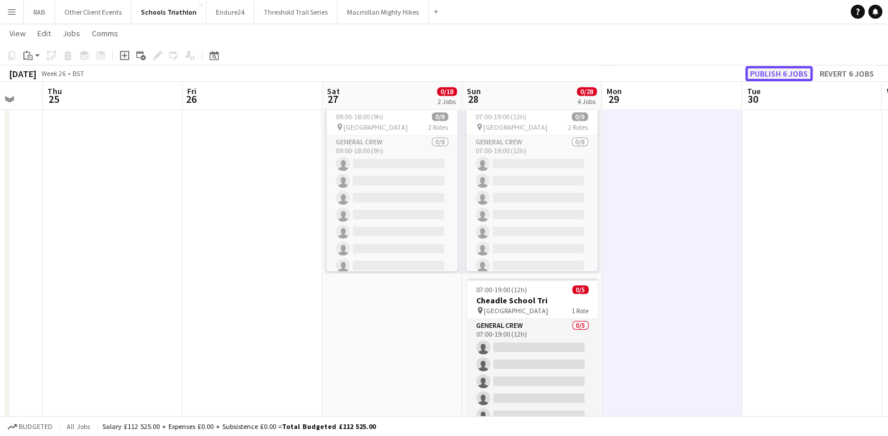
click at [793, 72] on button "Publish 6 jobs" at bounding box center [778, 73] width 67 height 15
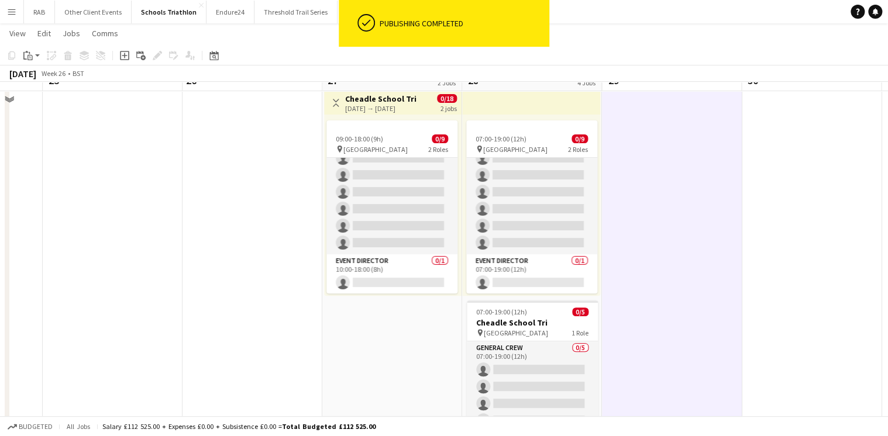
scroll to position [0, 0]
